Goal: Task Accomplishment & Management: Manage account settings

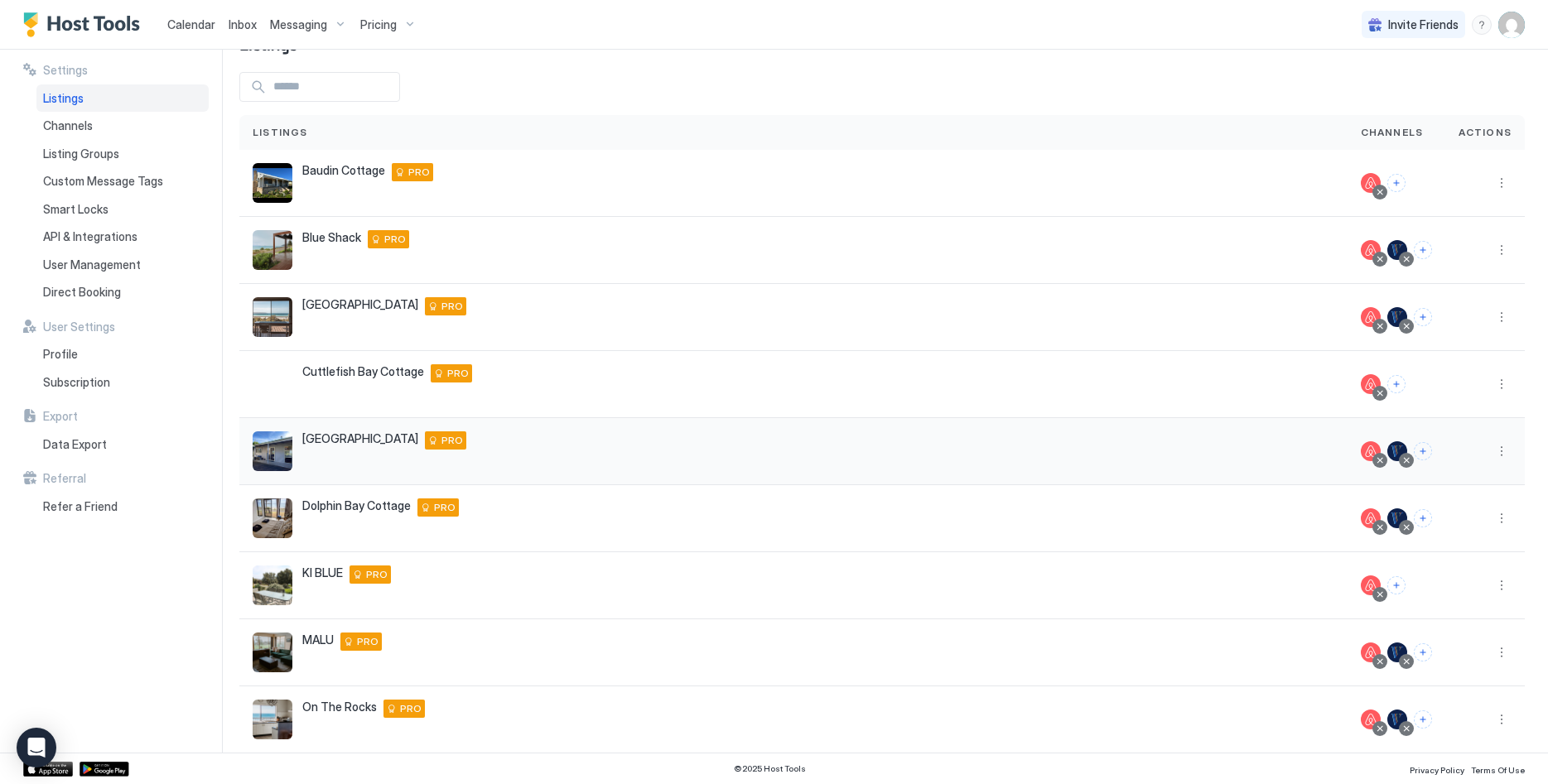
scroll to position [184, 0]
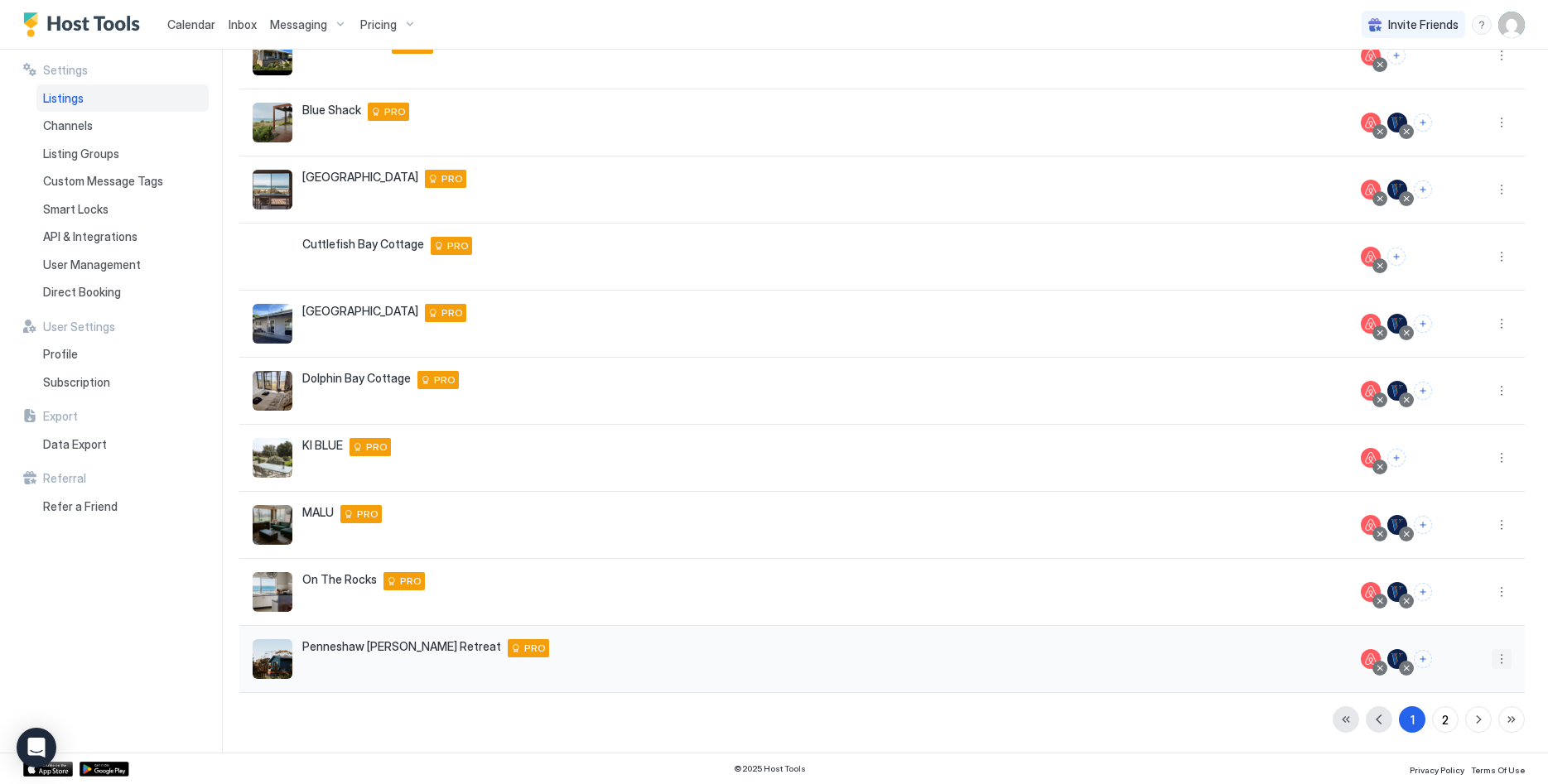
click at [1498, 656] on button "More options" at bounding box center [1501, 658] width 19 height 19
click at [1447, 551] on span "Listing Settings" at bounding box center [1464, 554] width 74 height 12
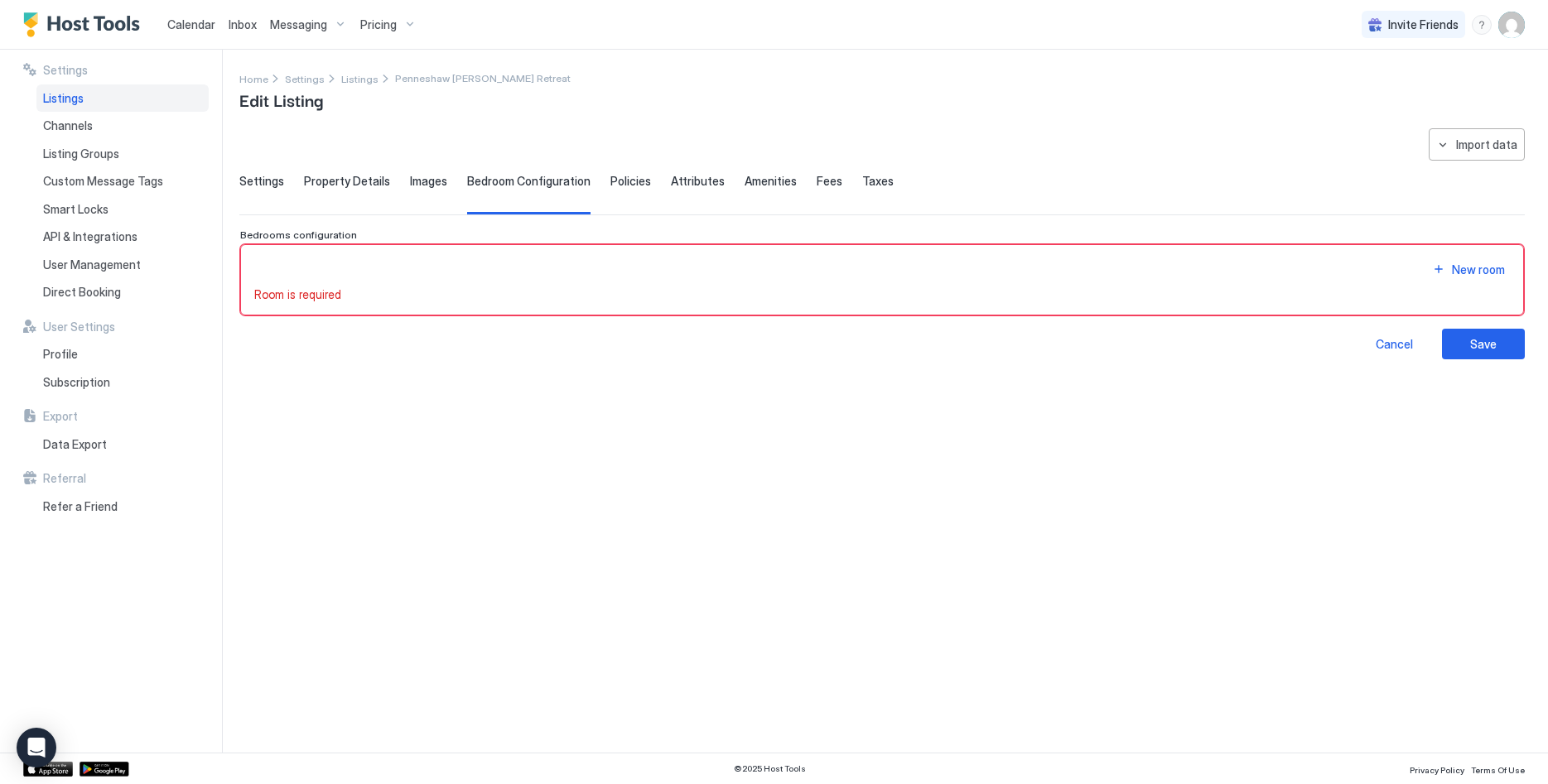
click at [262, 193] on div "Settings" at bounding box center [262, 194] width 44 height 41
click at [267, 189] on div "Settings" at bounding box center [262, 194] width 44 height 41
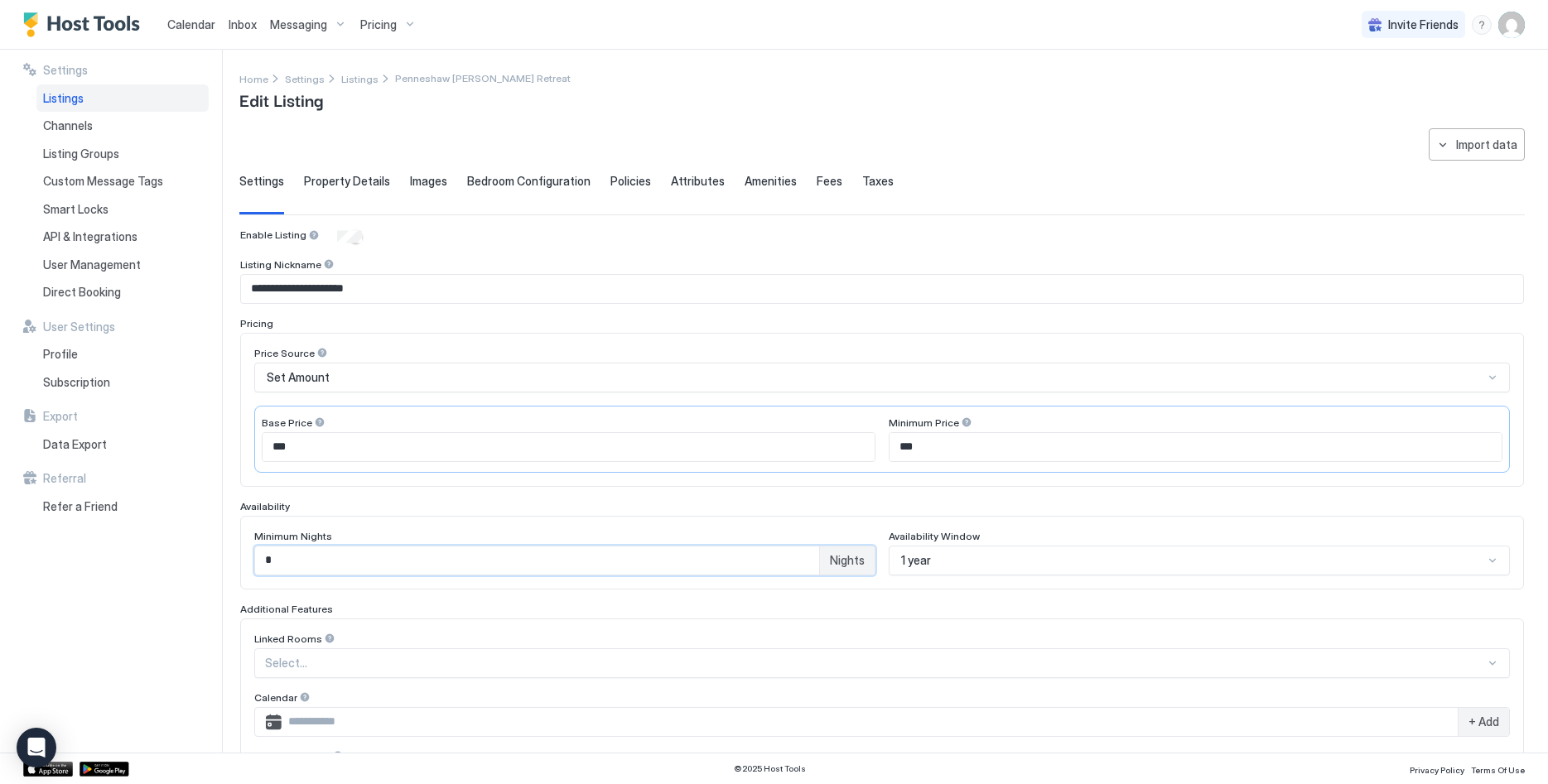
click at [391, 565] on input "*" at bounding box center [537, 560] width 564 height 28
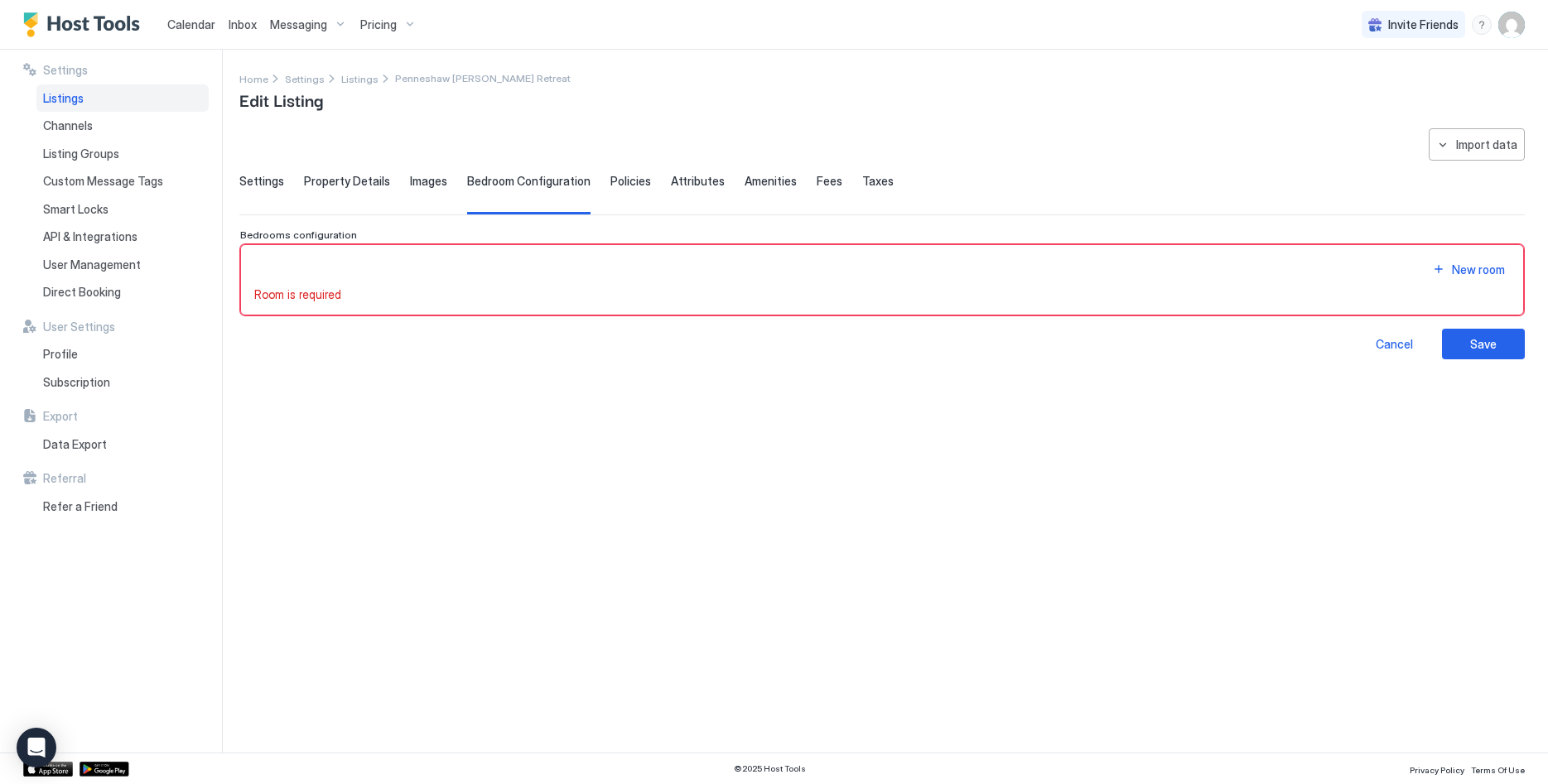
click at [444, 274] on div "New room" at bounding box center [882, 269] width 1255 height 22
click at [1511, 141] on div "Import data" at bounding box center [1487, 144] width 61 height 18
click at [1500, 172] on div "Airbnb" at bounding box center [1492, 176] width 51 height 15
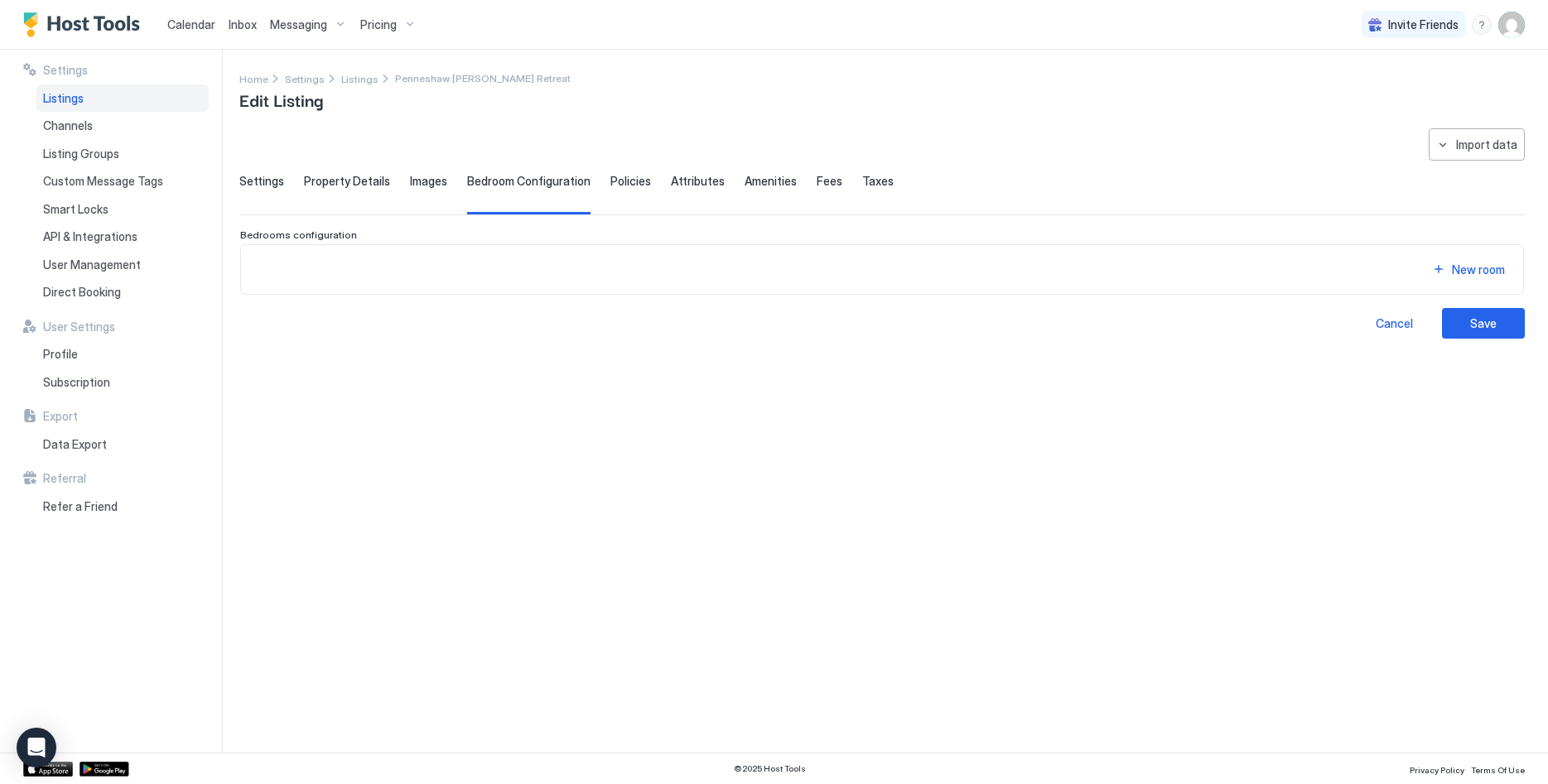
type input "**********"
click at [1487, 318] on div "Save" at bounding box center [1483, 323] width 27 height 18
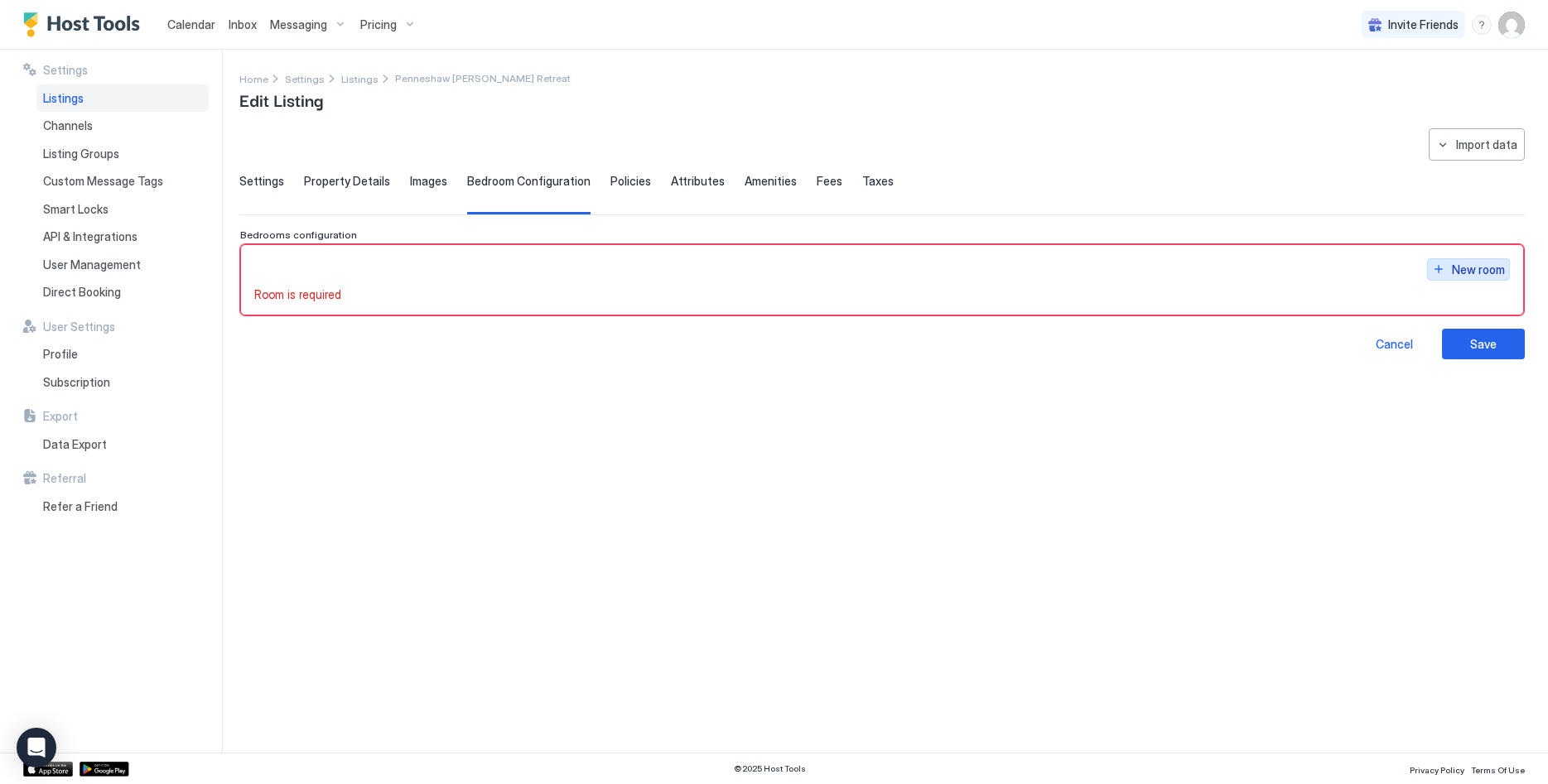
click at [1465, 266] on div "New room" at bounding box center [1478, 269] width 53 height 18
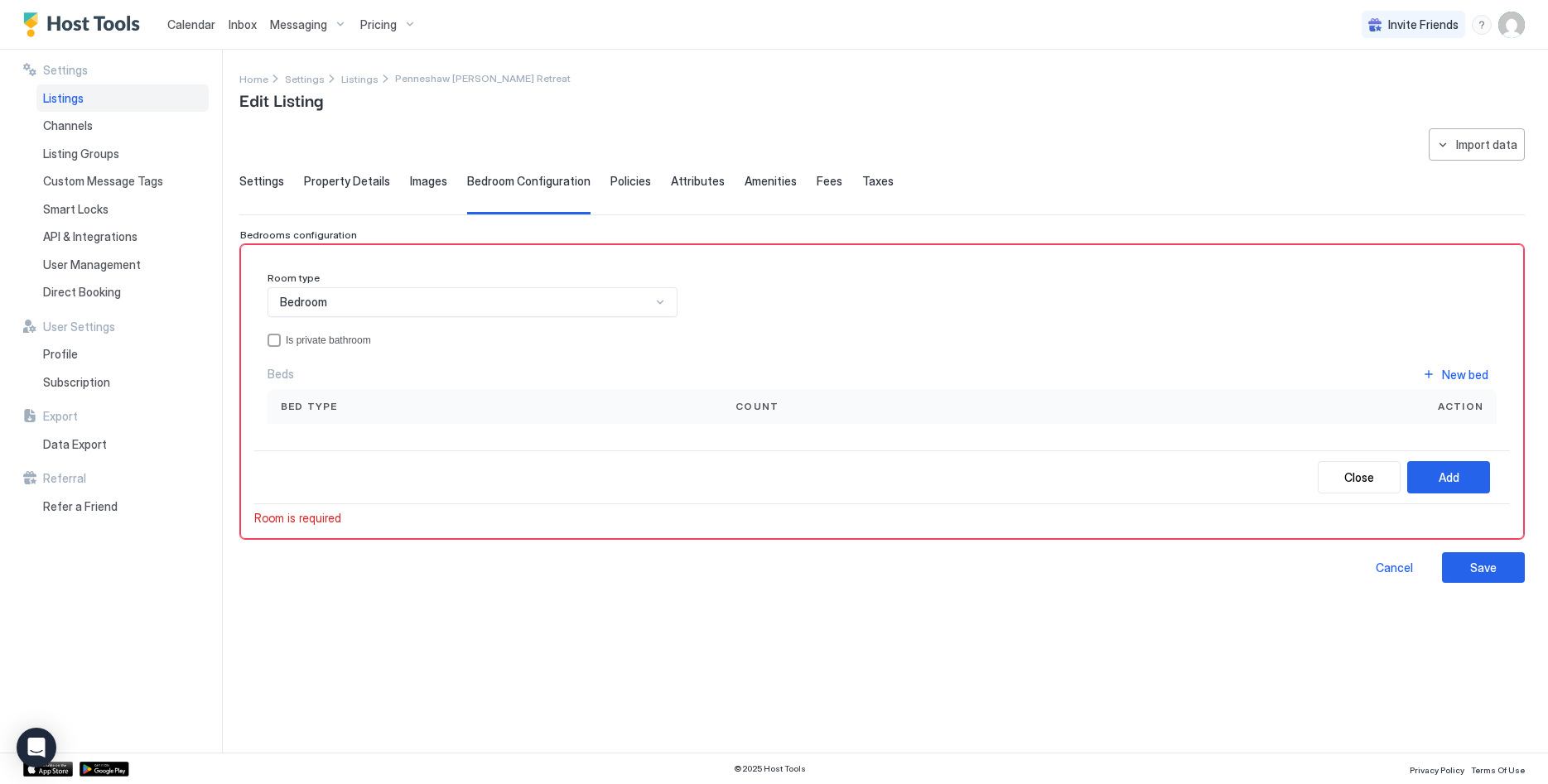
click at [357, 460] on div "Close Add" at bounding box center [882, 478] width 1255 height 54
click at [330, 384] on div "Beds New bed" at bounding box center [882, 375] width 1230 height 22
click at [326, 407] on span "Bed type" at bounding box center [309, 406] width 57 height 15
click at [1451, 375] on div "New bed" at bounding box center [1466, 374] width 46 height 18
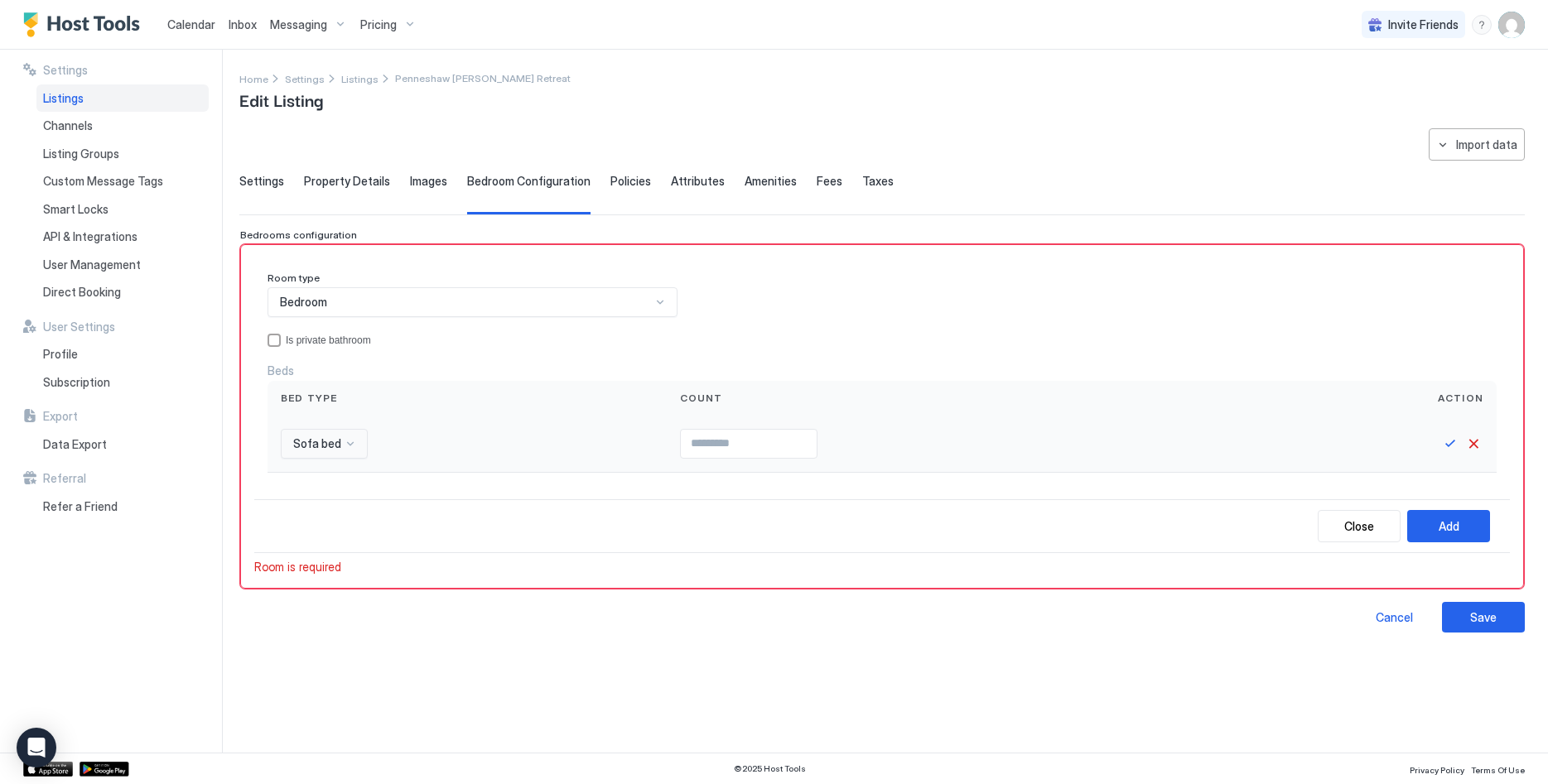
click at [343, 444] on div at bounding box center [350, 443] width 13 height 13
click at [326, 507] on div "Queen bed" at bounding box center [345, 515] width 127 height 32
click at [1442, 439] on button "Save" at bounding box center [1450, 443] width 19 height 19
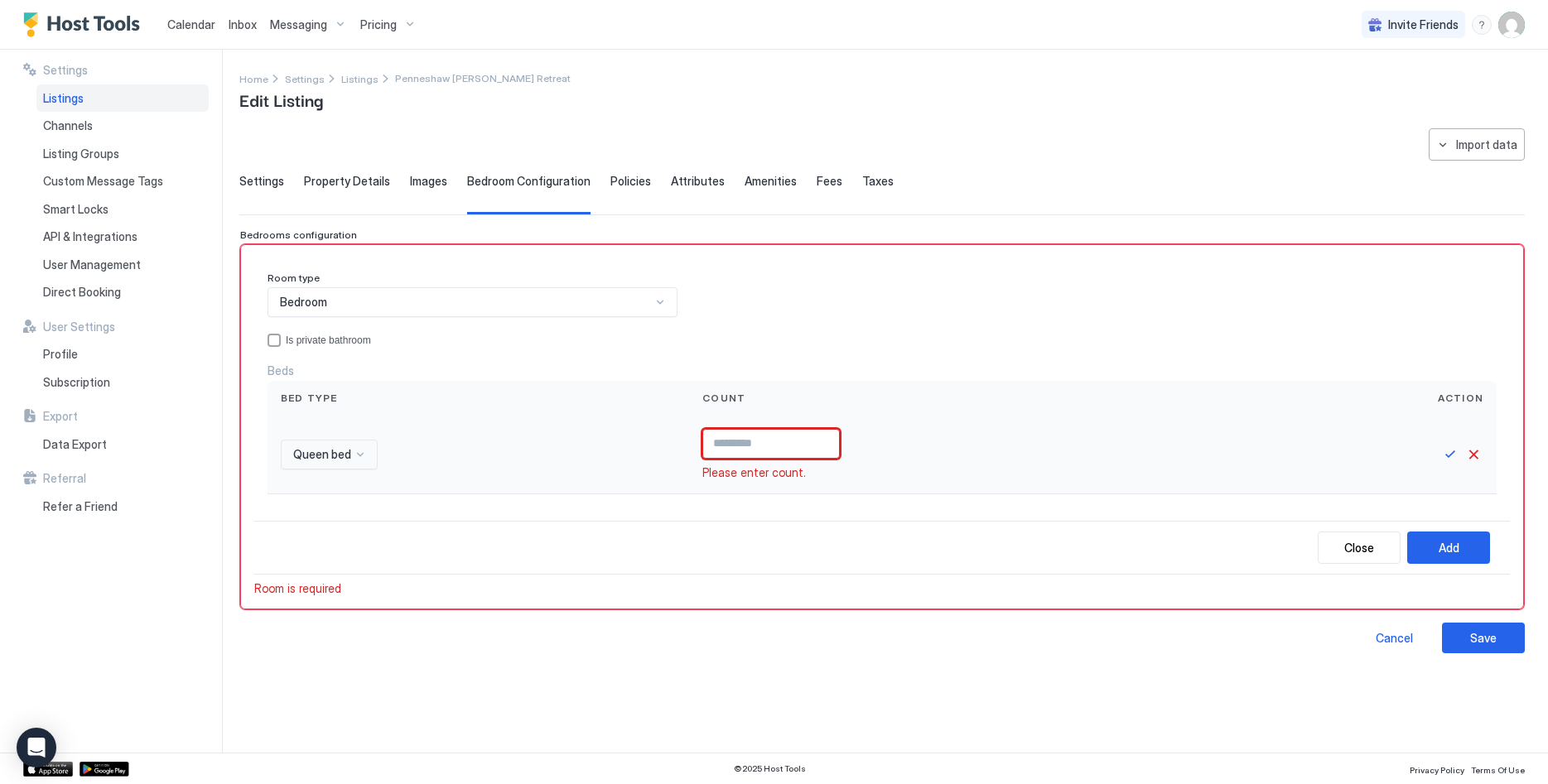
click at [811, 438] on input "Input Field" at bounding box center [771, 443] width 136 height 28
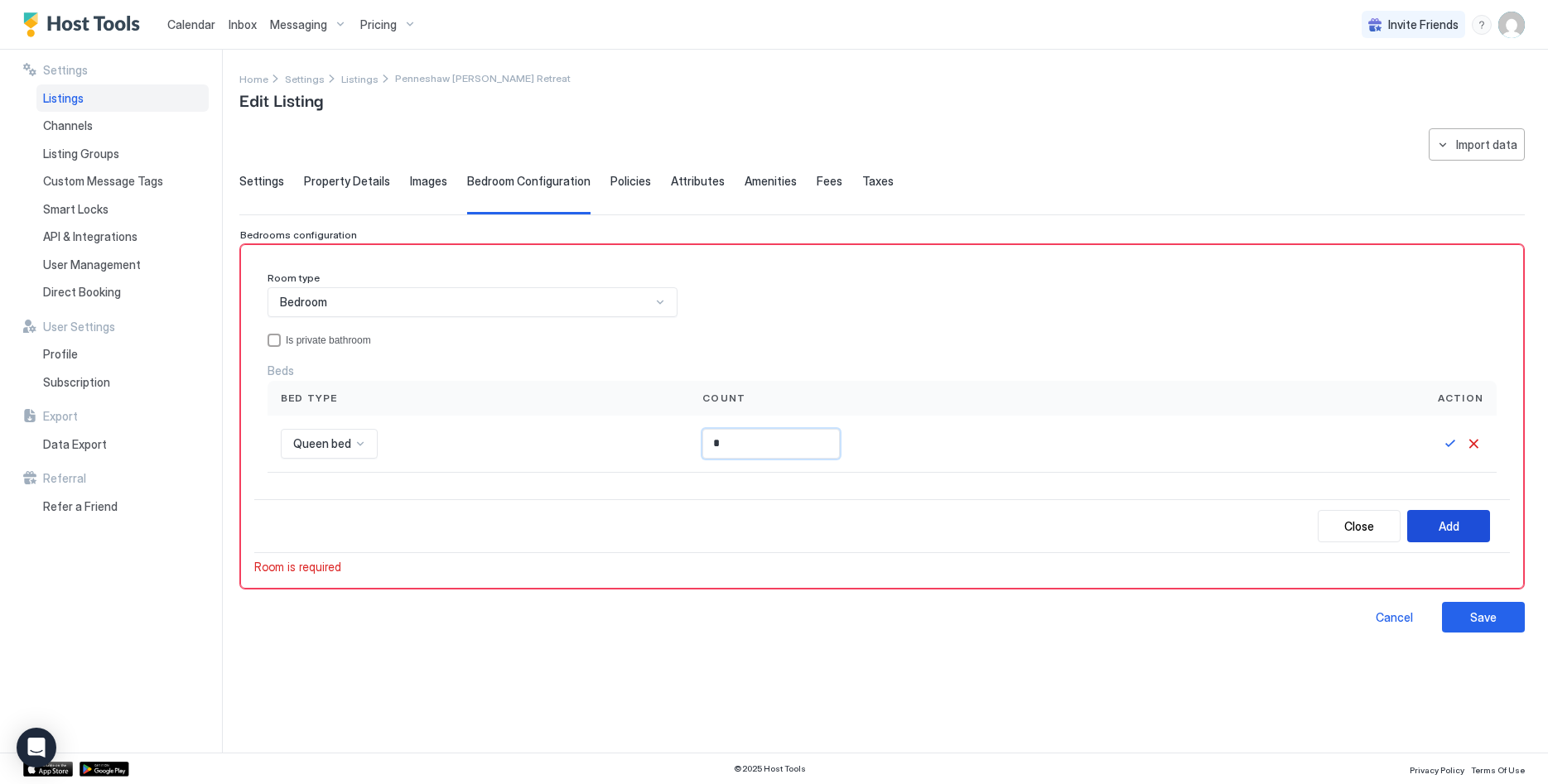
type input "*"
click at [1443, 517] on div "Add" at bounding box center [1449, 526] width 20 height 18
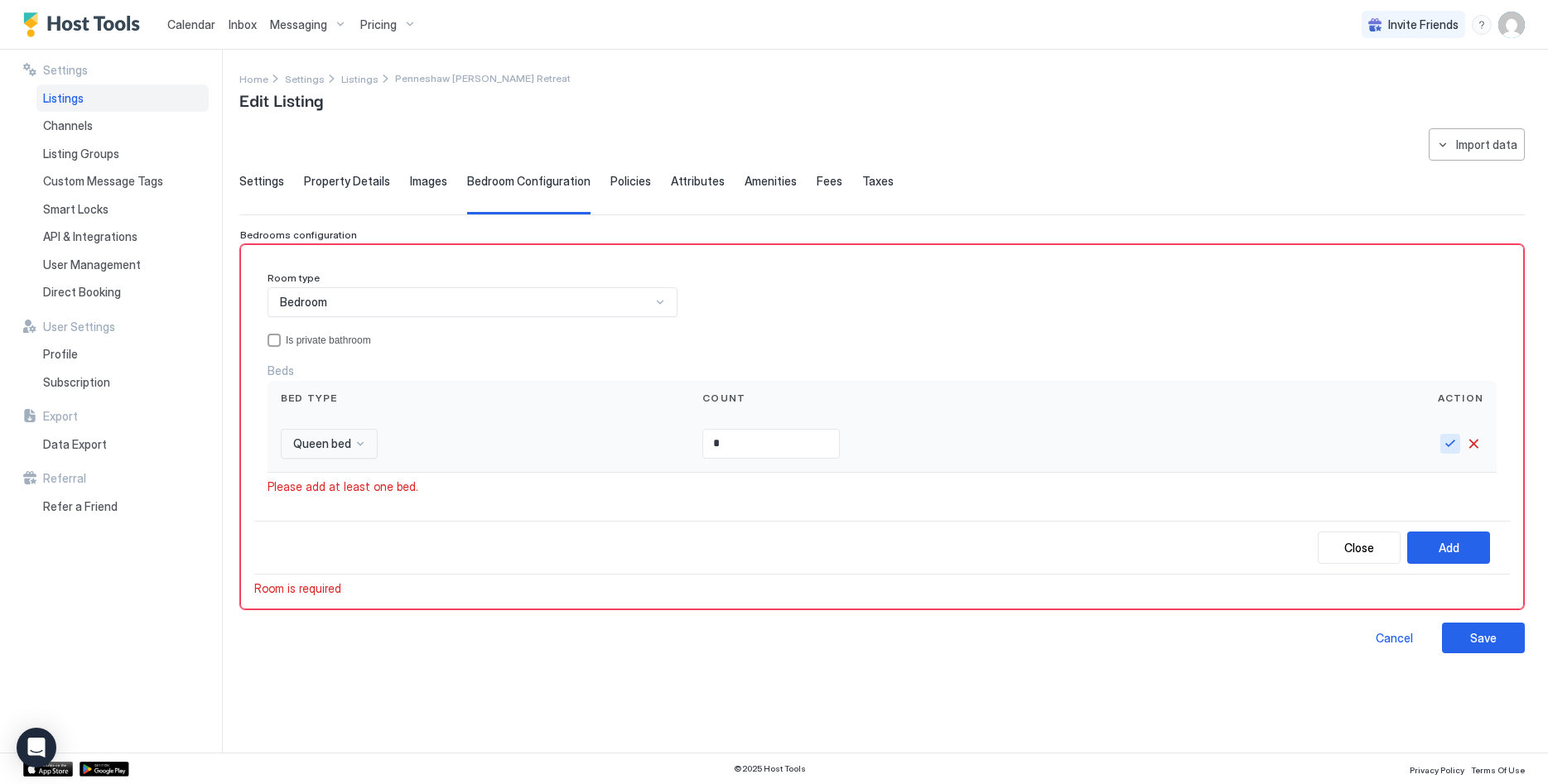
click at [1458, 440] on button "Save" at bounding box center [1450, 443] width 19 height 19
click at [785, 484] on div "Please add at least one bed." at bounding box center [882, 485] width 1230 height 15
click at [1462, 539] on button "Add" at bounding box center [1448, 545] width 82 height 32
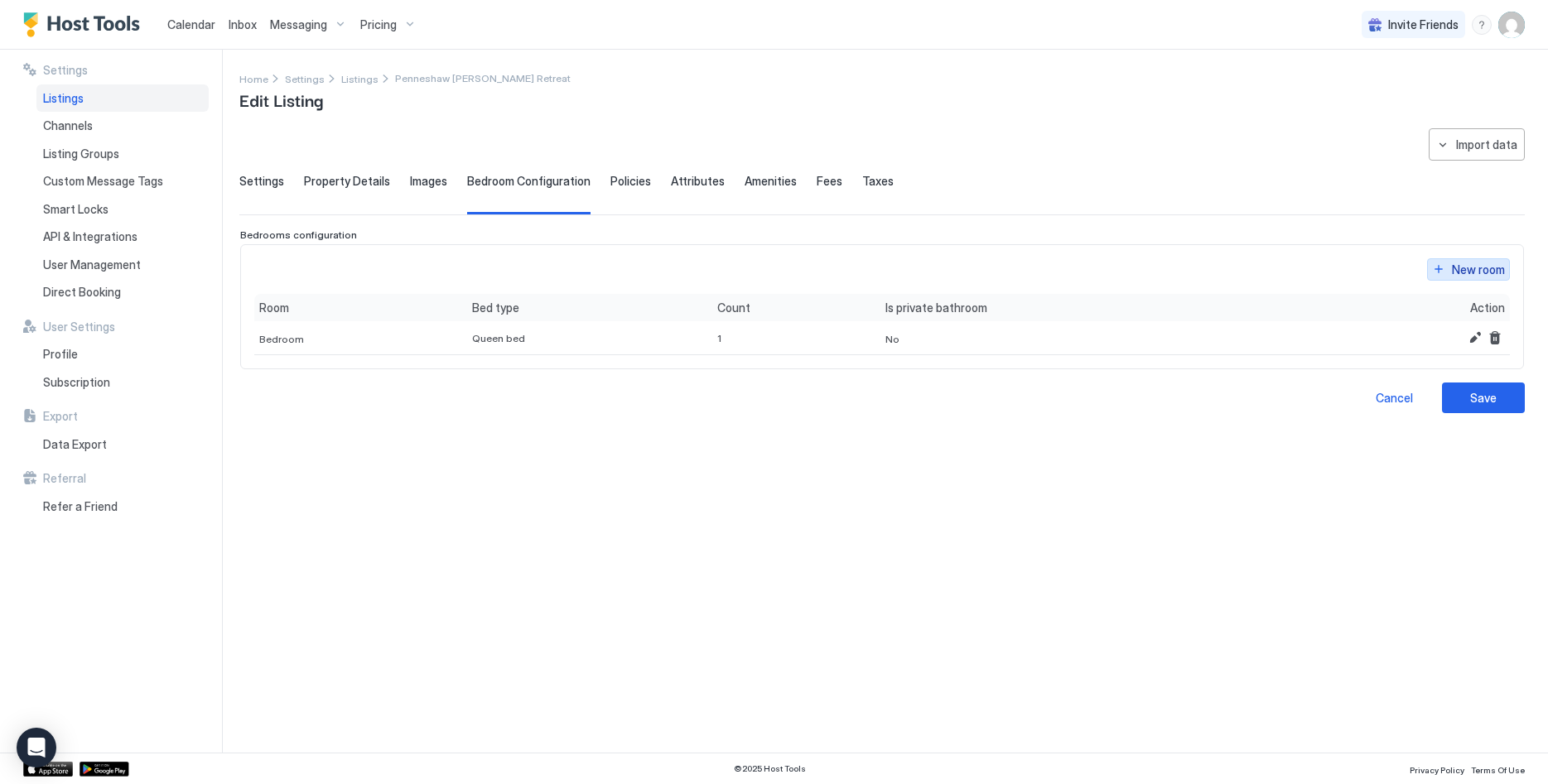
click at [1460, 267] on div "New room" at bounding box center [1478, 269] width 53 height 18
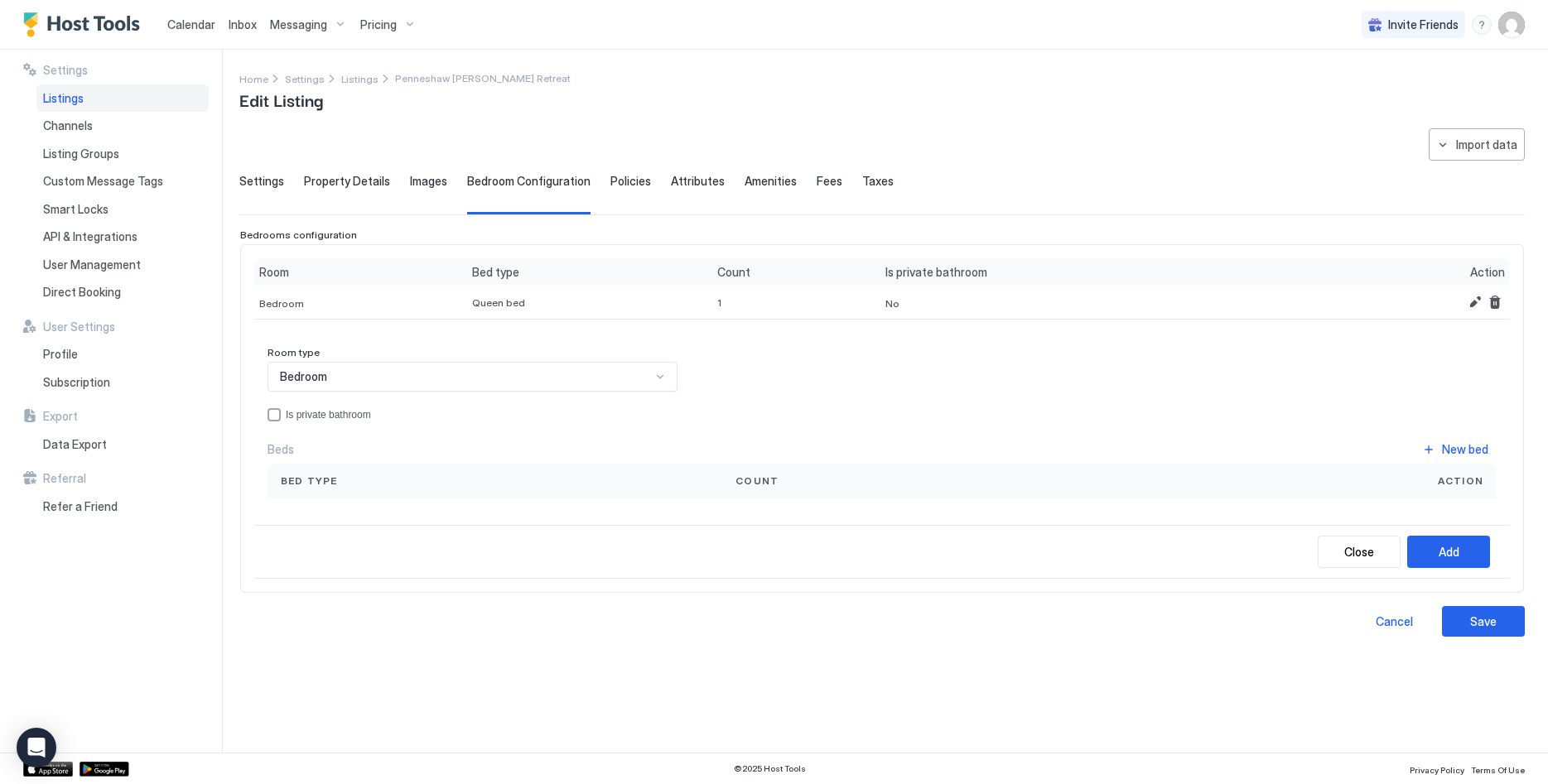
click at [558, 378] on div "Bedroom" at bounding box center [465, 377] width 371 height 15
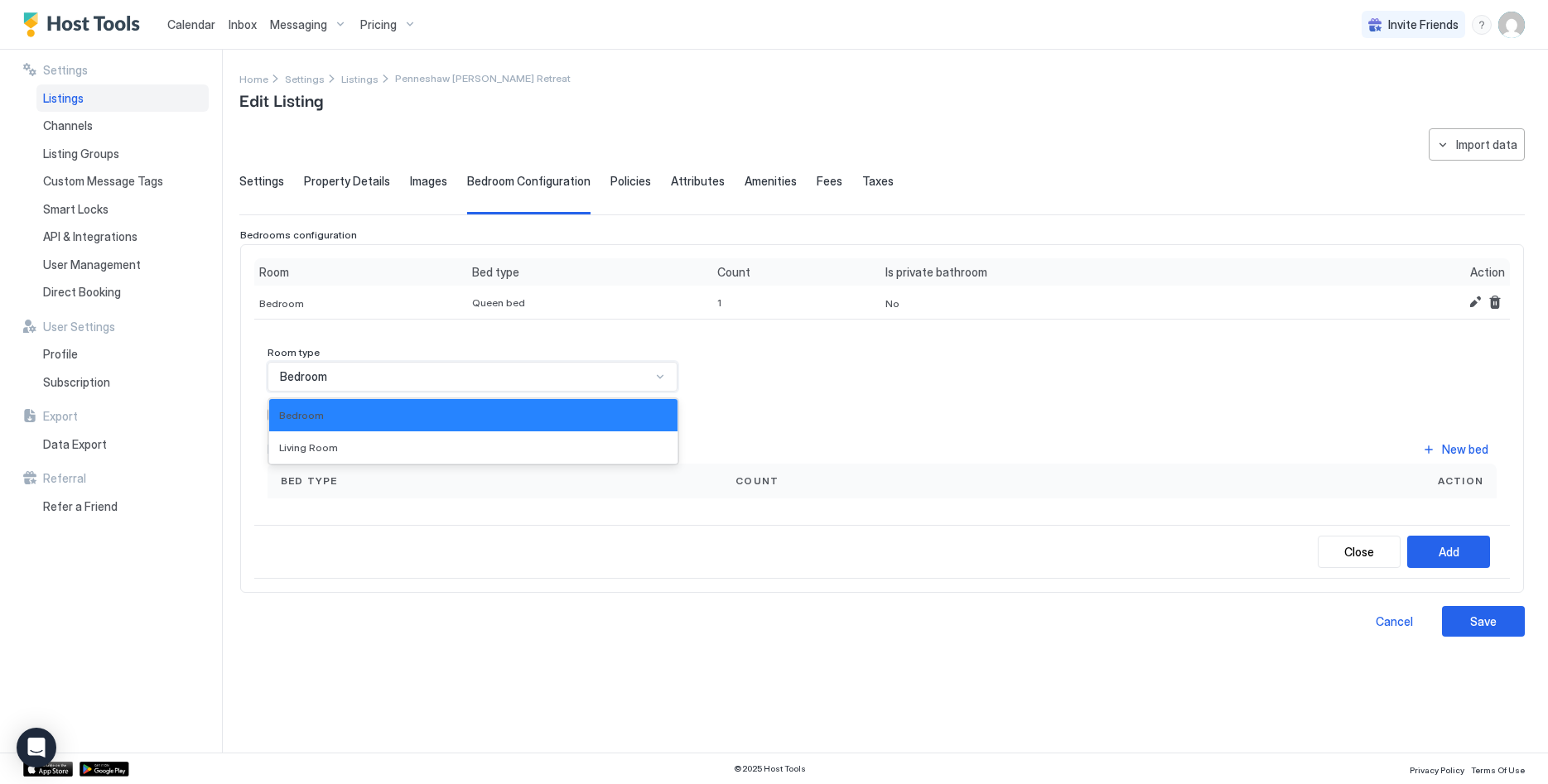
click at [559, 378] on div "Bedroom" at bounding box center [465, 377] width 371 height 15
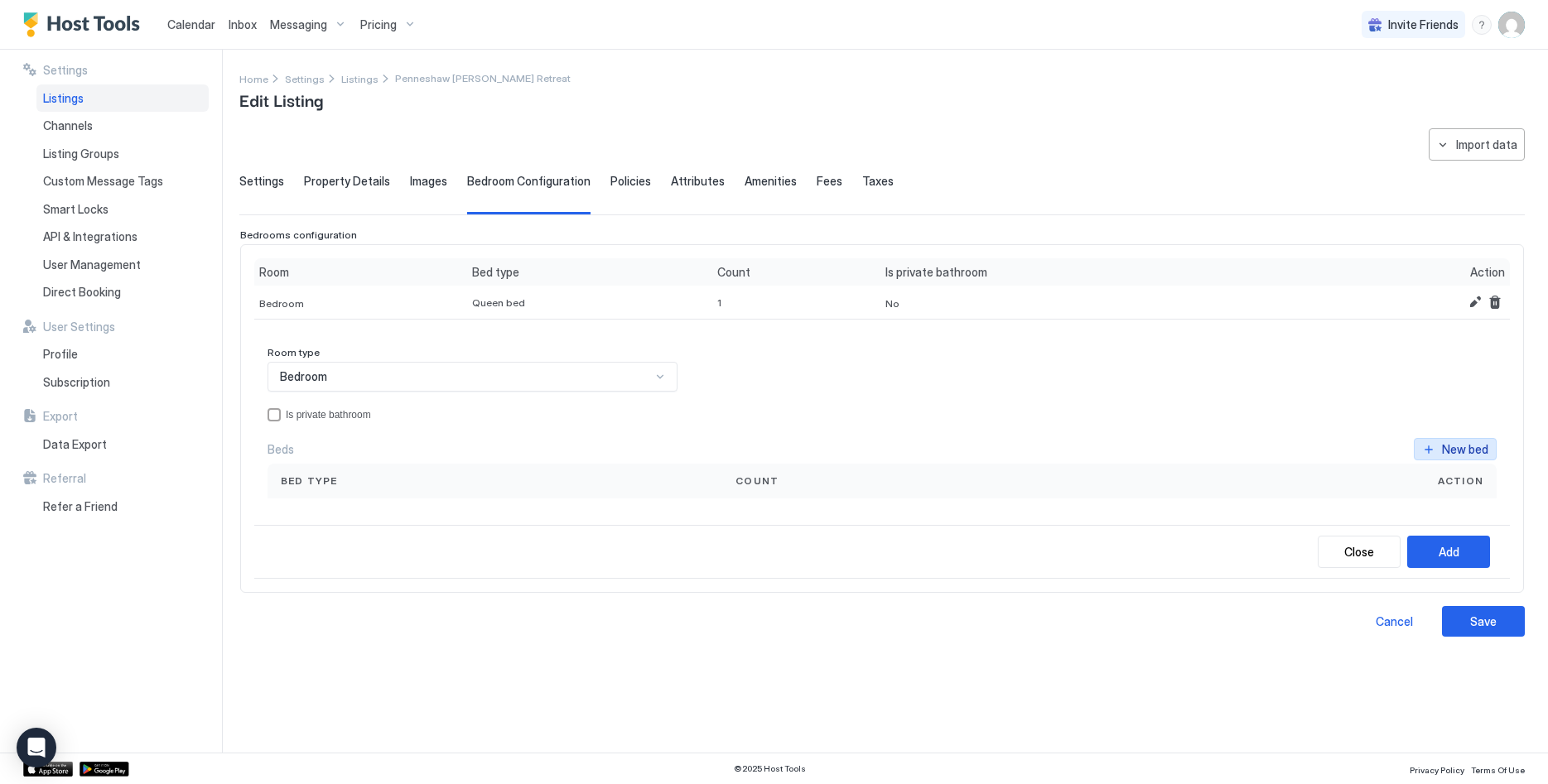
click at [1467, 443] on div "New bed" at bounding box center [1466, 449] width 46 height 18
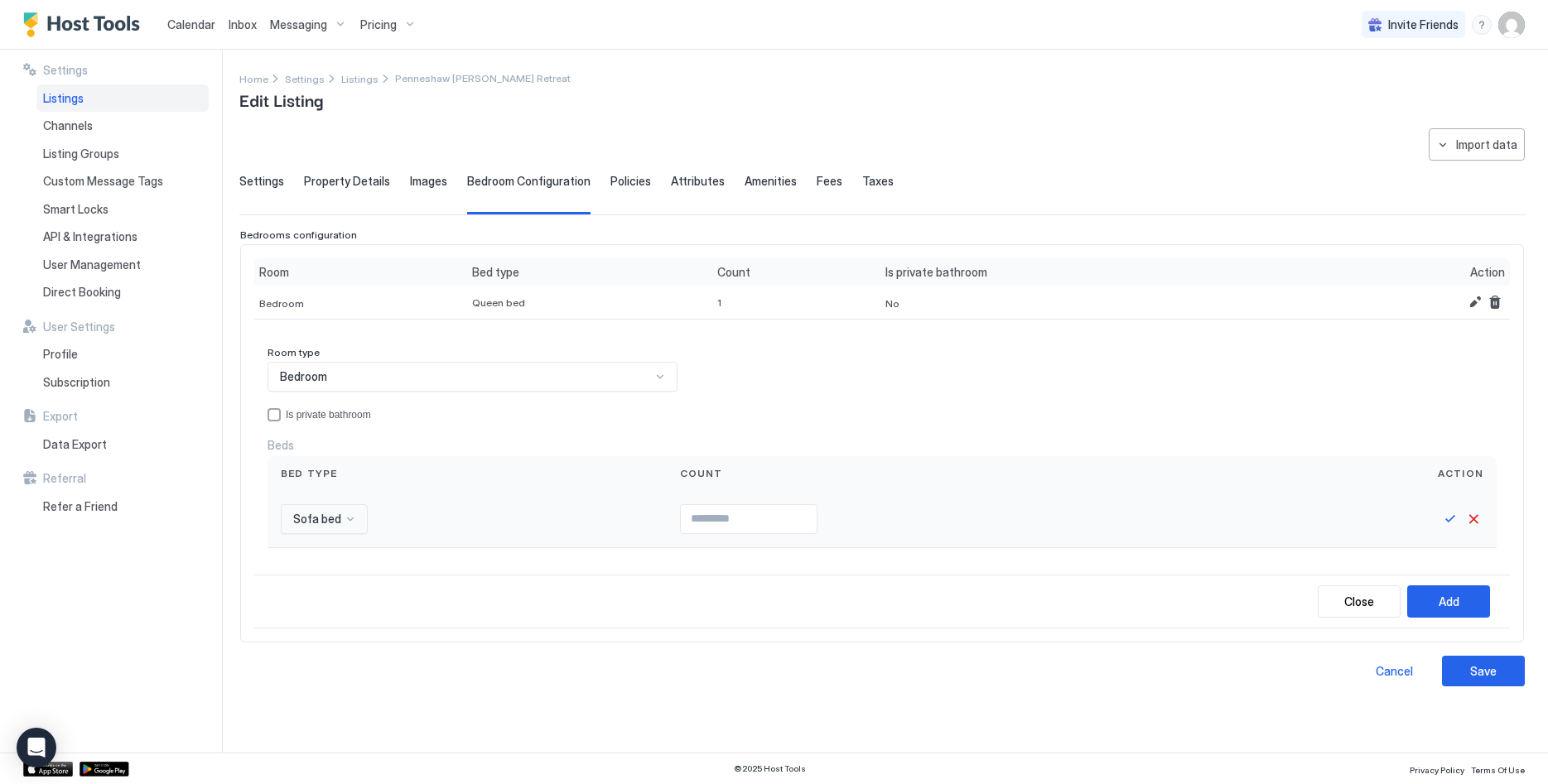
click at [330, 516] on span "Sofa bed" at bounding box center [318, 519] width 48 height 15
click at [320, 593] on span "Queen bed" at bounding box center [318, 590] width 53 height 12
click at [711, 520] on input "Input Field" at bounding box center [771, 519] width 136 height 28
type input "*"
click at [1451, 523] on button "Save" at bounding box center [1450, 518] width 19 height 19
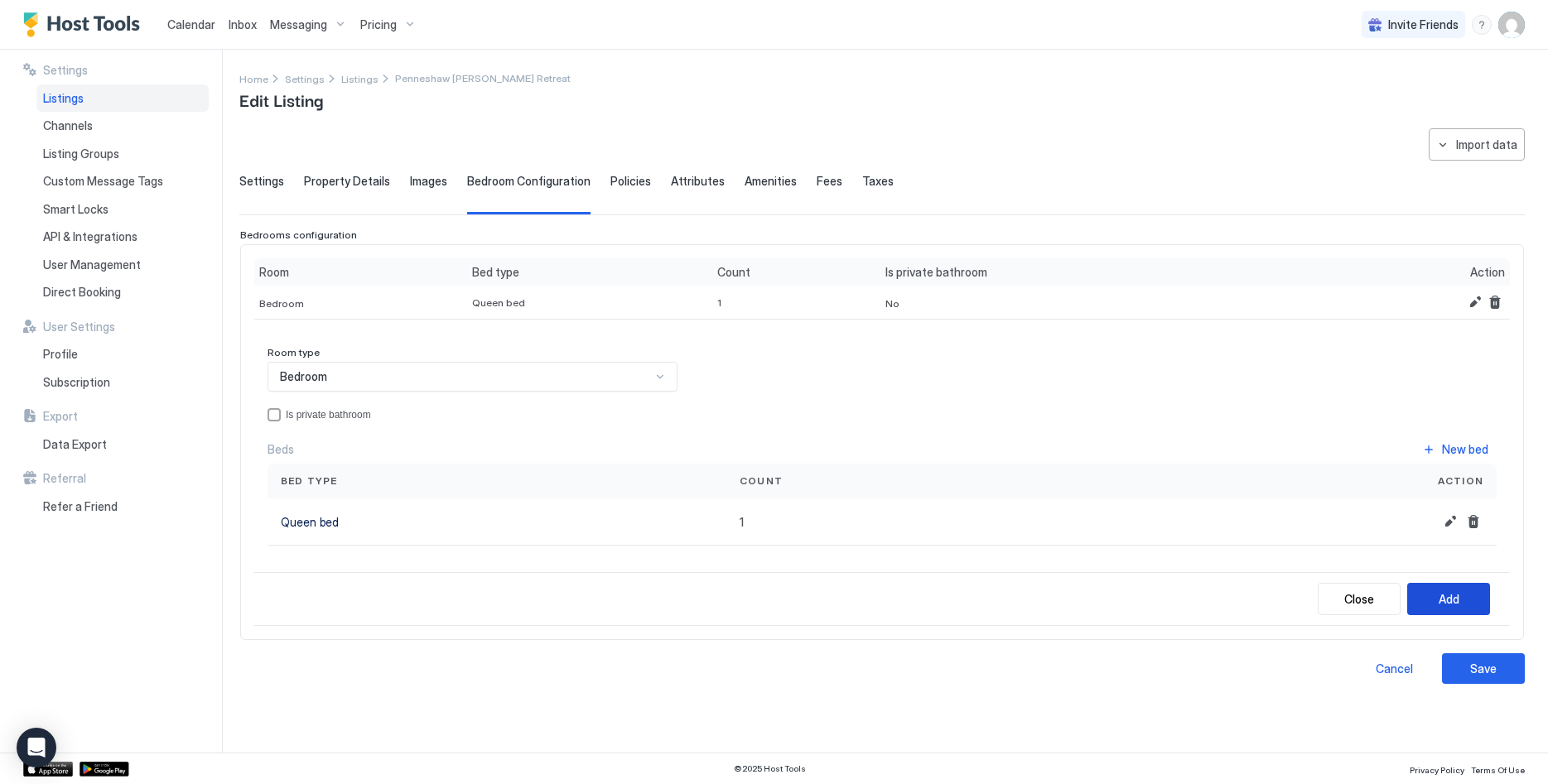
click at [1444, 602] on div "Add" at bounding box center [1449, 599] width 20 height 18
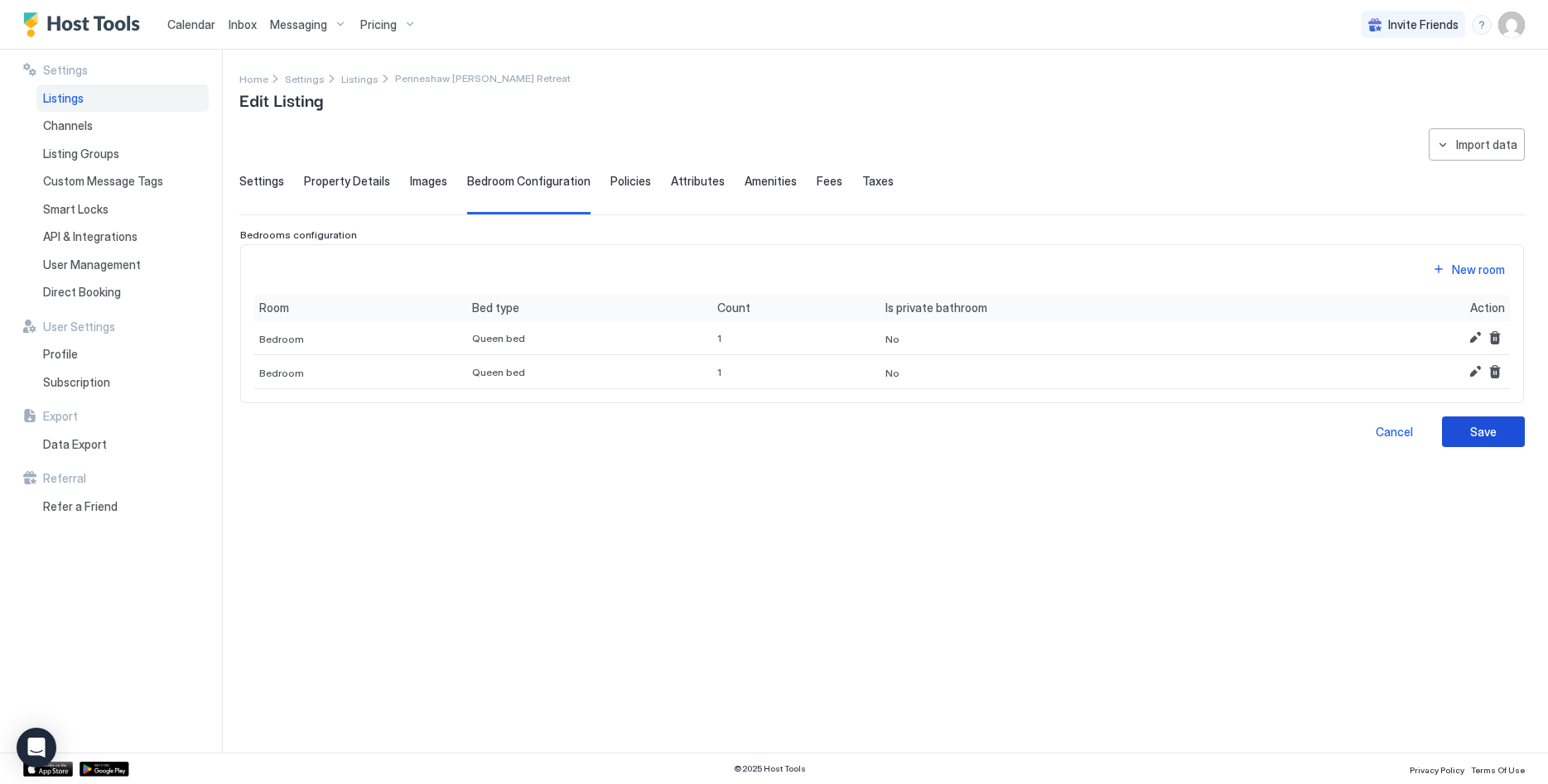
click at [1486, 444] on button "Save" at bounding box center [1483, 431] width 82 height 31
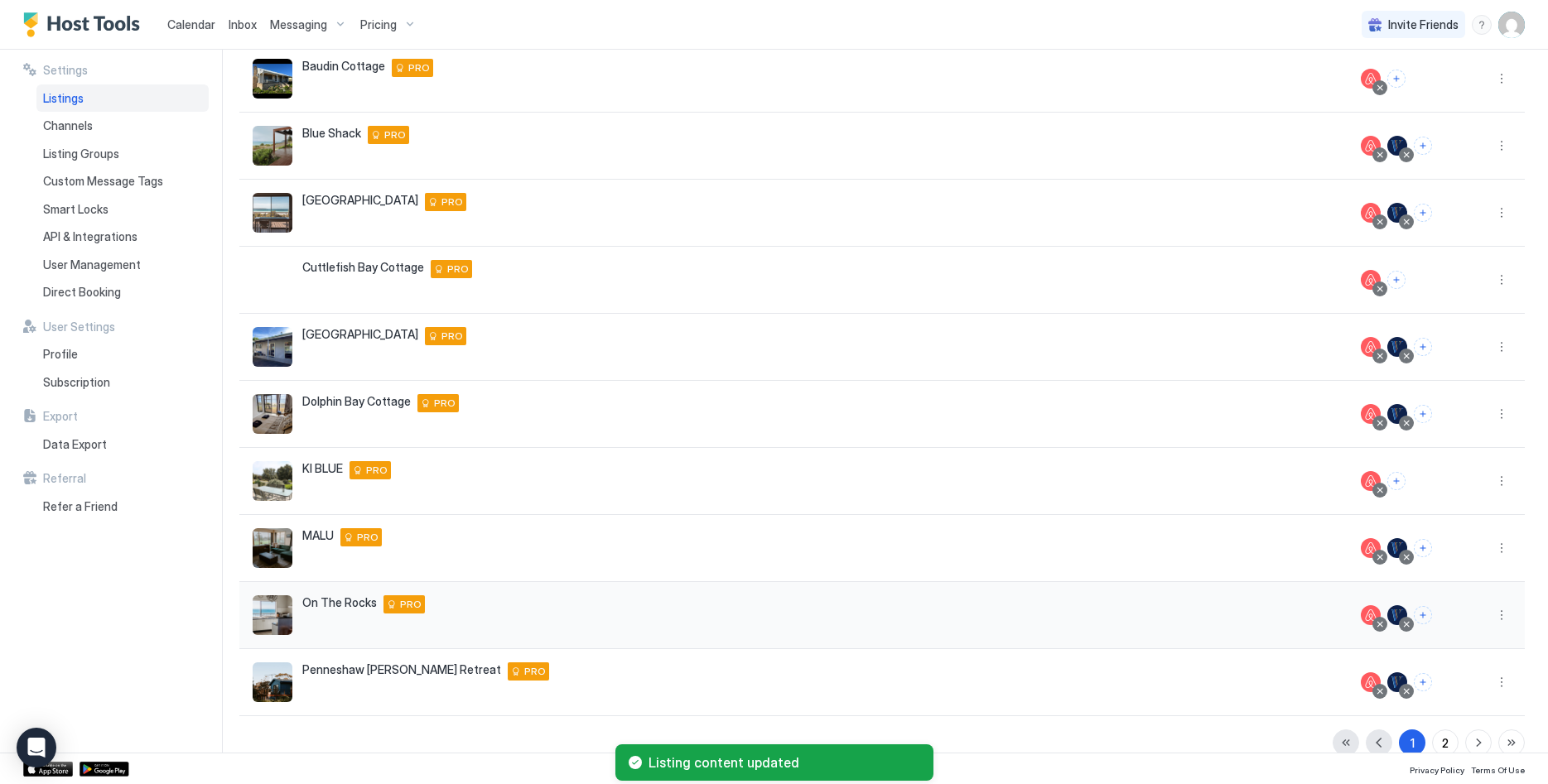
scroll to position [184, 0]
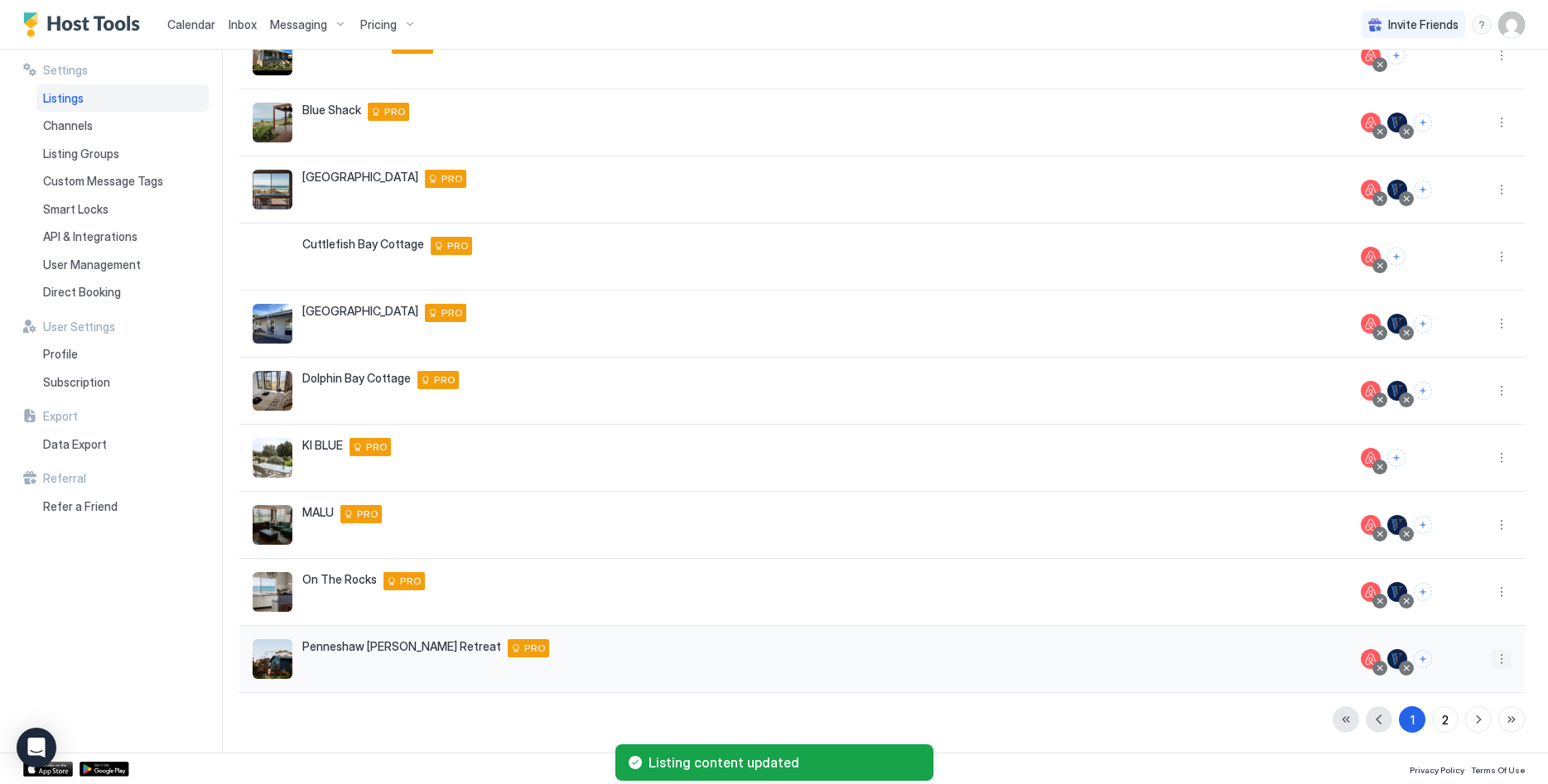
click at [1505, 654] on button "More options" at bounding box center [1501, 658] width 19 height 19
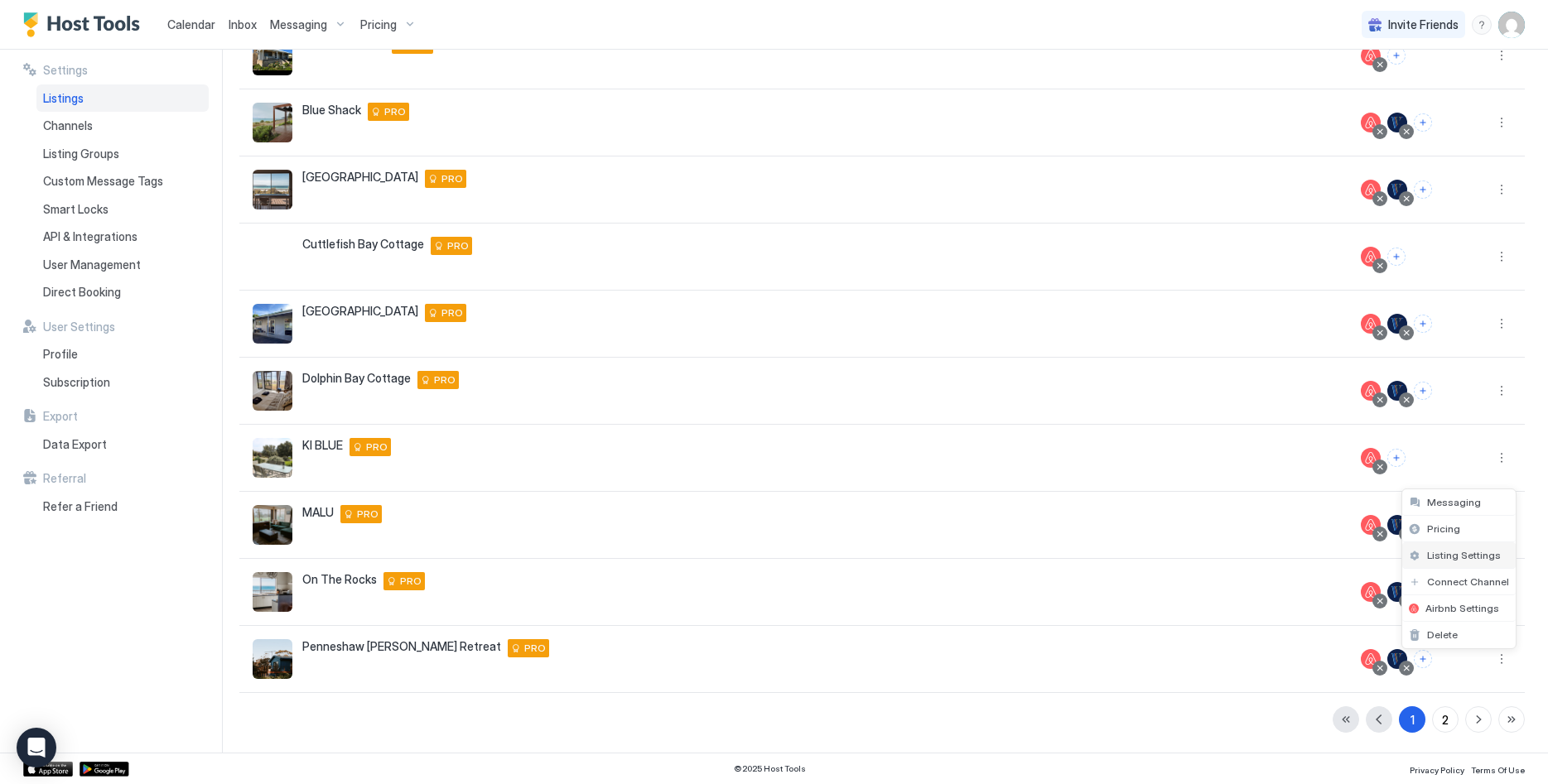
click at [1466, 554] on span "Listing Settings" at bounding box center [1464, 554] width 74 height 12
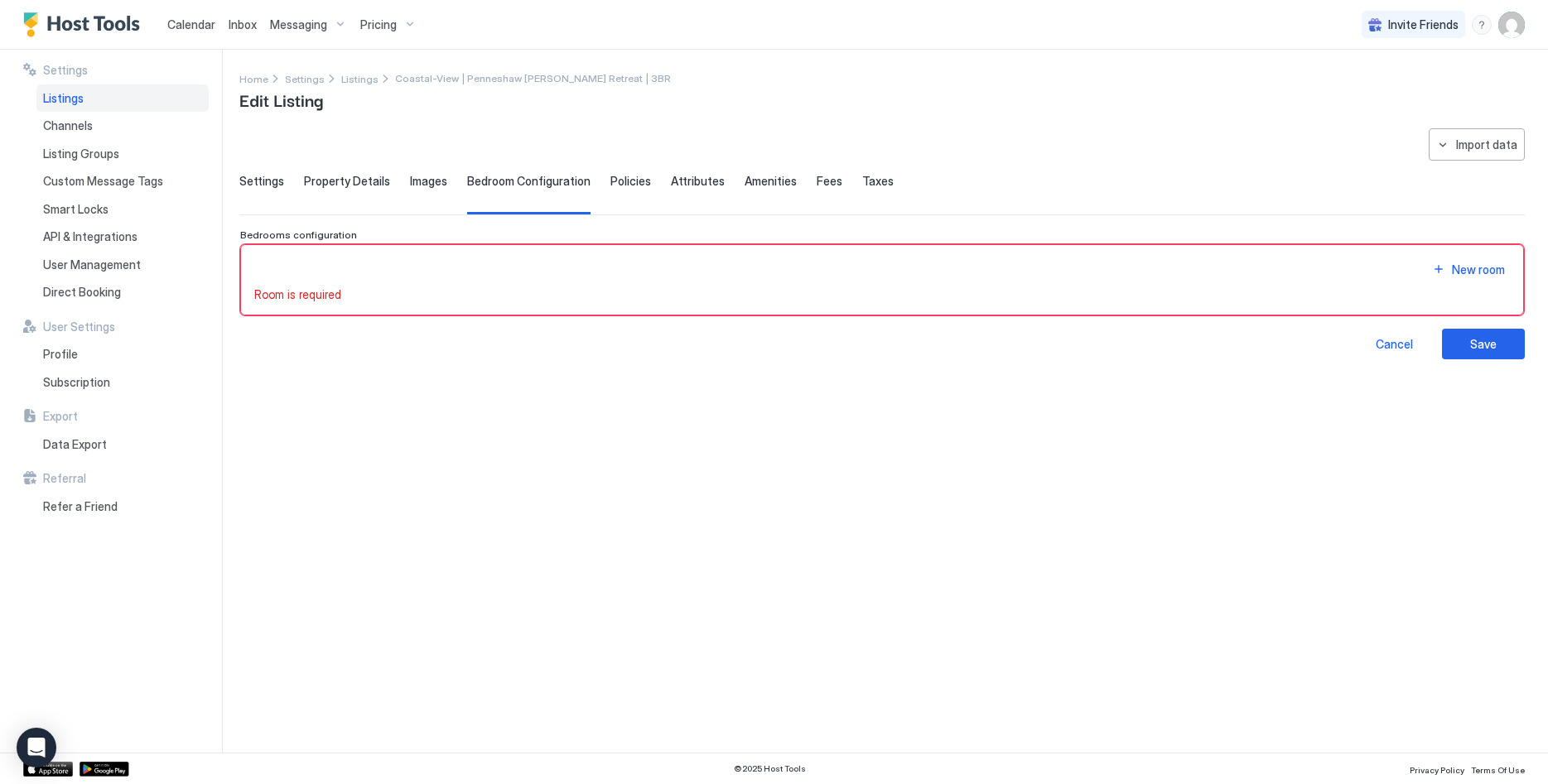
type input "*"
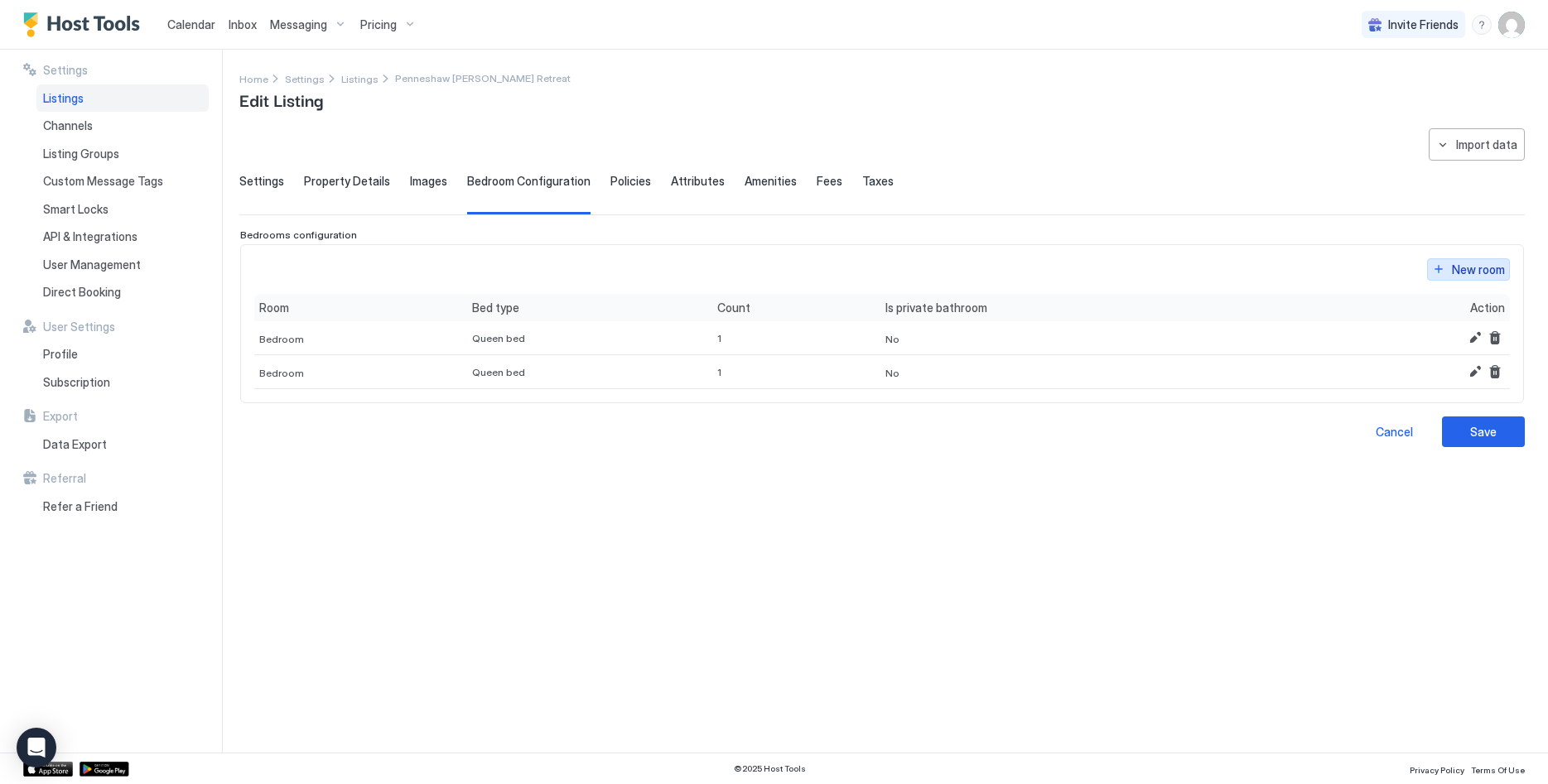
click at [1454, 272] on div "New room" at bounding box center [1478, 269] width 53 height 18
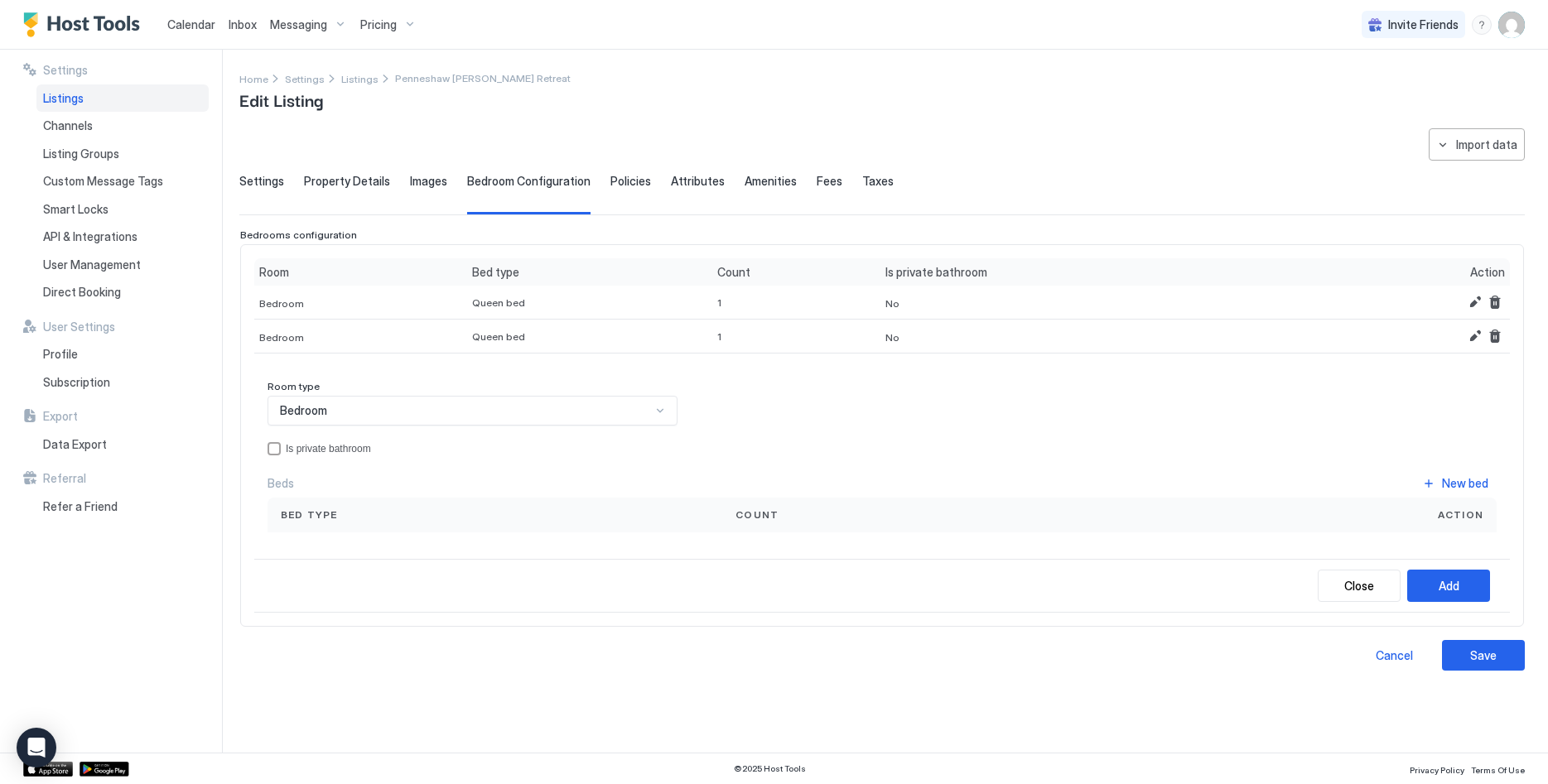
click at [514, 410] on div "Bedroom" at bounding box center [465, 411] width 371 height 15
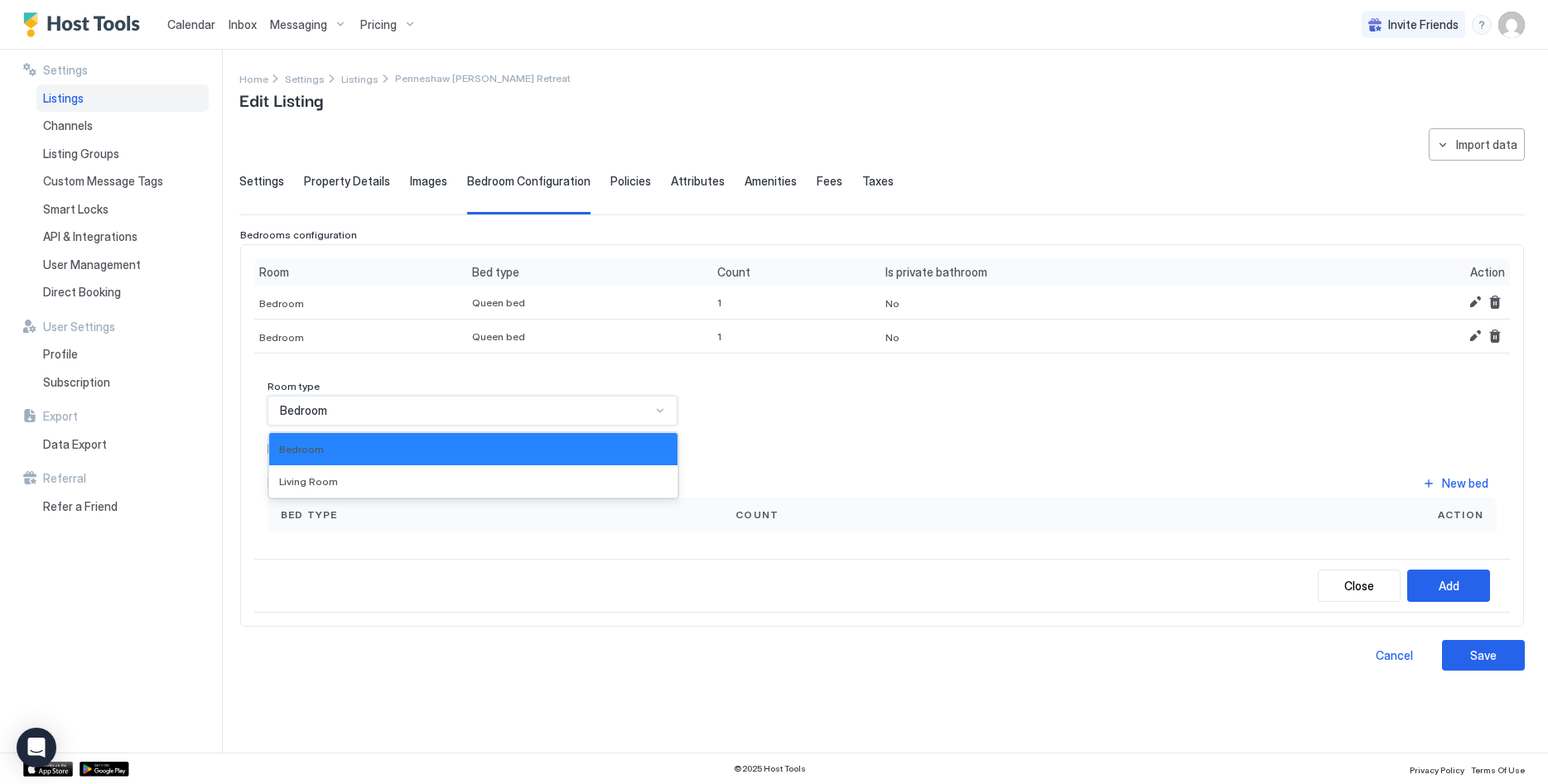
click at [514, 410] on div "Bedroom" at bounding box center [465, 411] width 371 height 15
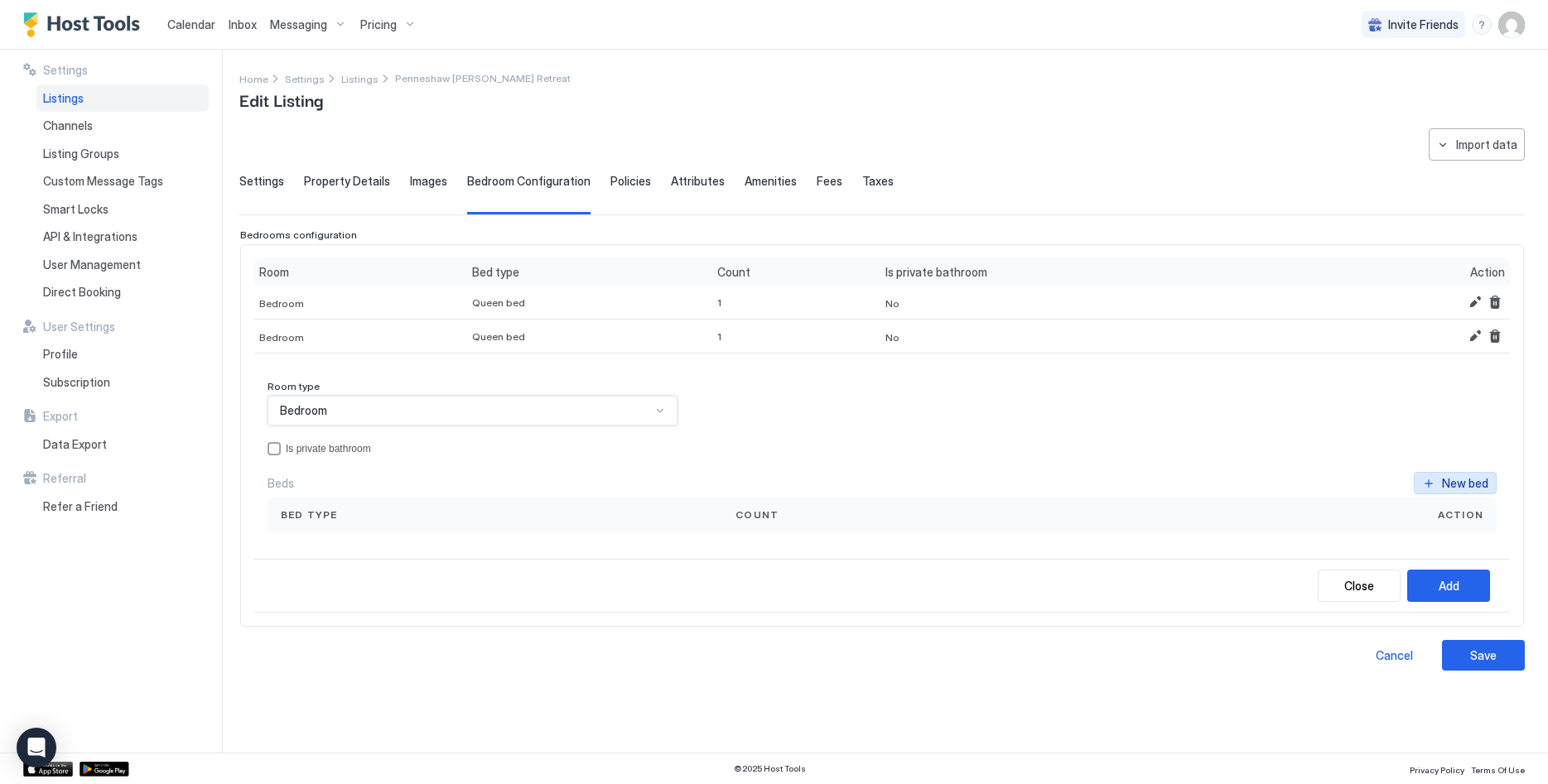
click at [1473, 487] on div "New bed" at bounding box center [1466, 483] width 46 height 18
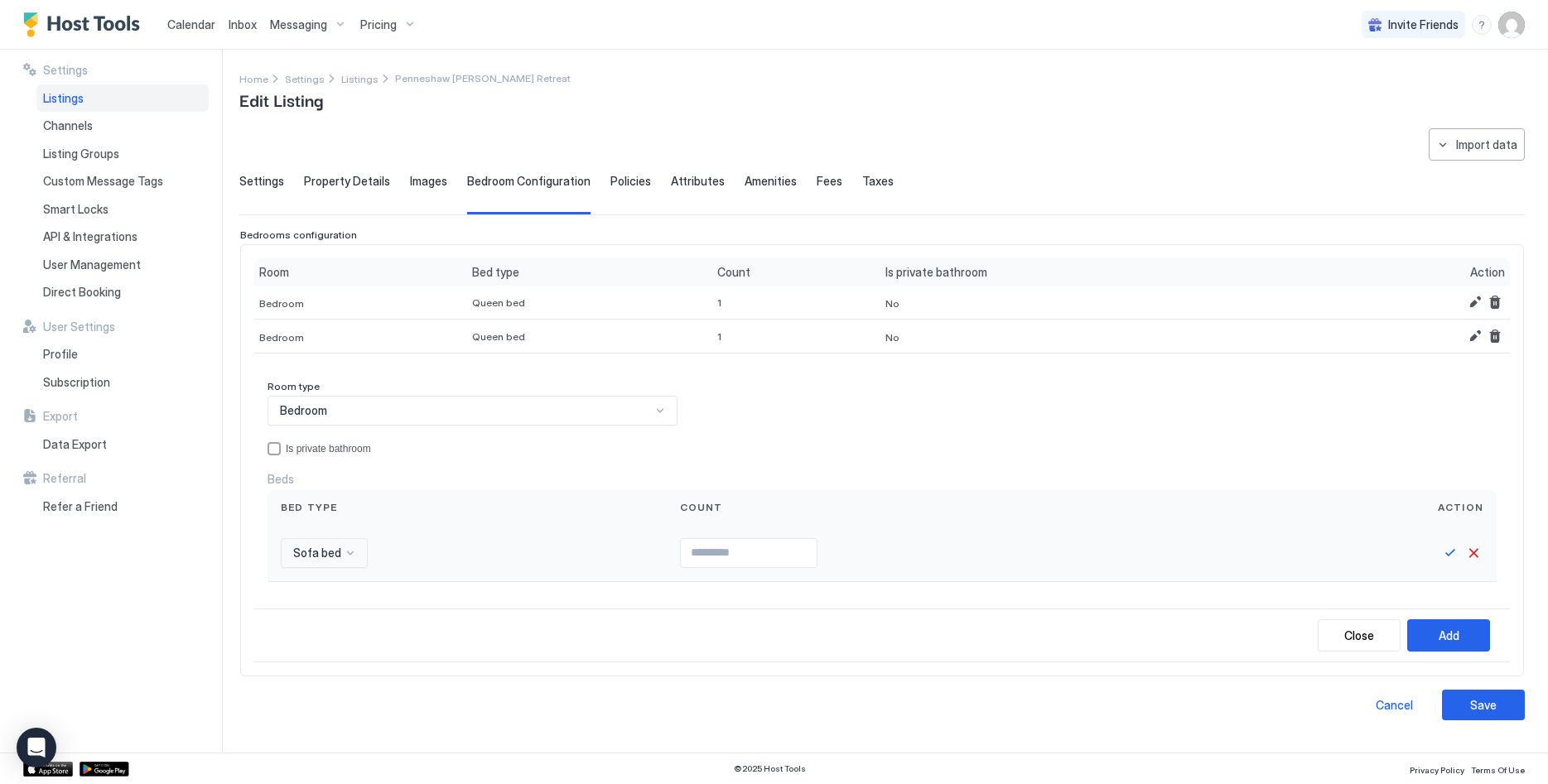
click at [326, 547] on span "Sofa bed" at bounding box center [318, 554] width 48 height 15
click at [326, 644] on span "Single bed" at bounding box center [318, 643] width 51 height 12
click at [780, 551] on input "Input Field" at bounding box center [763, 553] width 136 height 28
type input "*"
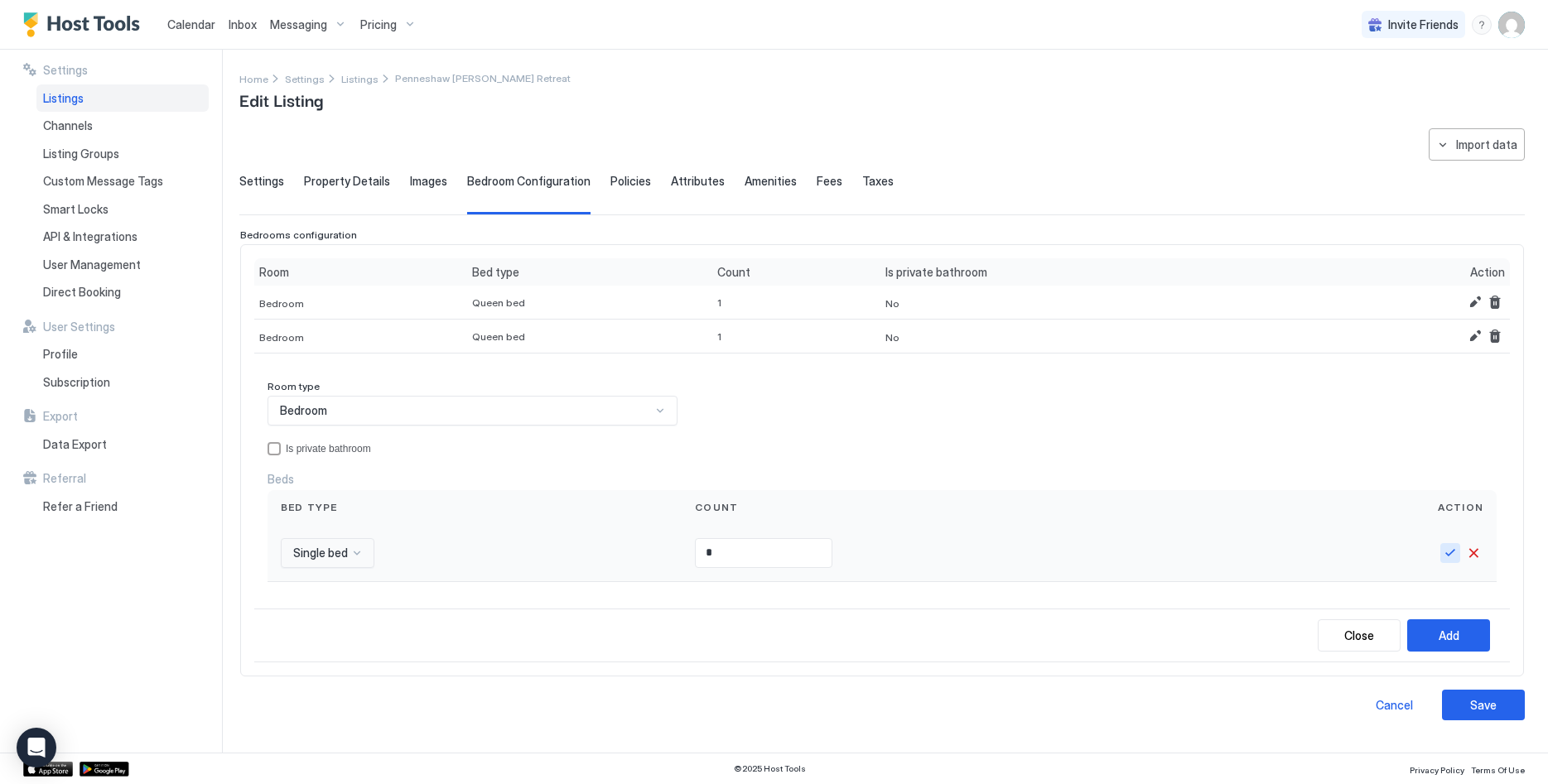
click at [1452, 559] on button "Save" at bounding box center [1450, 553] width 19 height 19
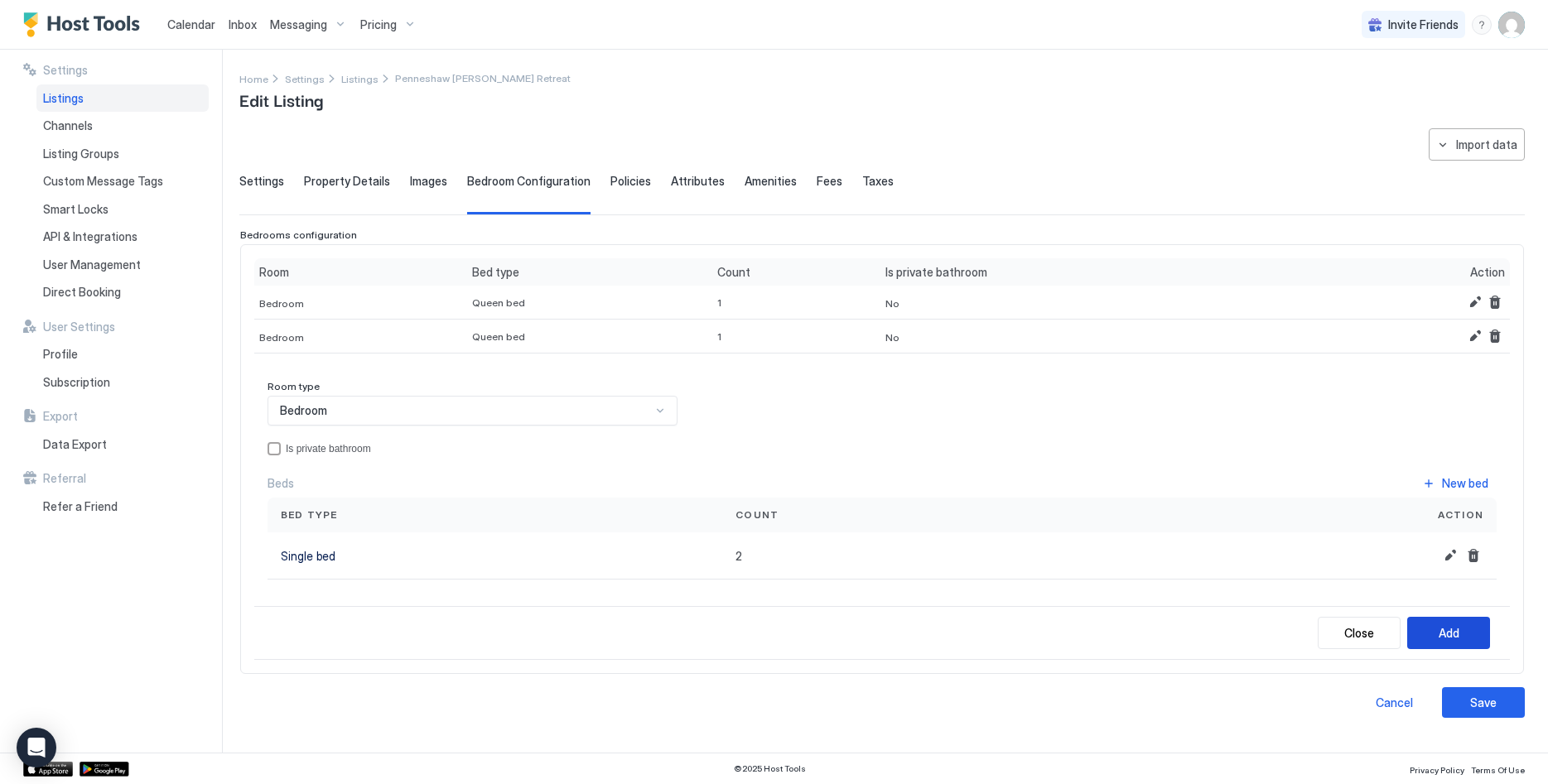
click at [1440, 637] on div "Add" at bounding box center [1449, 633] width 20 height 18
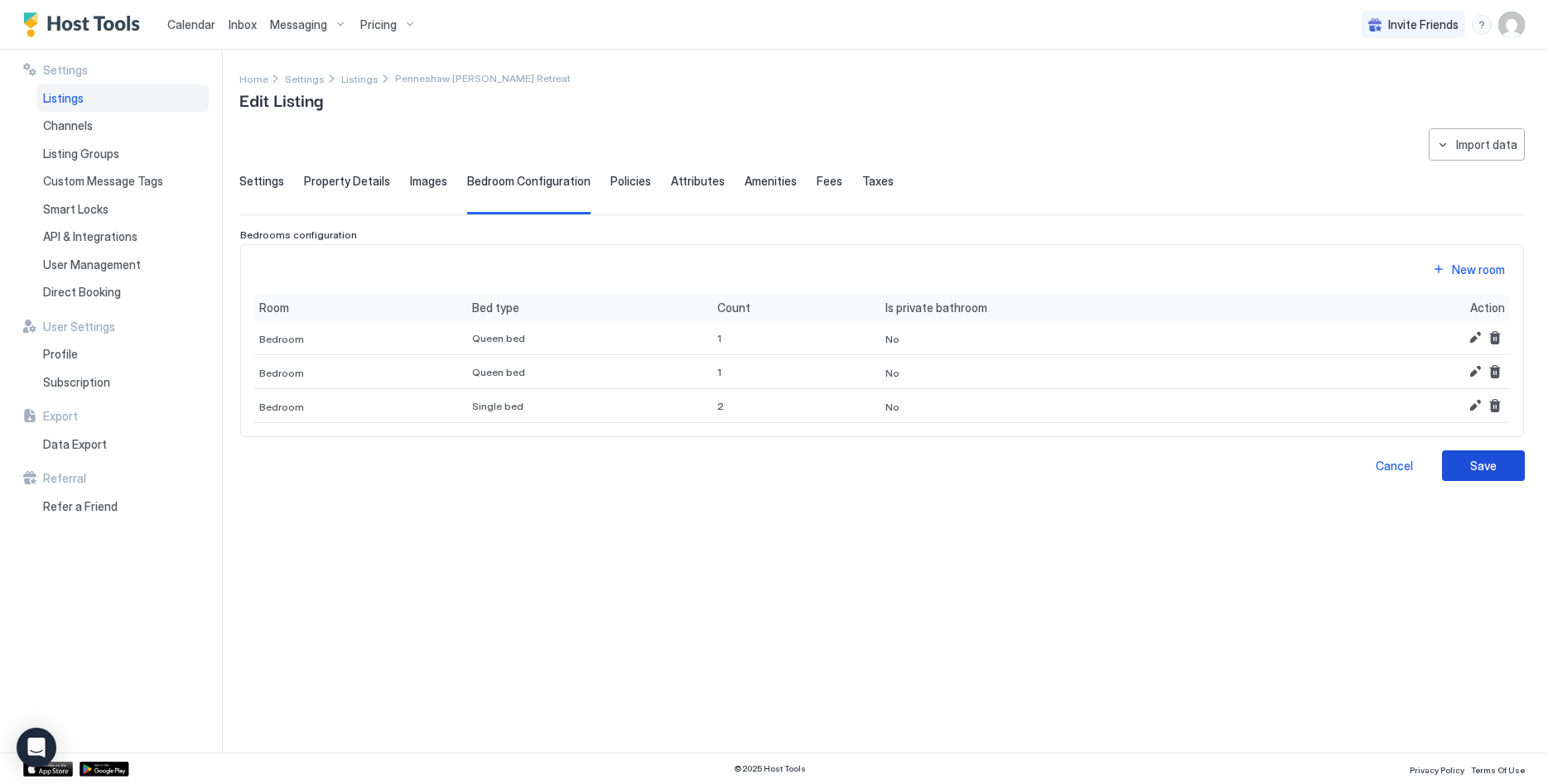
click at [1497, 467] on button "Save" at bounding box center [1483, 466] width 82 height 31
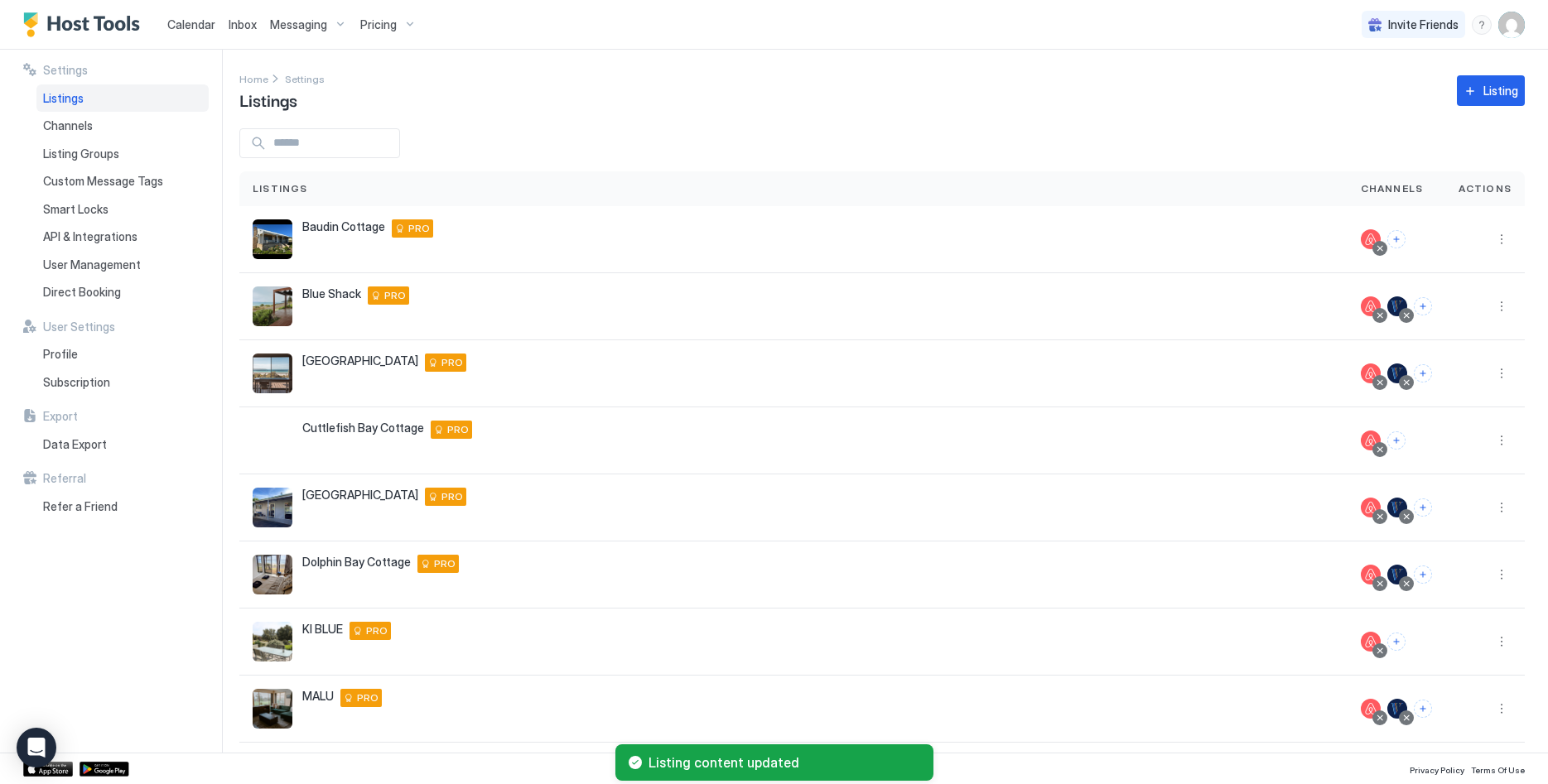
scroll to position [184, 0]
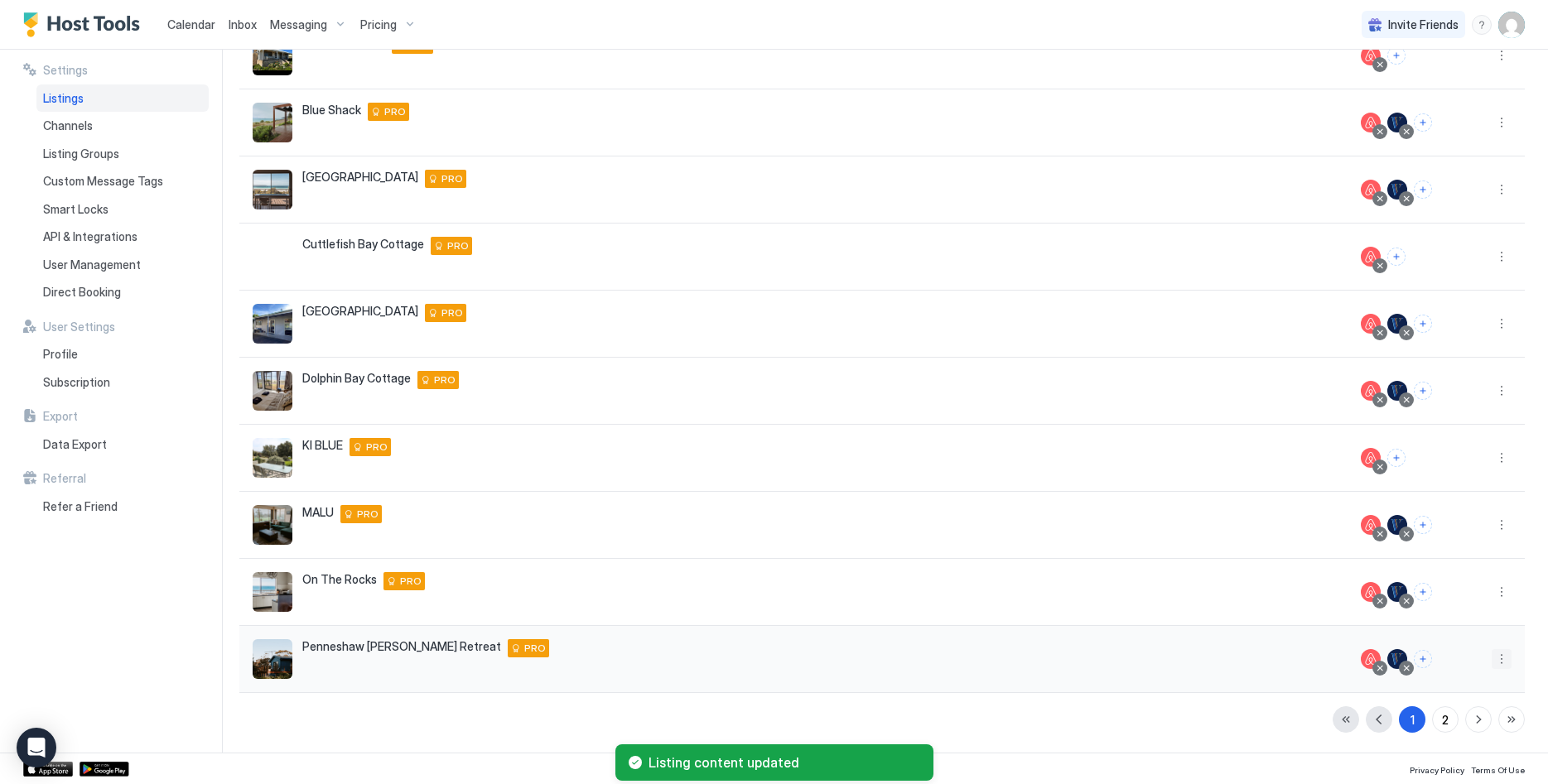
click at [1492, 651] on button "More options" at bounding box center [1501, 658] width 19 height 19
click at [1446, 562] on div "Listing Settings" at bounding box center [1459, 555] width 114 height 27
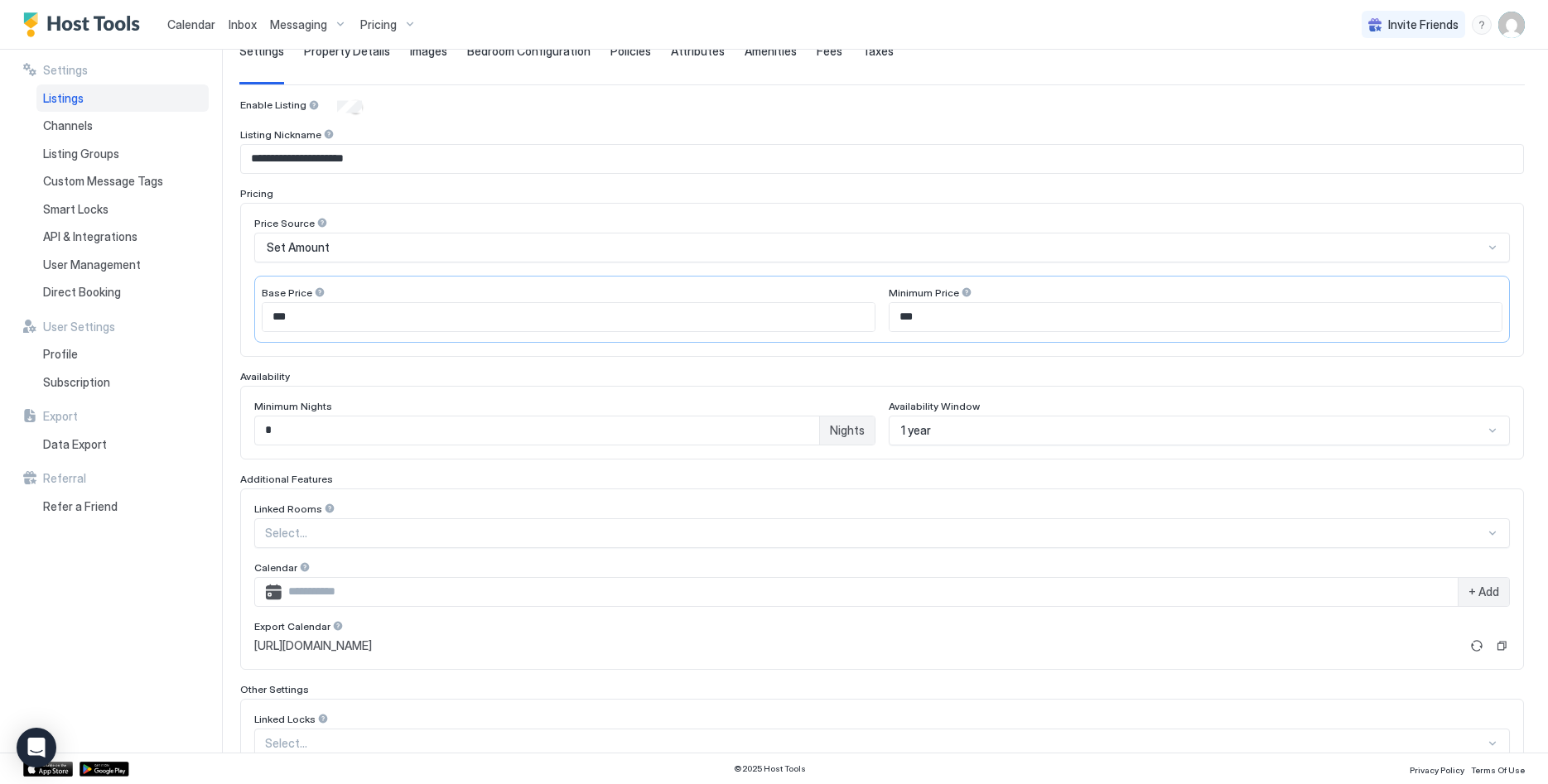
scroll to position [124, 0]
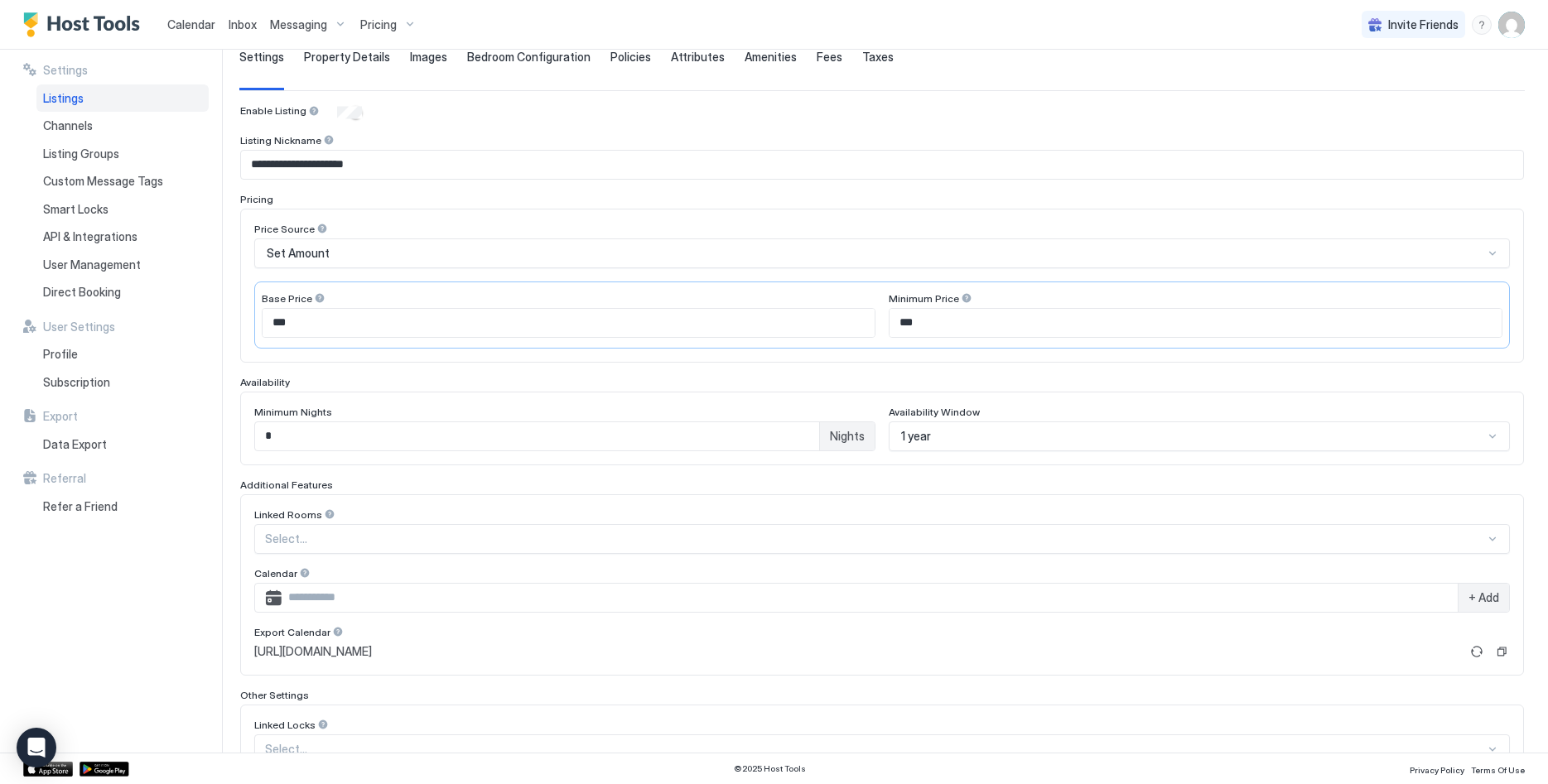
click at [303, 436] on input "*" at bounding box center [537, 436] width 564 height 28
type input "*"
click at [680, 374] on div "**********" at bounding box center [881, 456] width 1284 height 703
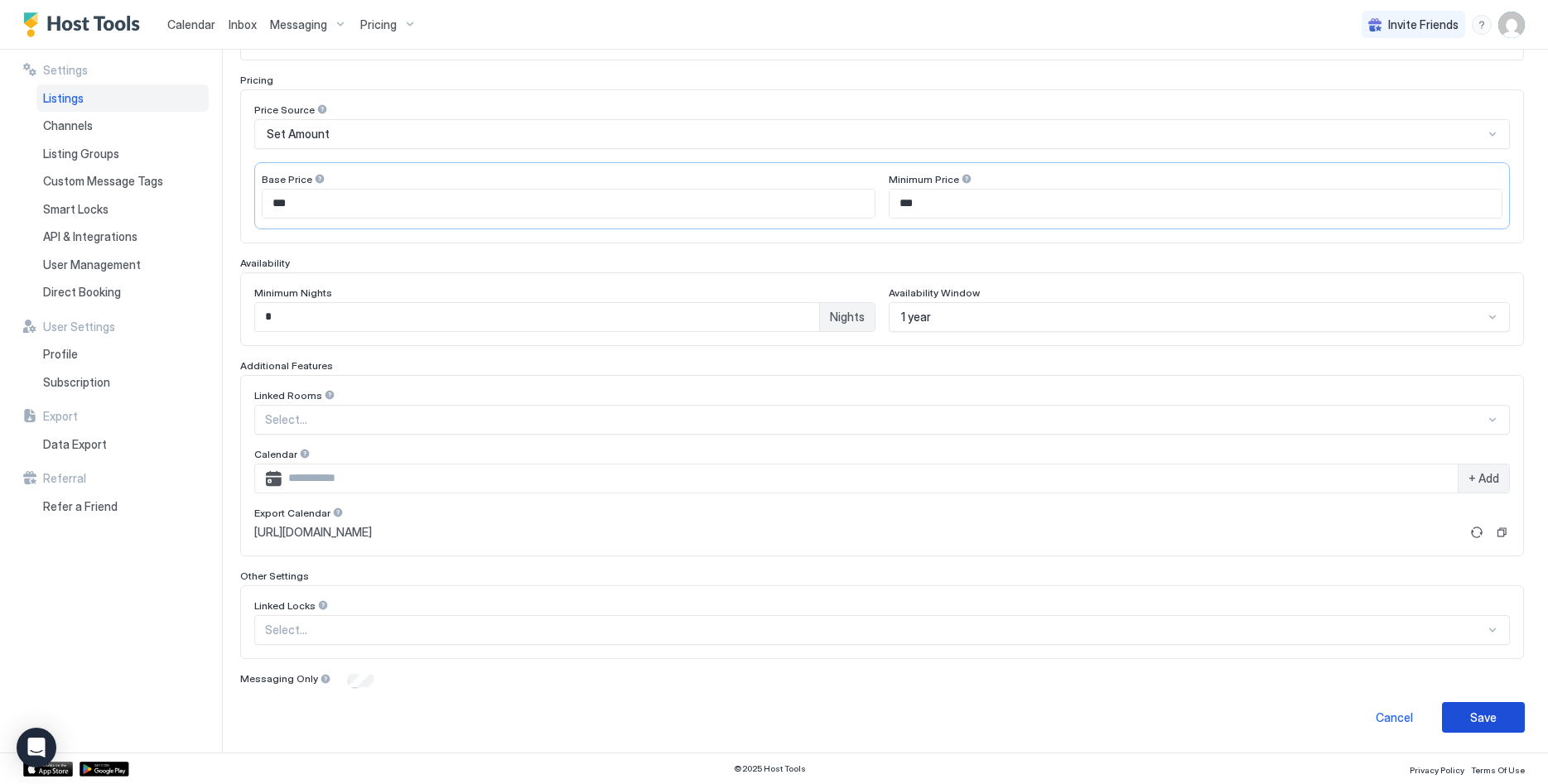
click at [1478, 711] on div "Save" at bounding box center [1483, 717] width 27 height 18
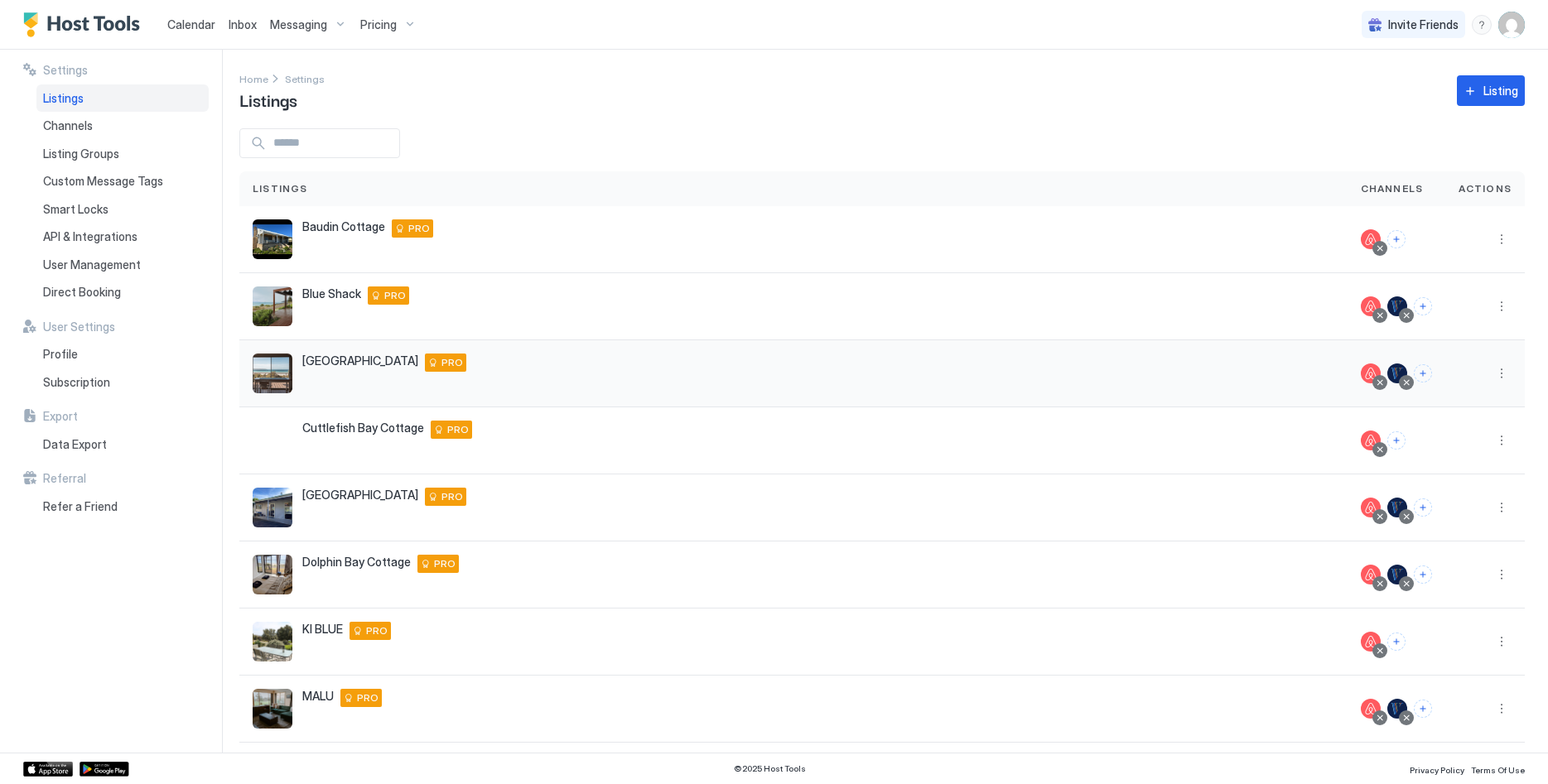
scroll to position [184, 0]
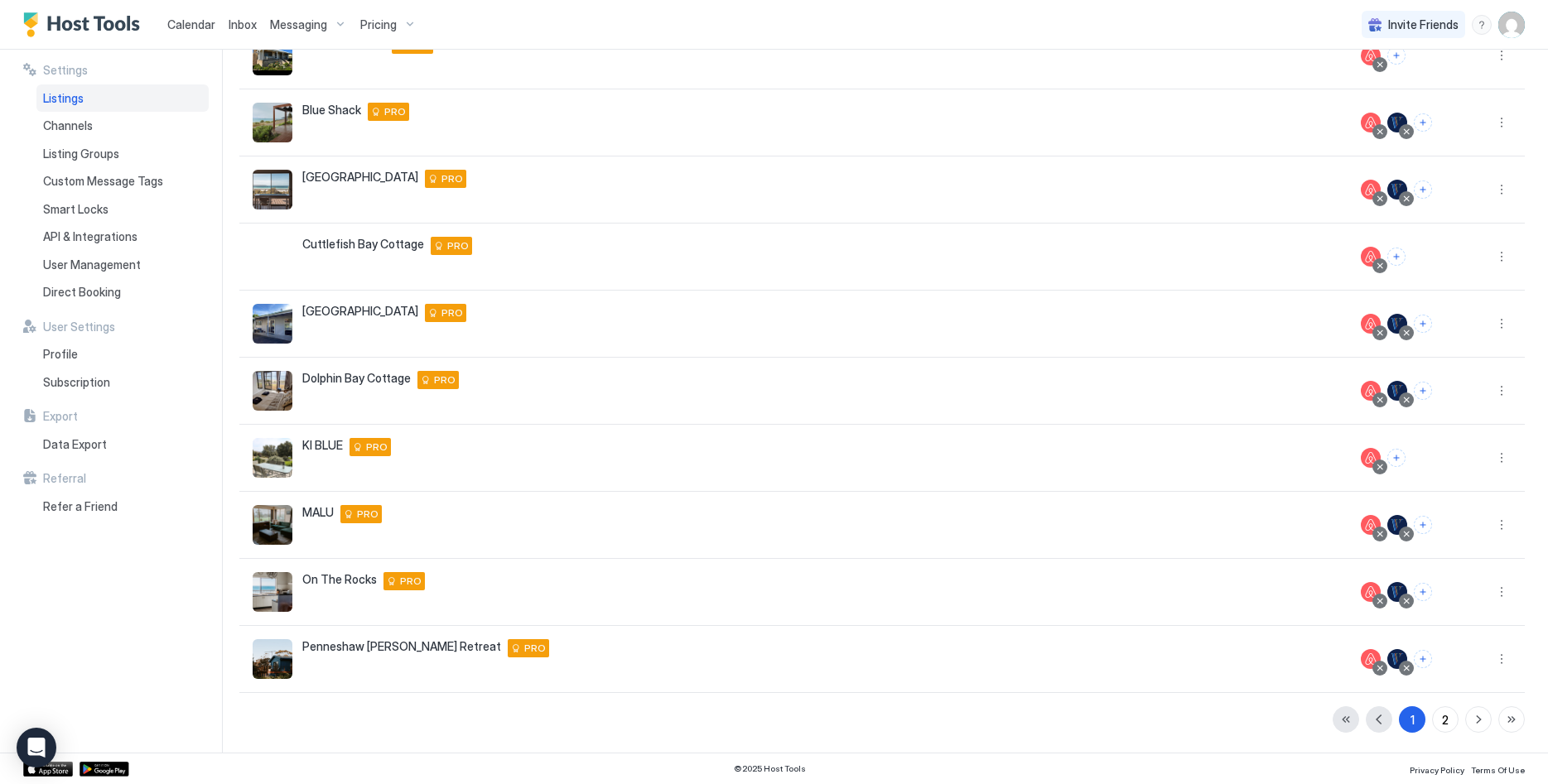
click at [191, 16] on link "Calendar" at bounding box center [192, 24] width 48 height 18
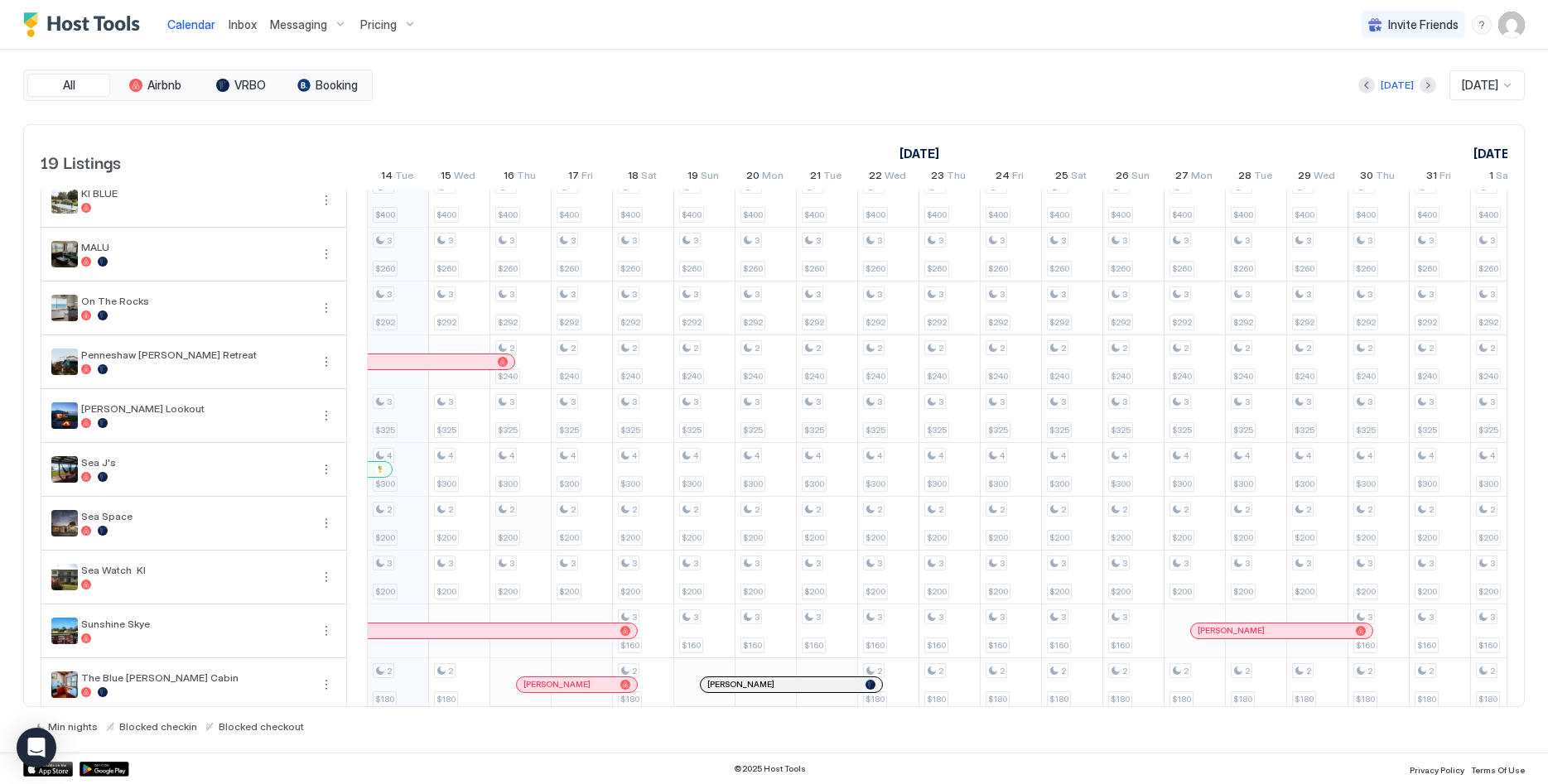
scroll to position [355, 0]
click at [886, 366] on div "3 $250 3 $425 2 $500 3 $240 4 $400 3 $260 3 $292 3 $325 4 $300 2 $200 3 $200 2 …" at bounding box center [1255, 355] width 3616 height 1039
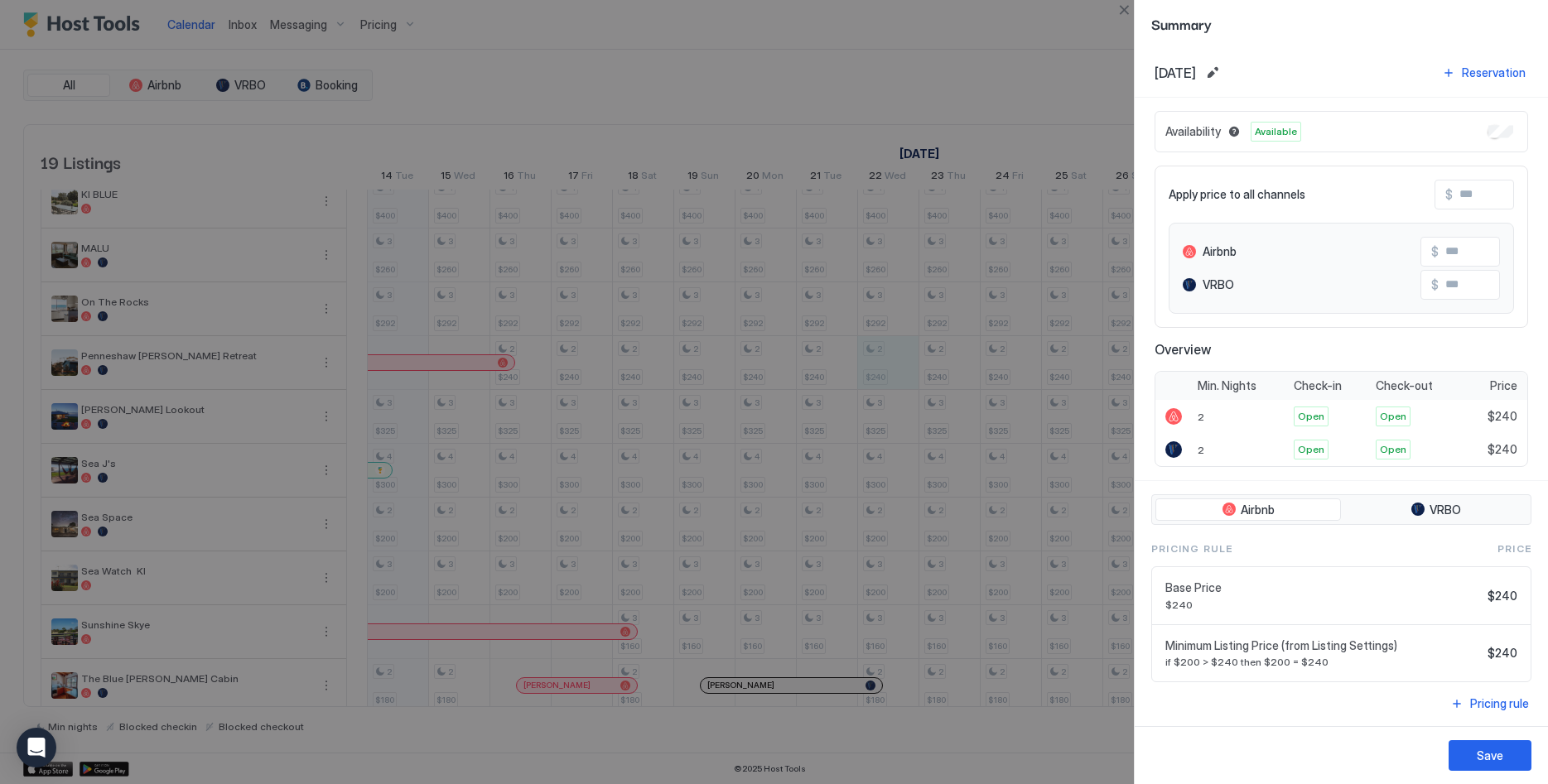
scroll to position [2, 0]
click at [1449, 645] on span "Minimum Listing Price (from Listing Settings)" at bounding box center [1323, 644] width 316 height 15
click at [1489, 653] on div "Minimum Listing Price (from Listing Settings) if $200 > $240 then $200 = $240 $…" at bounding box center [1342, 652] width 352 height 31
click at [1358, 570] on div "Base Price $240 $240" at bounding box center [1341, 594] width 379 height 58
click at [1490, 192] on input "Input Field" at bounding box center [1518, 193] width 132 height 28
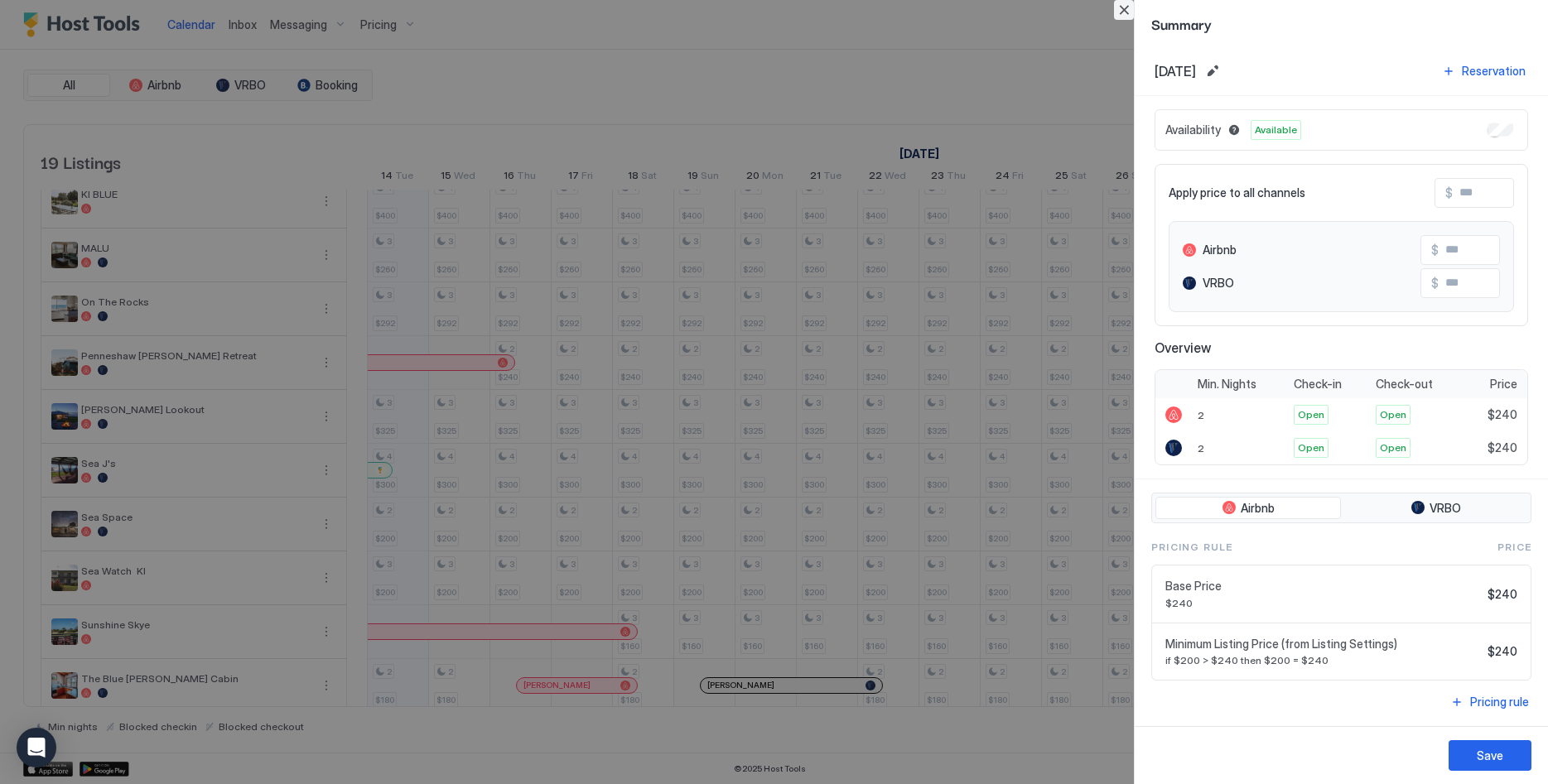
click at [1125, 12] on button "Close" at bounding box center [1123, 9] width 19 height 19
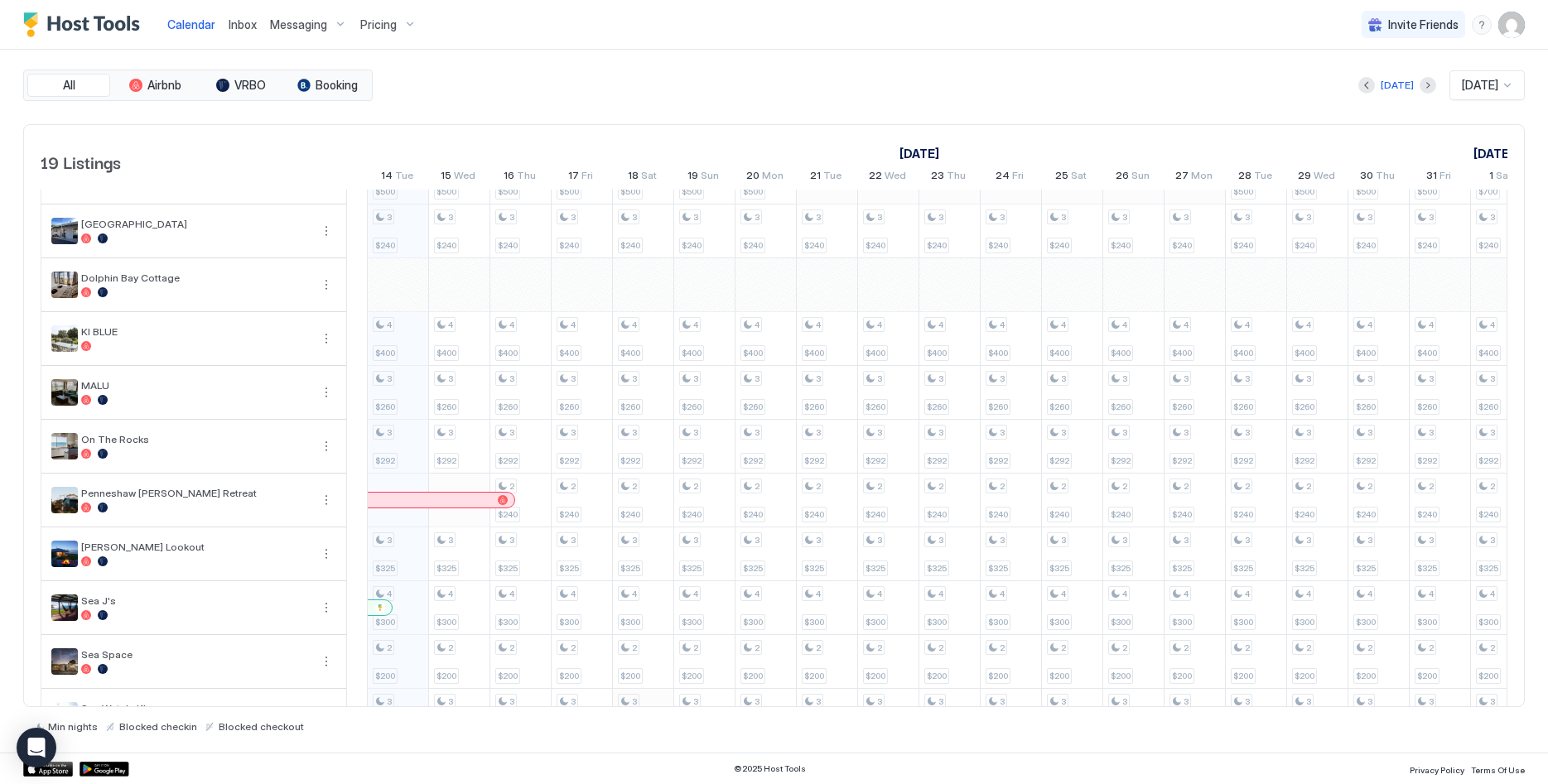
scroll to position [422, 0]
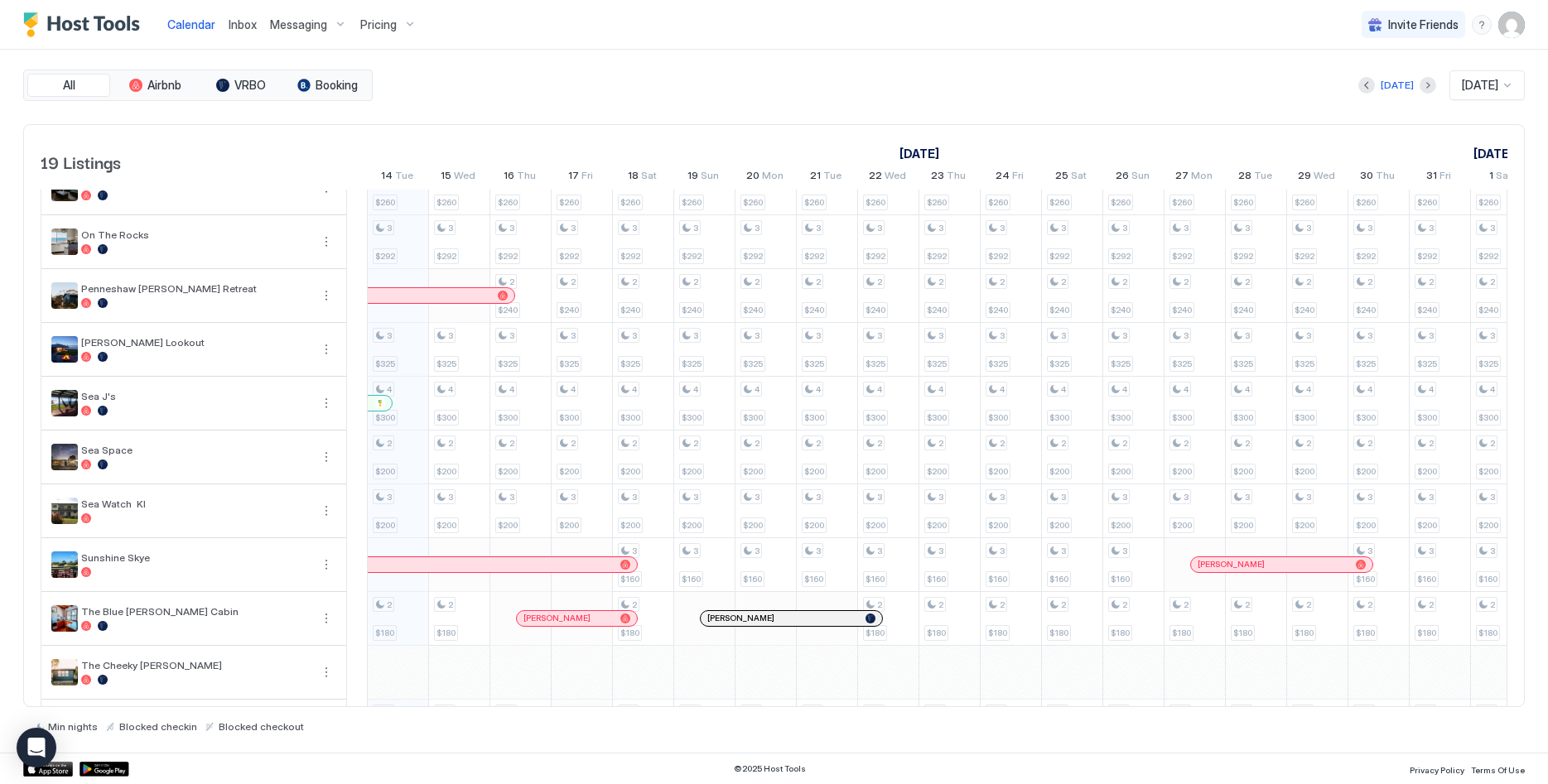
click at [1509, 24] on img "User profile" at bounding box center [1511, 25] width 27 height 27
click at [1367, 93] on span "Settings" at bounding box center [1363, 93] width 44 height 15
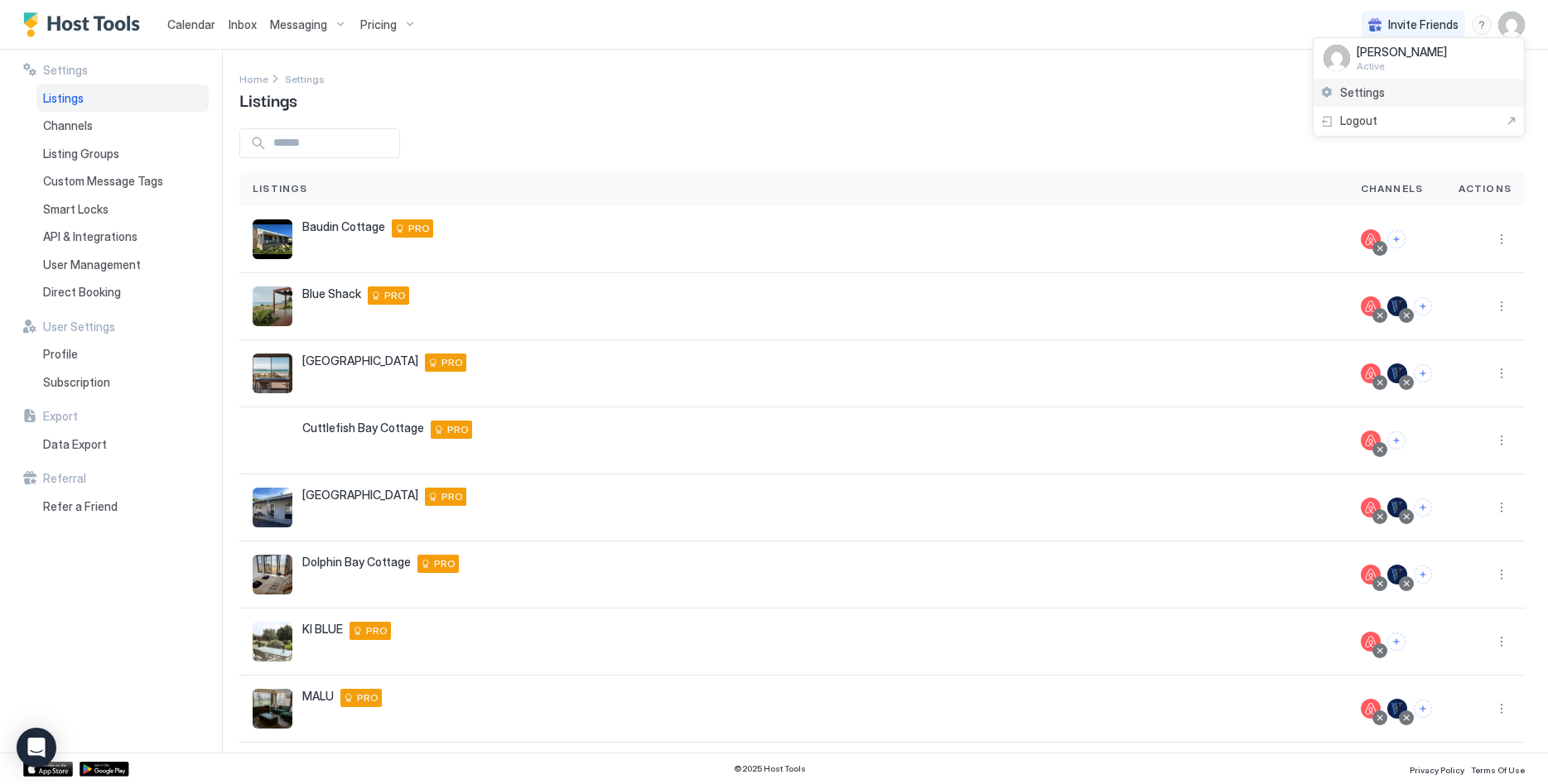
scroll to position [184, 0]
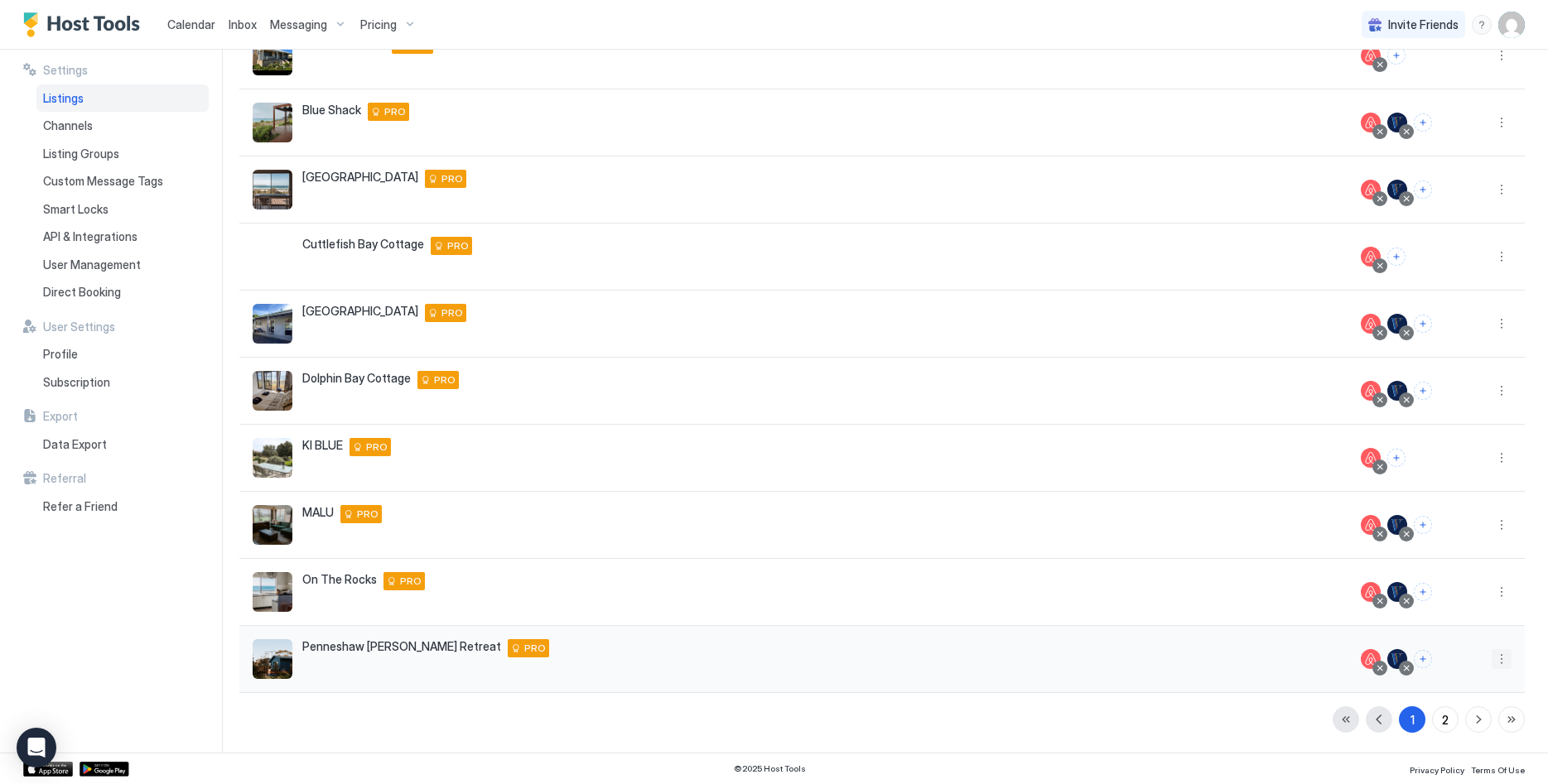
click at [1505, 664] on button "More options" at bounding box center [1501, 658] width 19 height 19
click at [1459, 535] on div "Pricing" at bounding box center [1459, 529] width 114 height 27
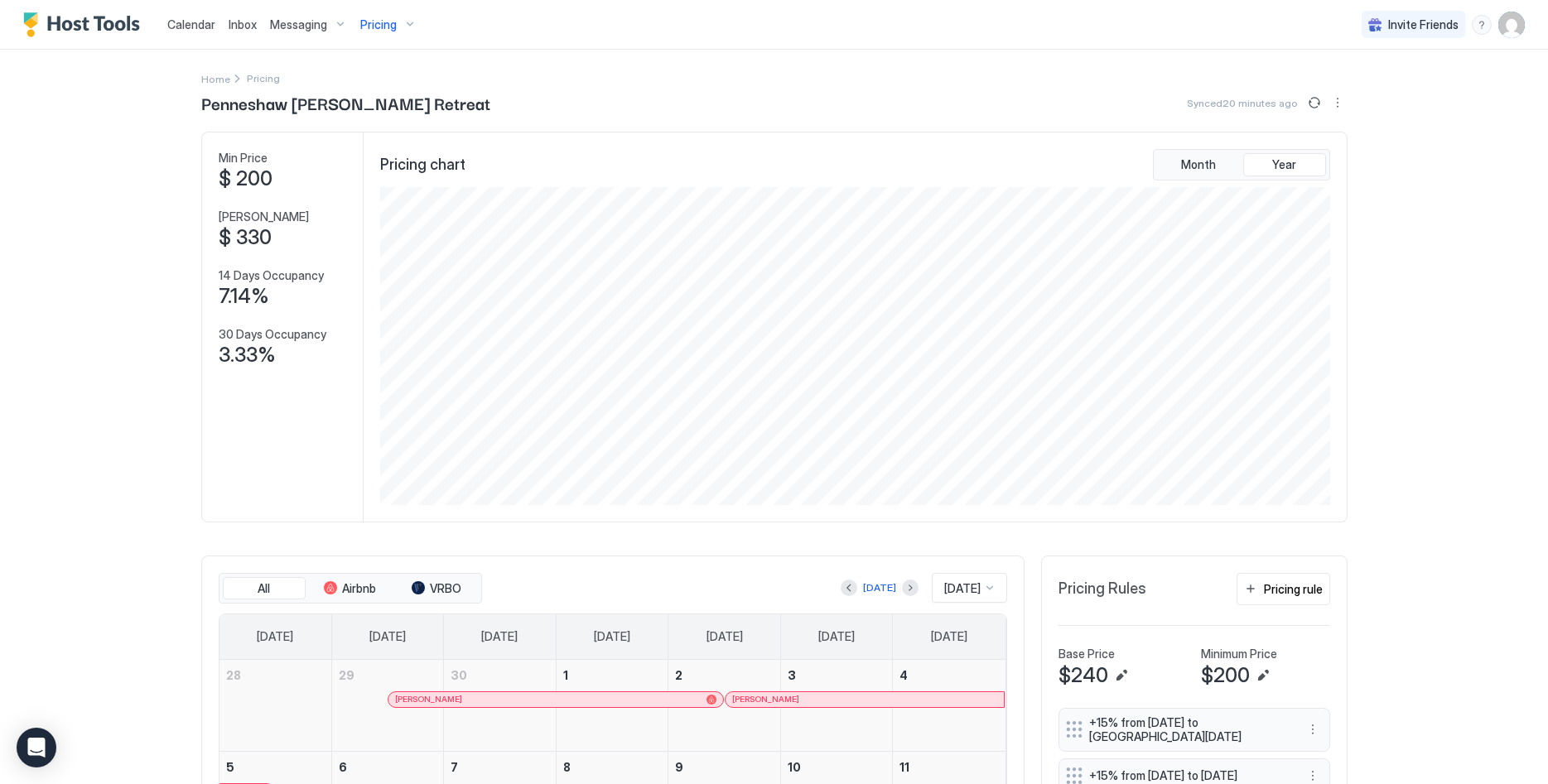
click at [1483, 26] on div "menu" at bounding box center [1481, 24] width 19 height 19
click at [1378, 109] on div "Chat with us" at bounding box center [1385, 106] width 210 height 29
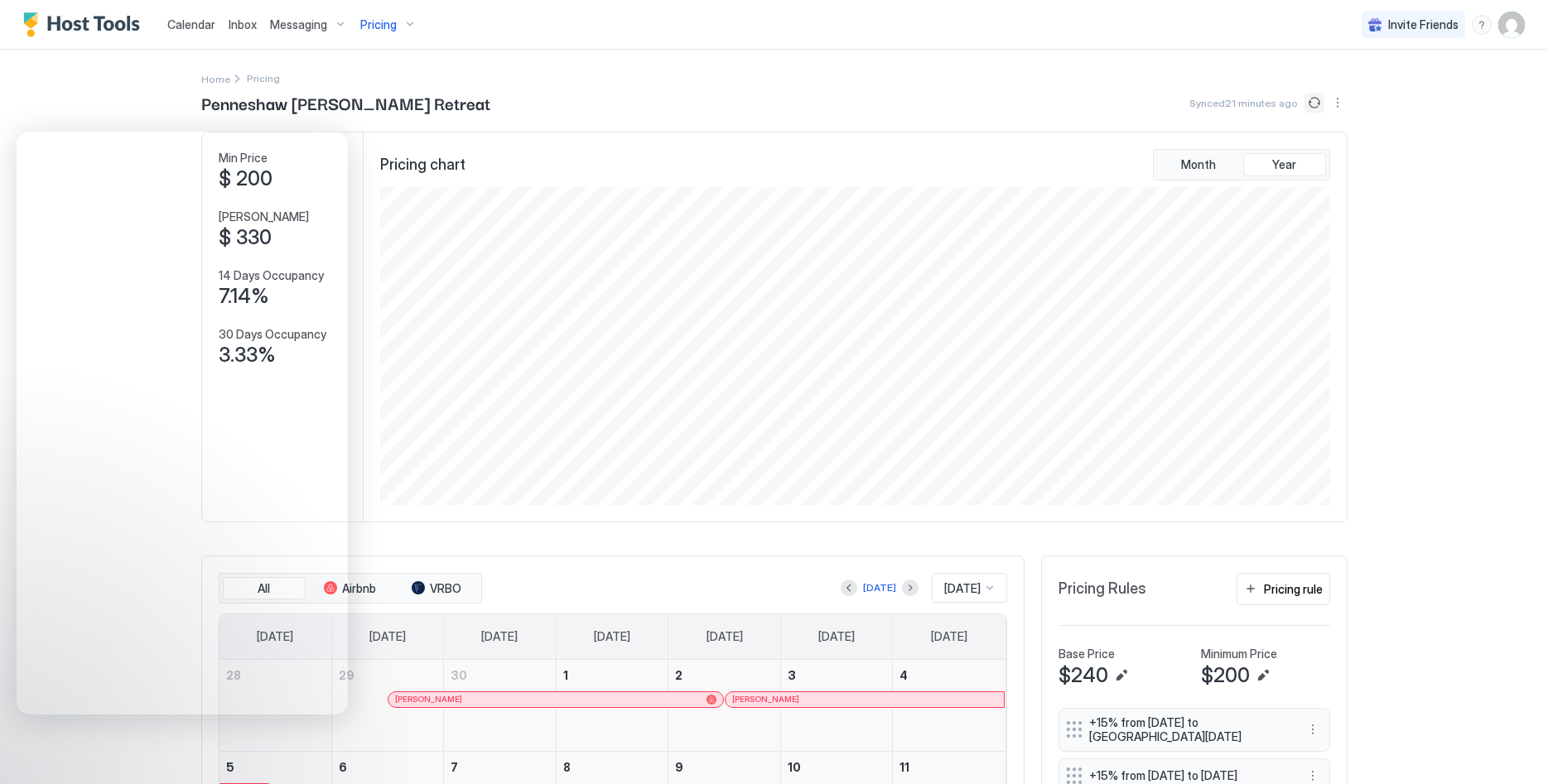
click at [1321, 101] on button "Sync prices" at bounding box center [1314, 102] width 19 height 19
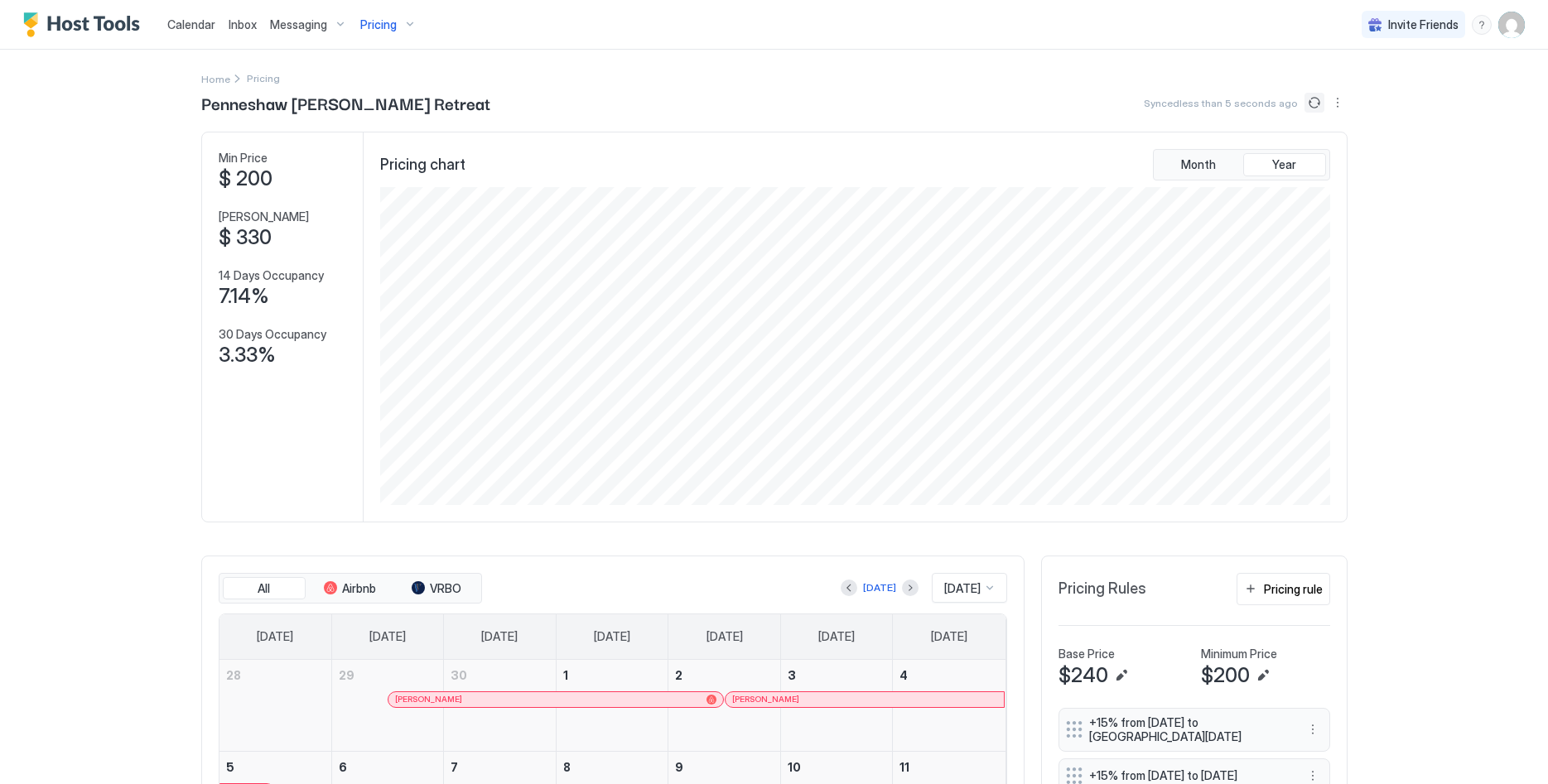
click at [1318, 105] on button "Sync prices" at bounding box center [1314, 102] width 19 height 19
click at [1205, 156] on button "Month" at bounding box center [1198, 165] width 82 height 23
click at [1280, 589] on div "Pricing rule" at bounding box center [1293, 589] width 59 height 18
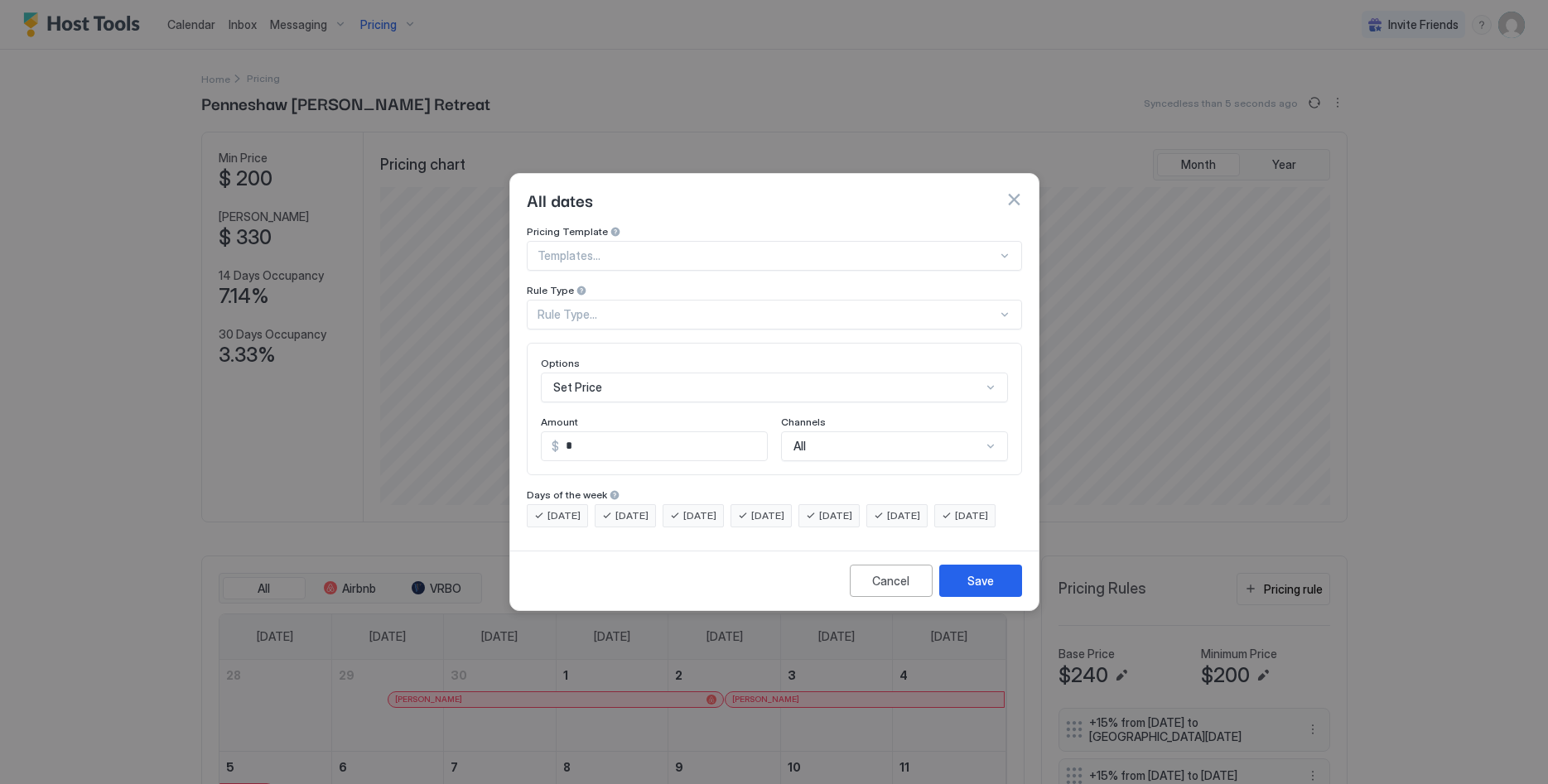
click at [869, 422] on div "Options Set Price Amount $ * Channels All" at bounding box center [774, 408] width 495 height 132
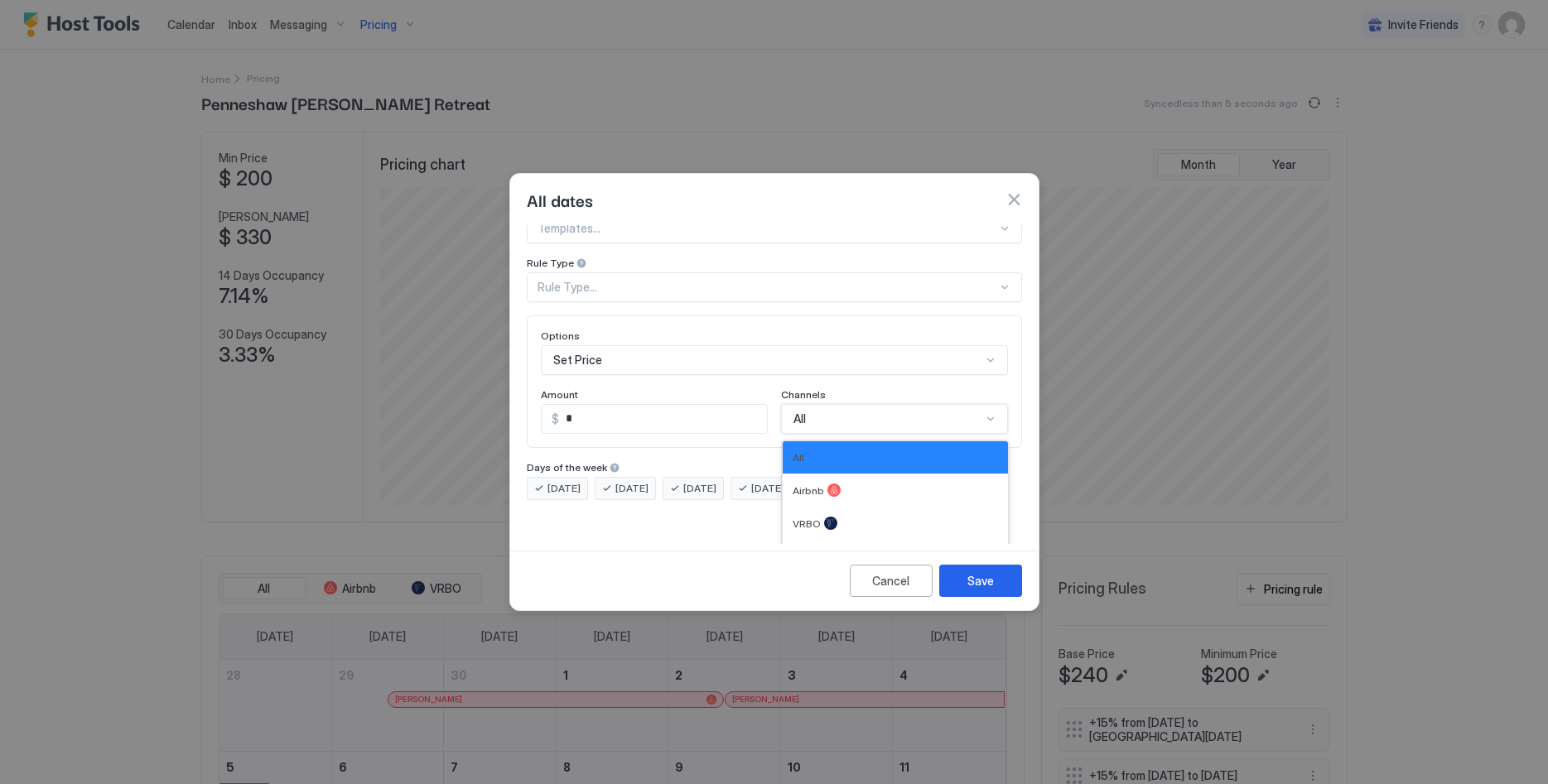
click at [1014, 192] on button "button" at bounding box center [1014, 200] width 17 height 17
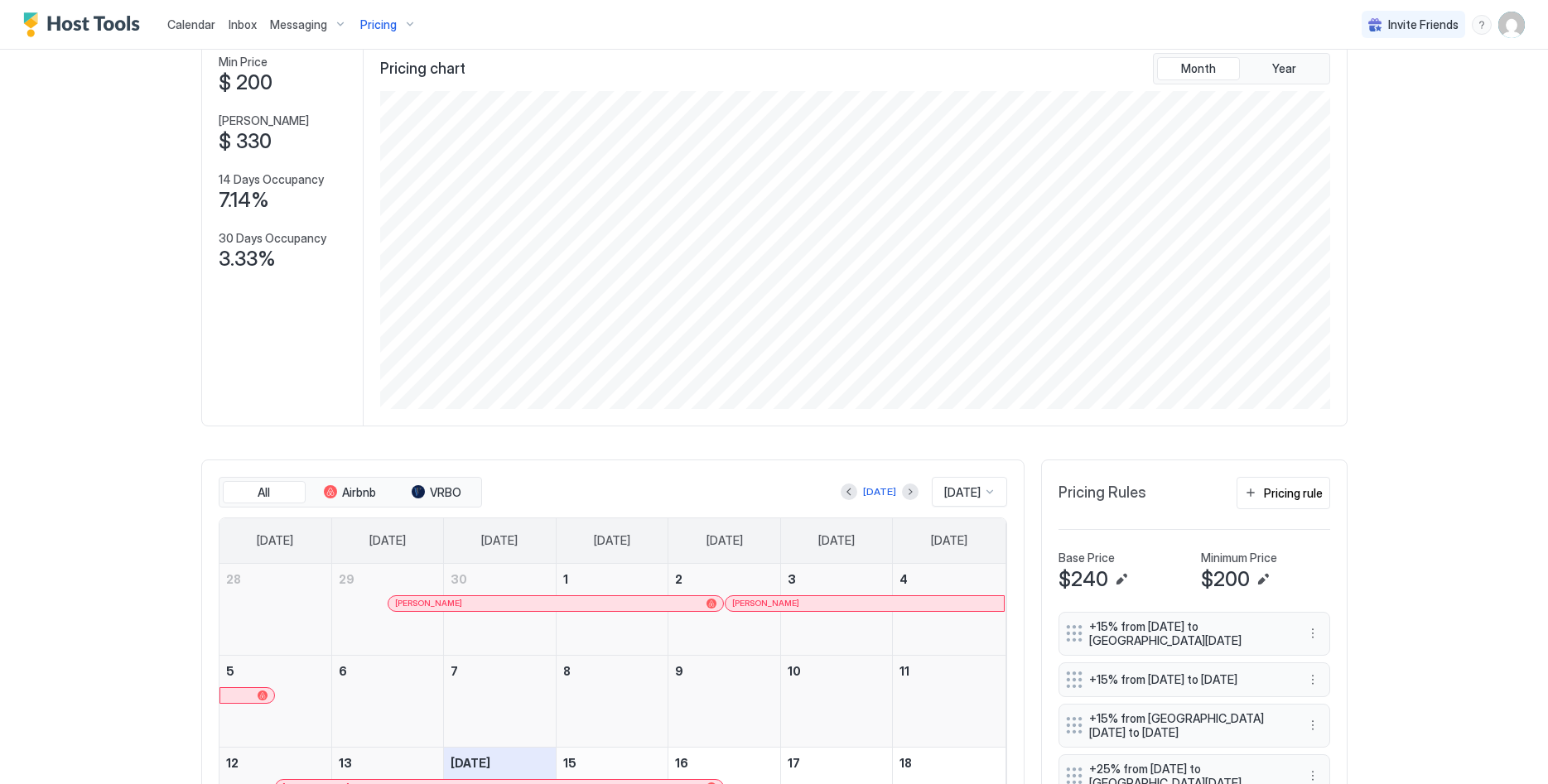
scroll to position [169, 0]
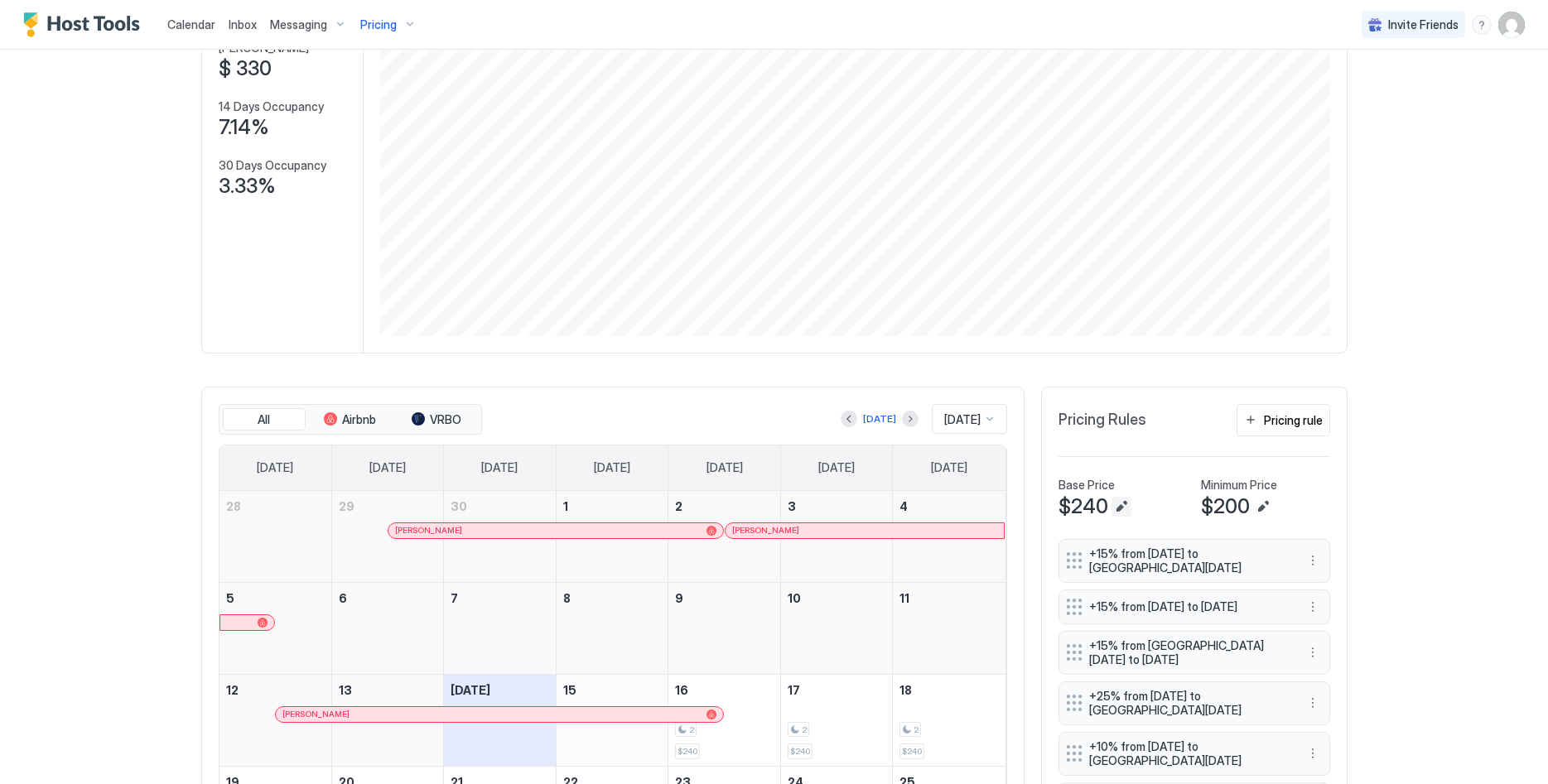
click at [1117, 501] on button "Edit" at bounding box center [1121, 506] width 19 height 19
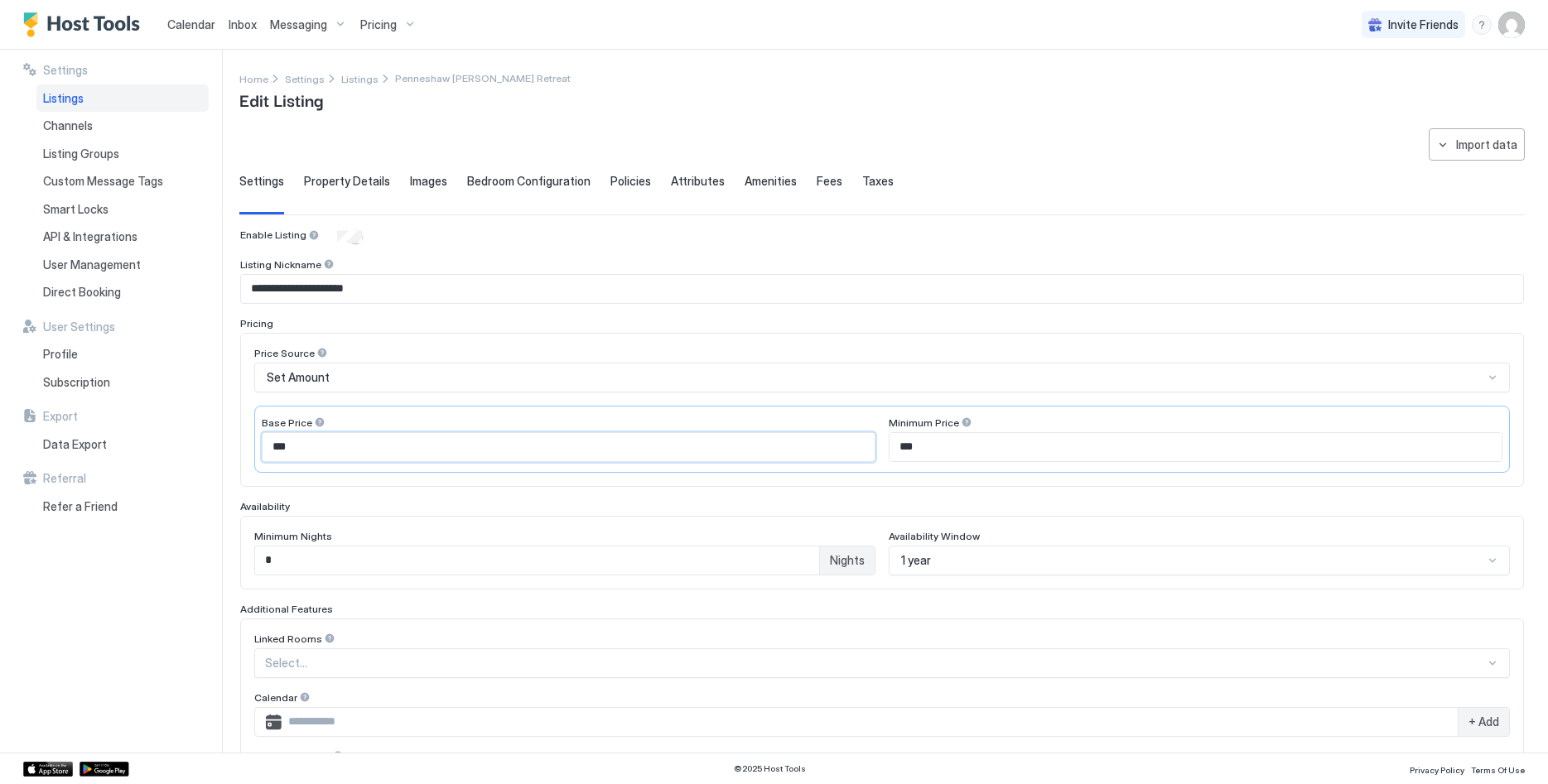
drag, startPoint x: 416, startPoint y: 450, endPoint x: 233, endPoint y: 436, distance: 183.5
click at [263, 436] on input "***" at bounding box center [568, 447] width 612 height 28
type input "***"
drag, startPoint x: 980, startPoint y: 452, endPoint x: 882, endPoint y: 452, distance: 98.0
click at [890, 452] on input "***" at bounding box center [1195, 447] width 612 height 28
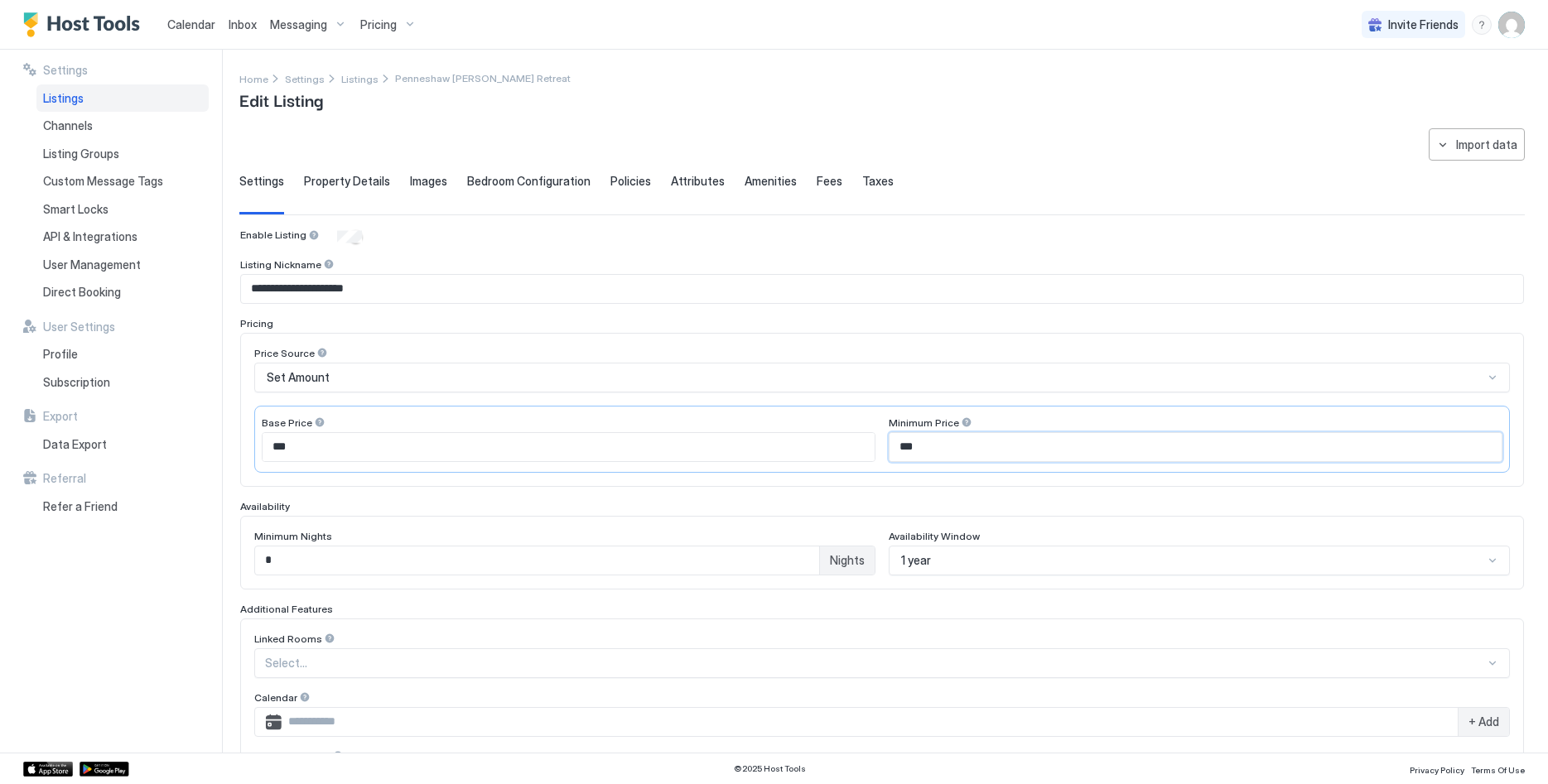
type input "***"
click at [1267, 152] on div "**********" at bounding box center [882, 553] width 1285 height 848
click at [1483, 144] on div "Import data" at bounding box center [1487, 144] width 61 height 18
click at [1266, 109] on div at bounding box center [774, 392] width 1548 height 784
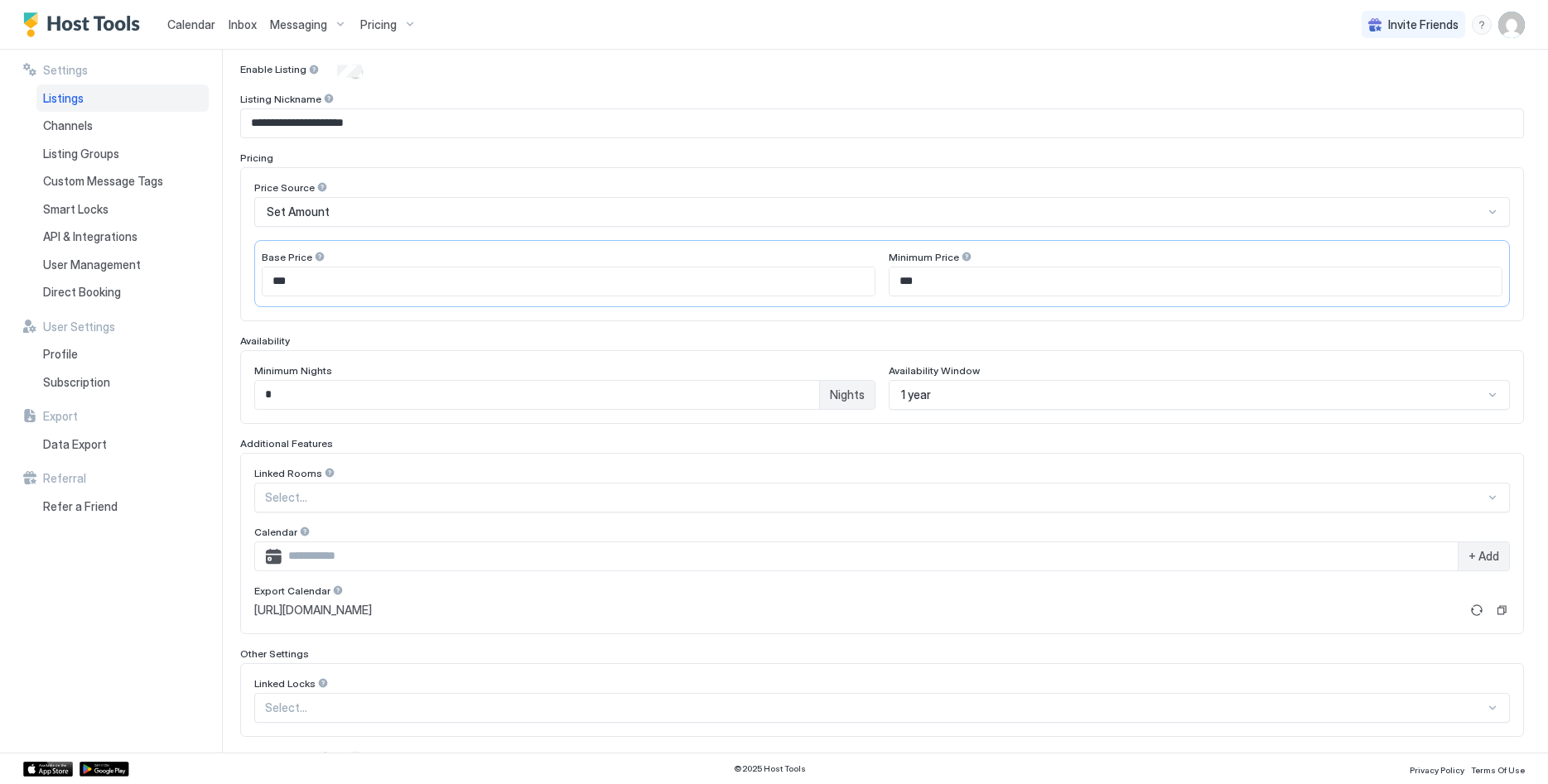
scroll to position [243, 0]
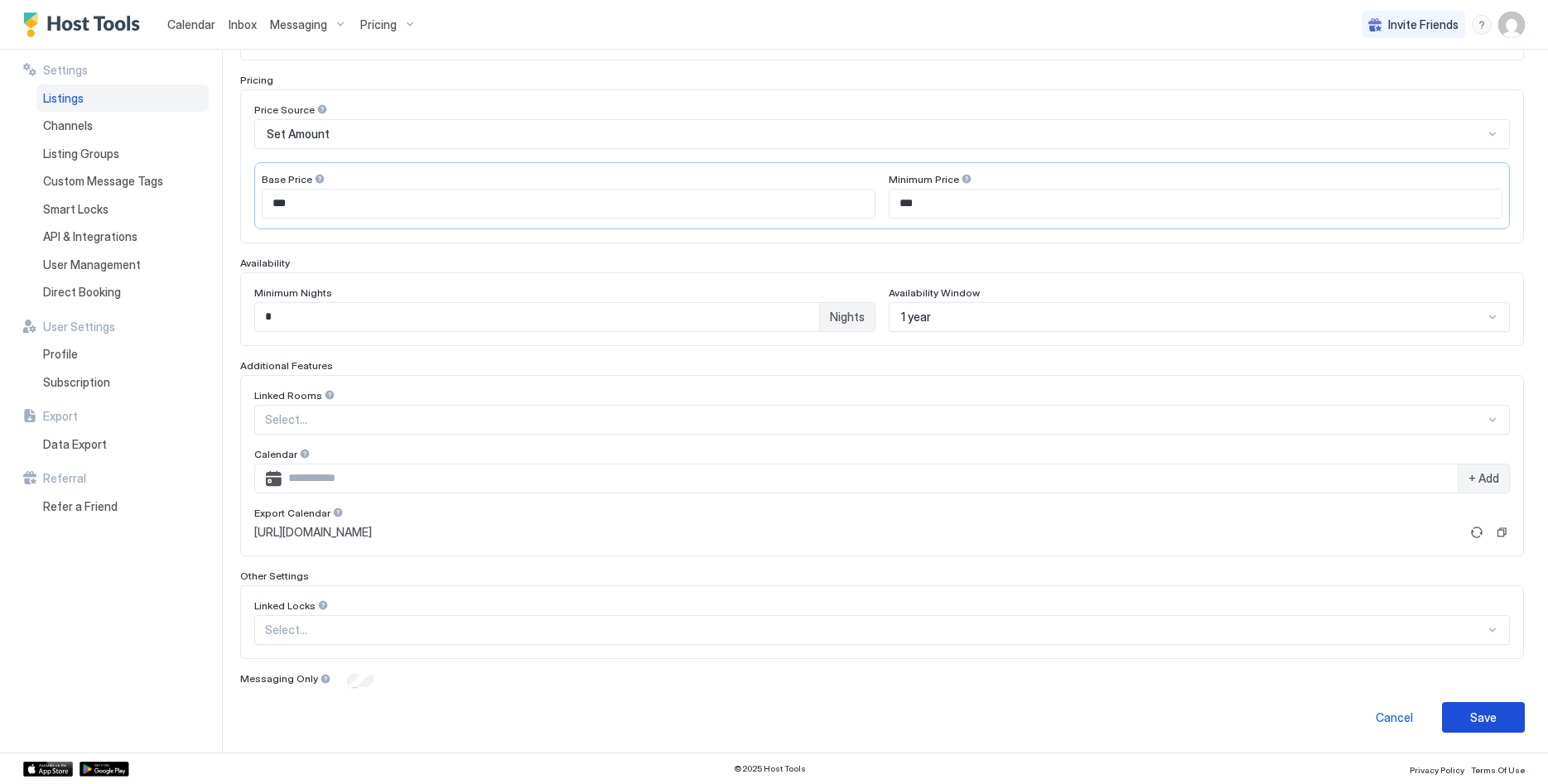
click at [1490, 728] on button "Save" at bounding box center [1483, 717] width 82 height 31
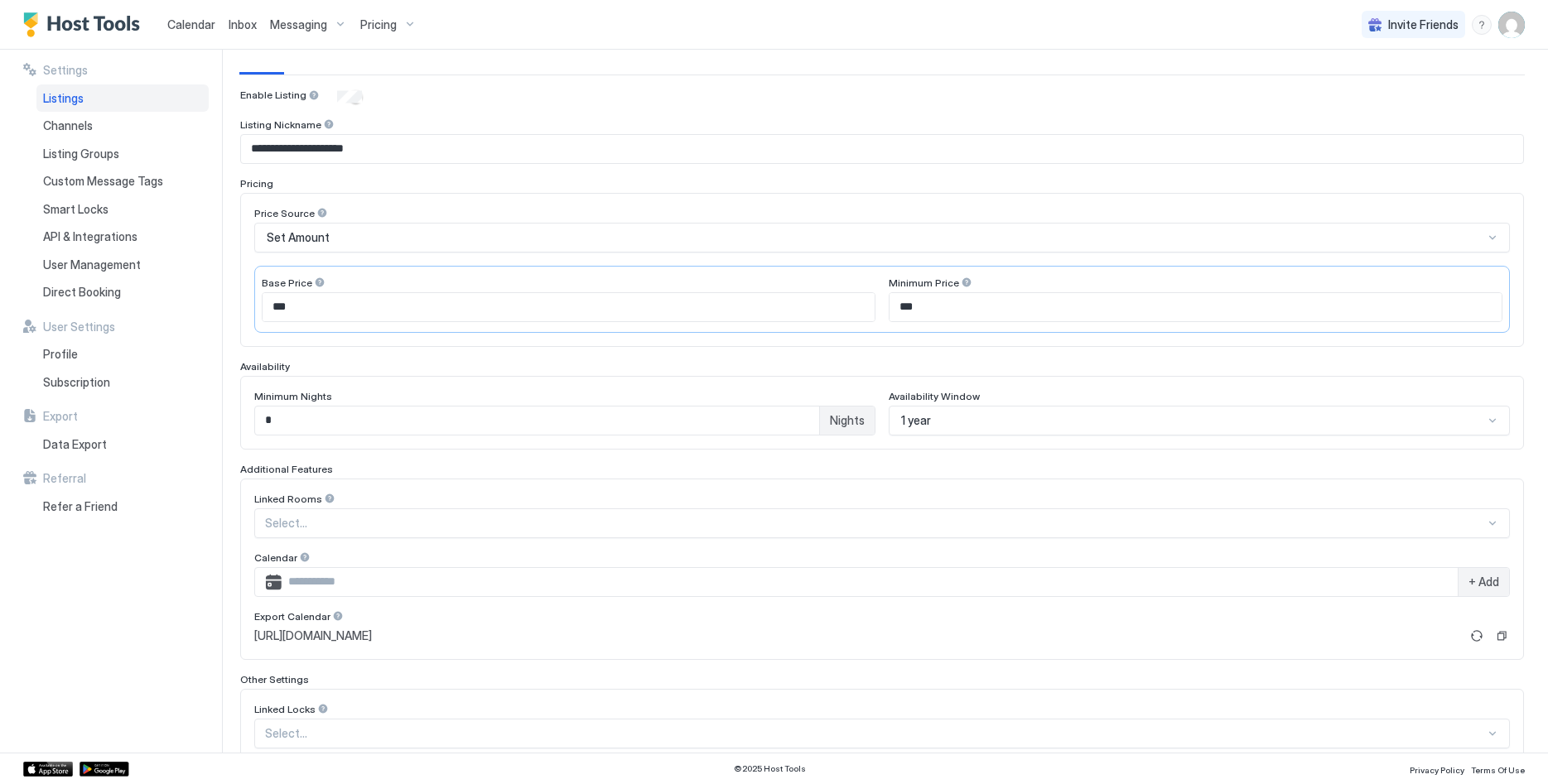
scroll to position [75, 0]
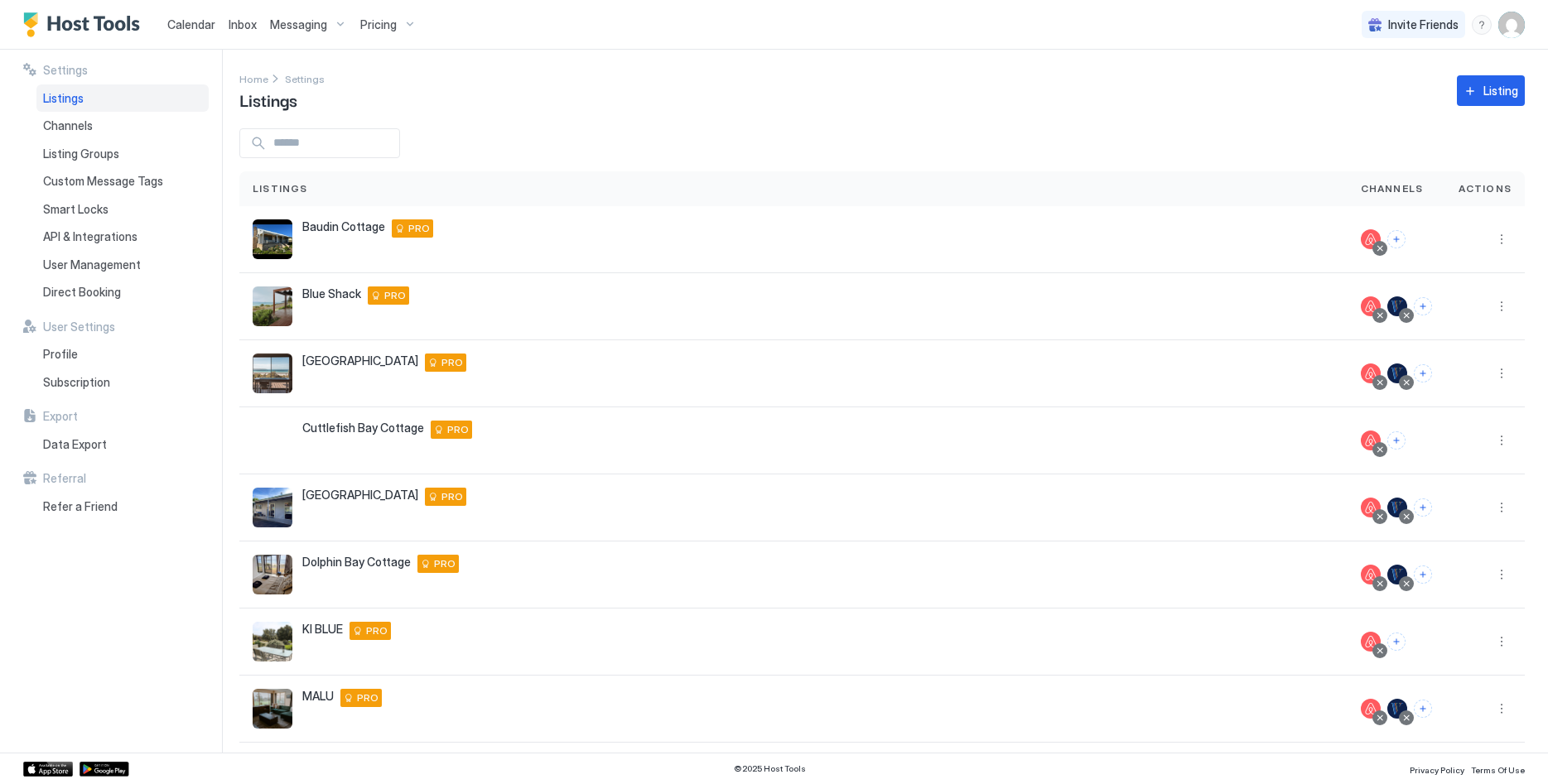
click at [384, 24] on span "Pricing" at bounding box center [378, 25] width 36 height 15
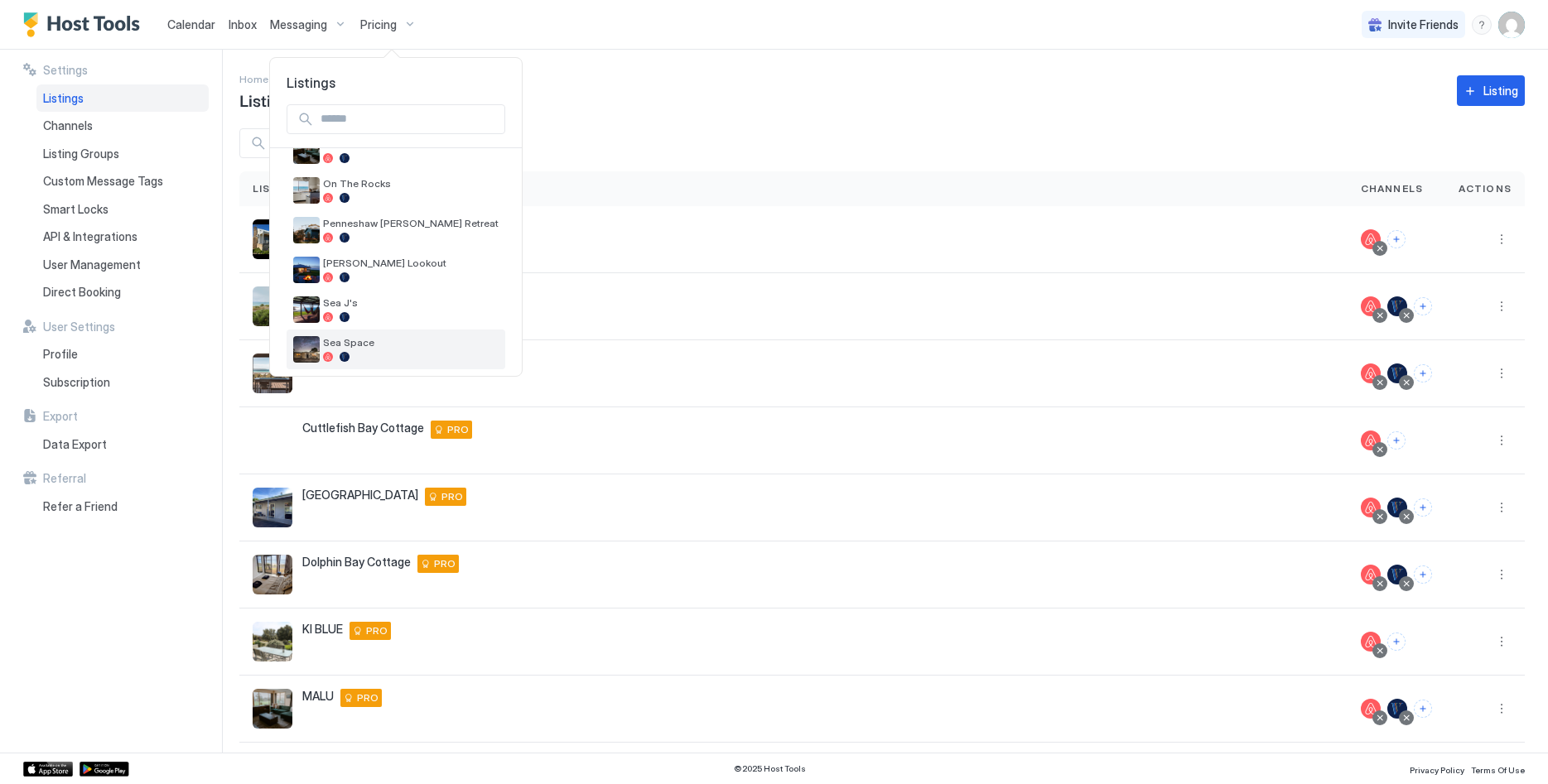
scroll to position [341, 0]
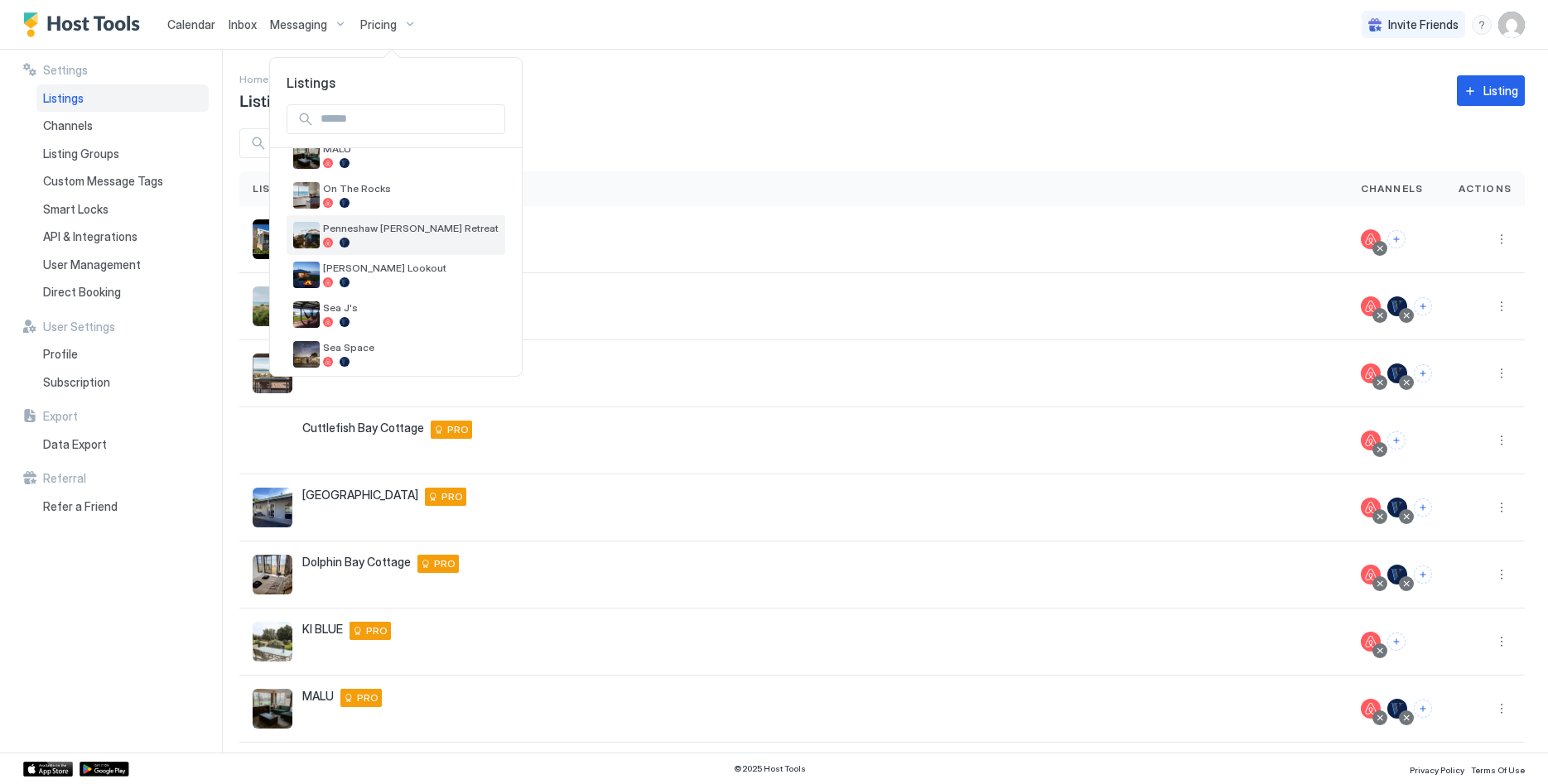
click at [406, 232] on span "Penneshaw [PERSON_NAME] Retreat" at bounding box center [411, 228] width 176 height 12
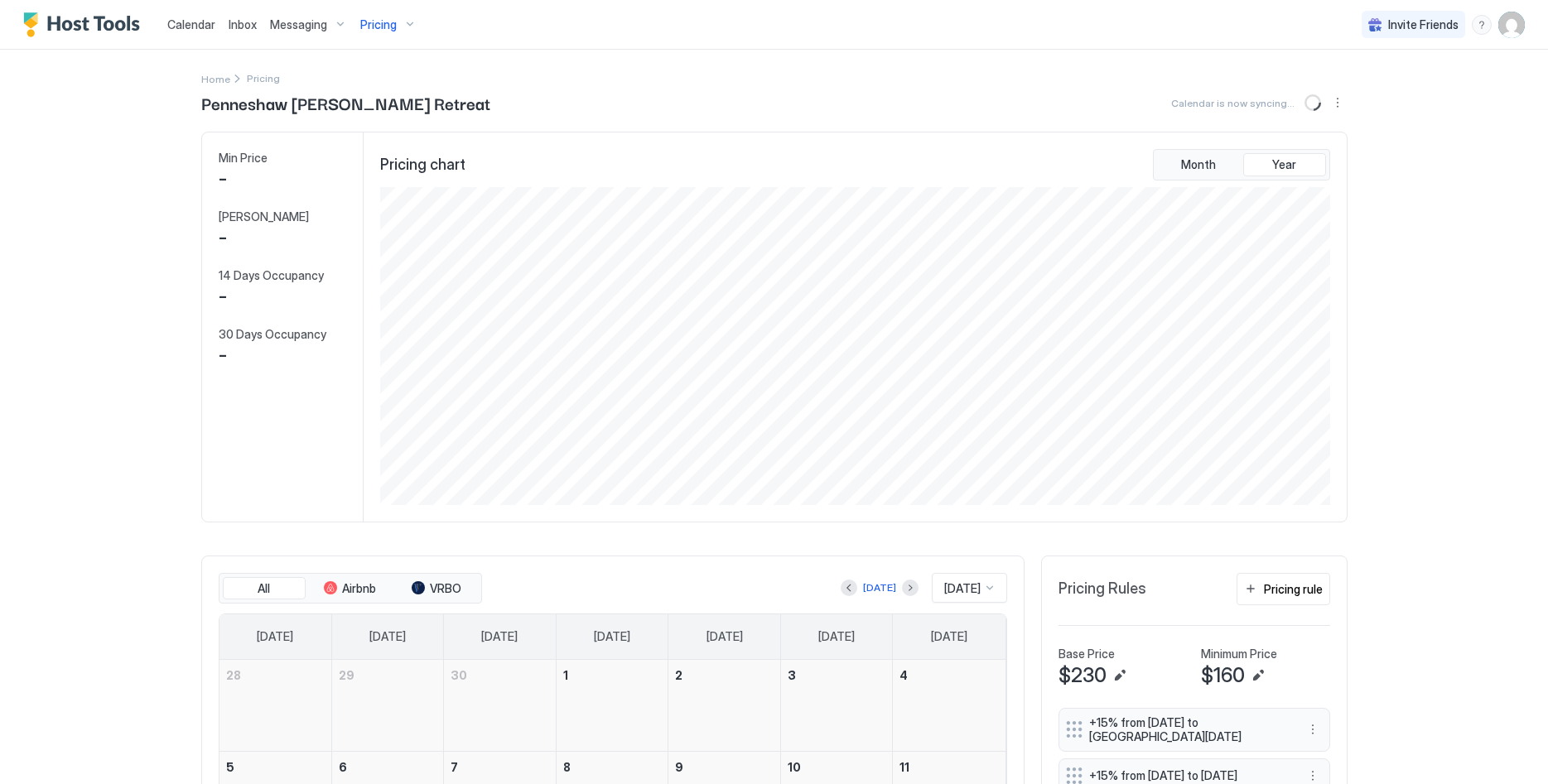
scroll to position [318, 954]
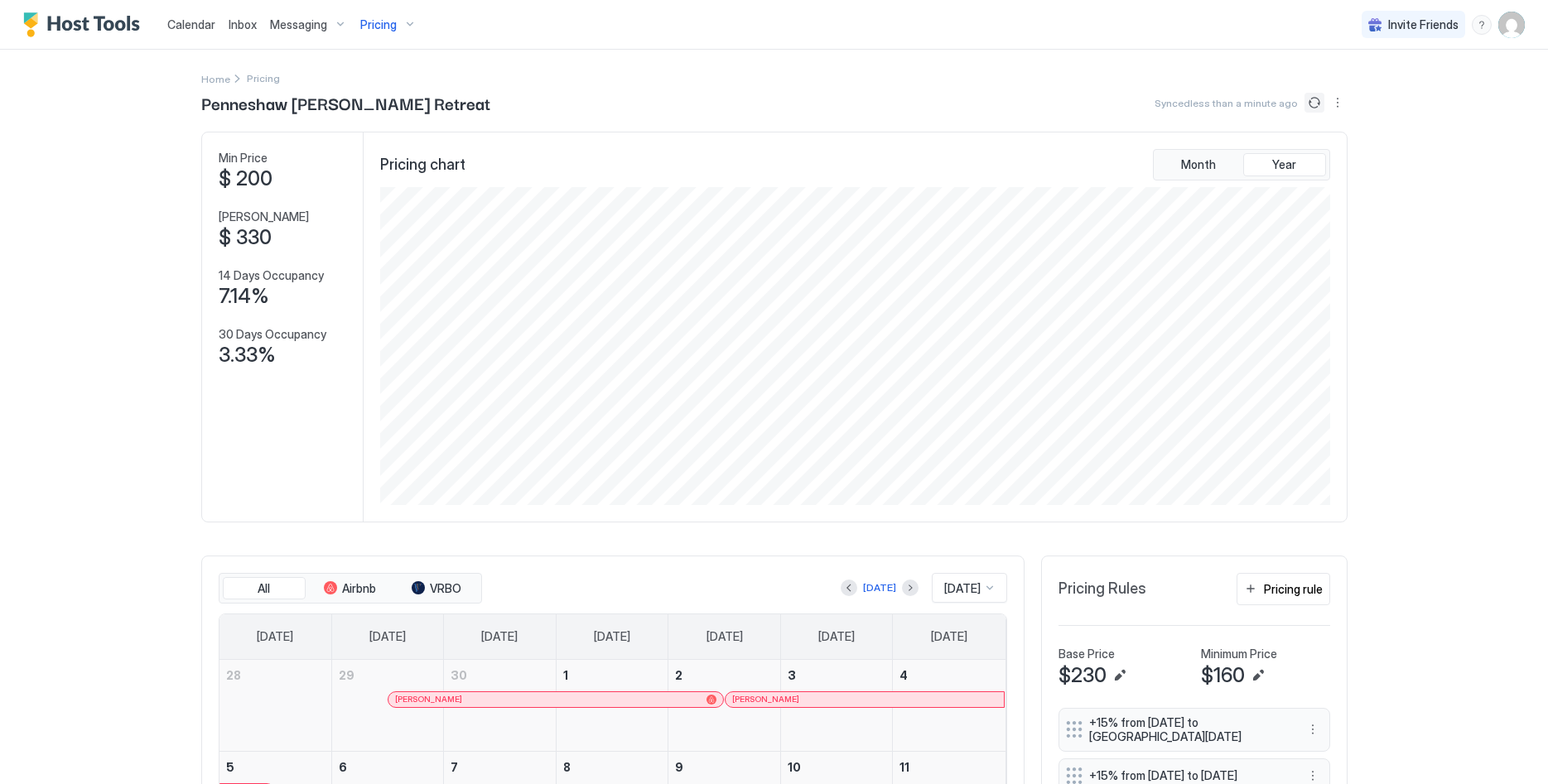
click at [1310, 98] on button "Sync prices" at bounding box center [1314, 102] width 19 height 19
click at [1315, 98] on button "Sync prices" at bounding box center [1314, 102] width 19 height 19
click at [1313, 102] on button "Sync prices" at bounding box center [1314, 102] width 19 height 19
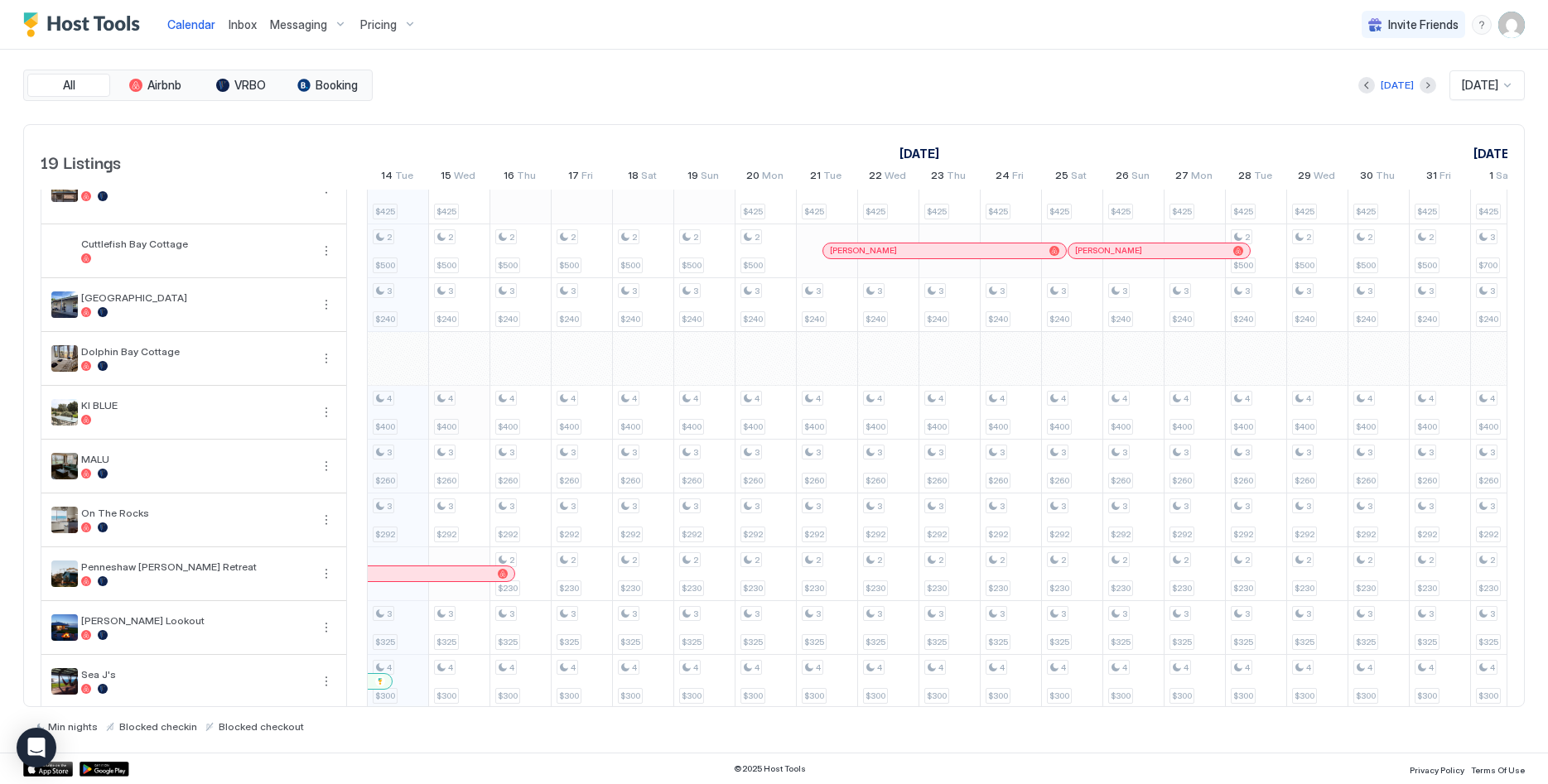
scroll to position [254, 0]
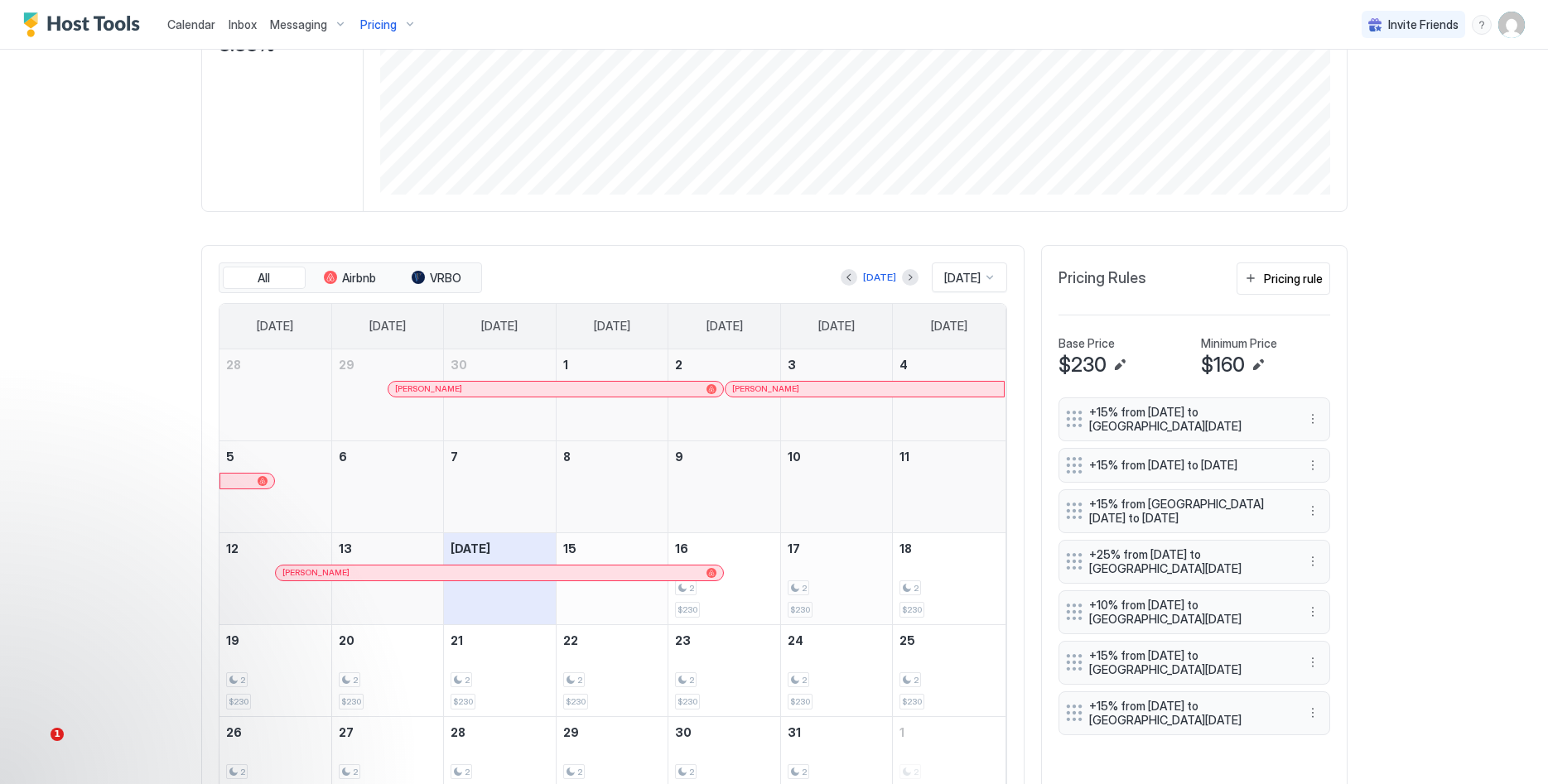
scroll to position [400, 0]
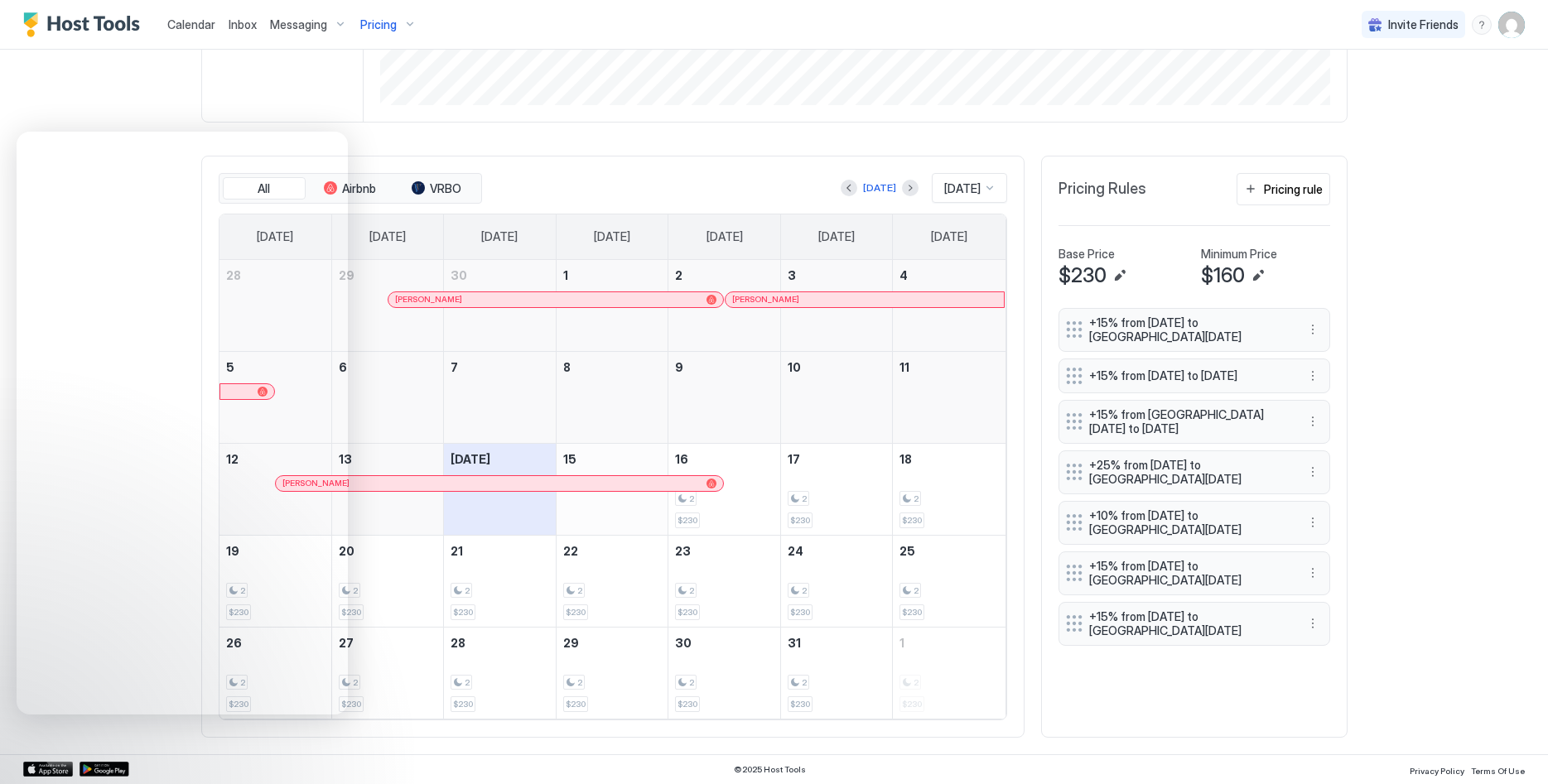
click at [1505, 19] on img "User profile" at bounding box center [1511, 25] width 27 height 27
